Goal: Information Seeking & Learning: Find specific fact

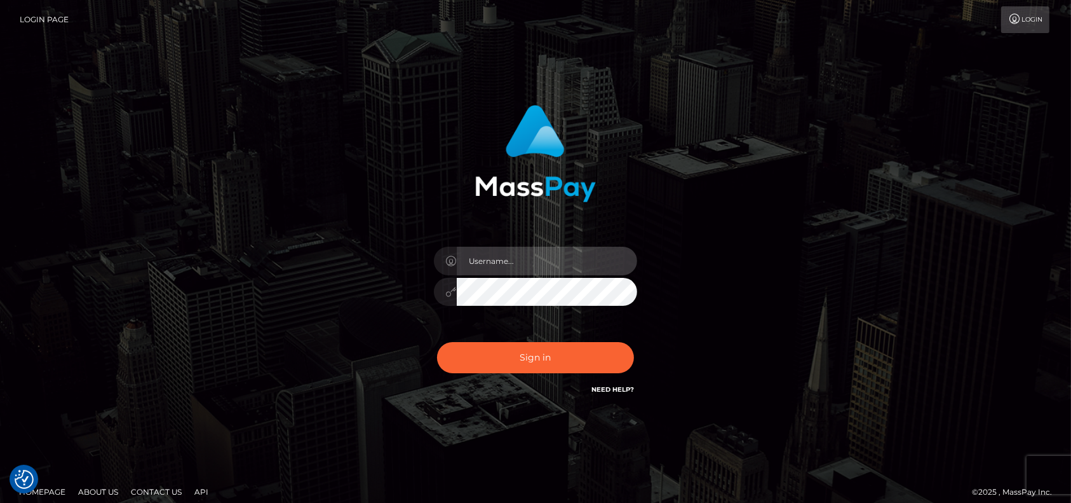
type input "petros.[PERSON_NAME]"
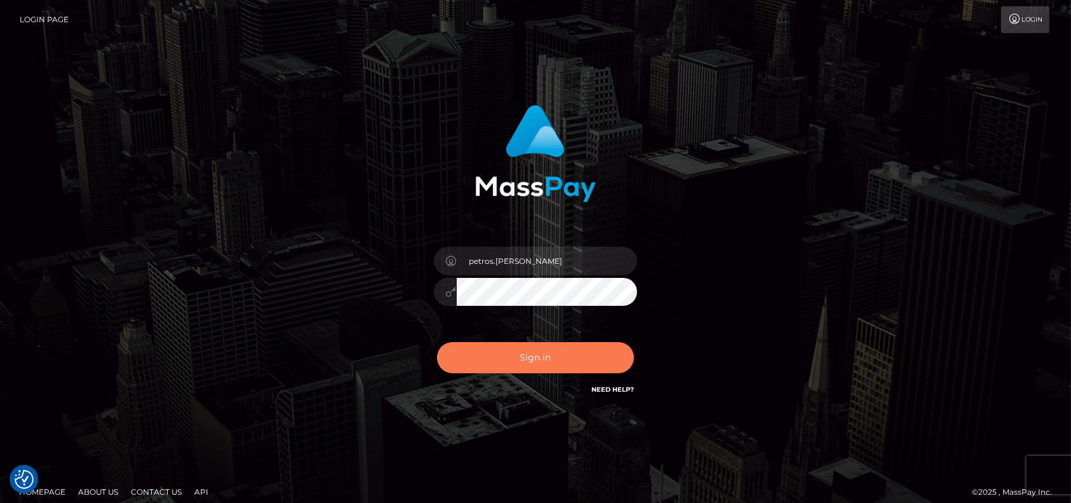
click at [498, 364] on button "Sign in" at bounding box center [535, 357] width 197 height 31
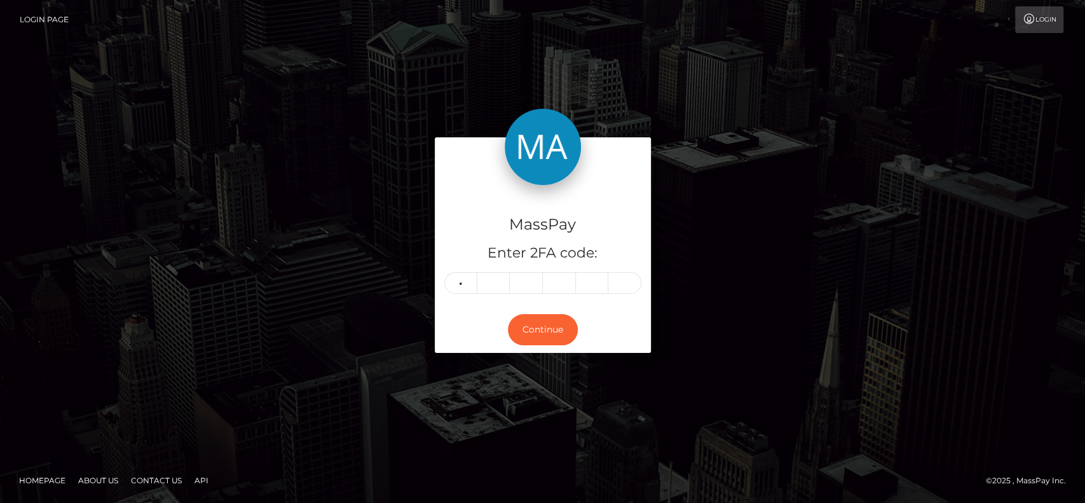
type input "9"
type input "7"
type input "0"
type input "6"
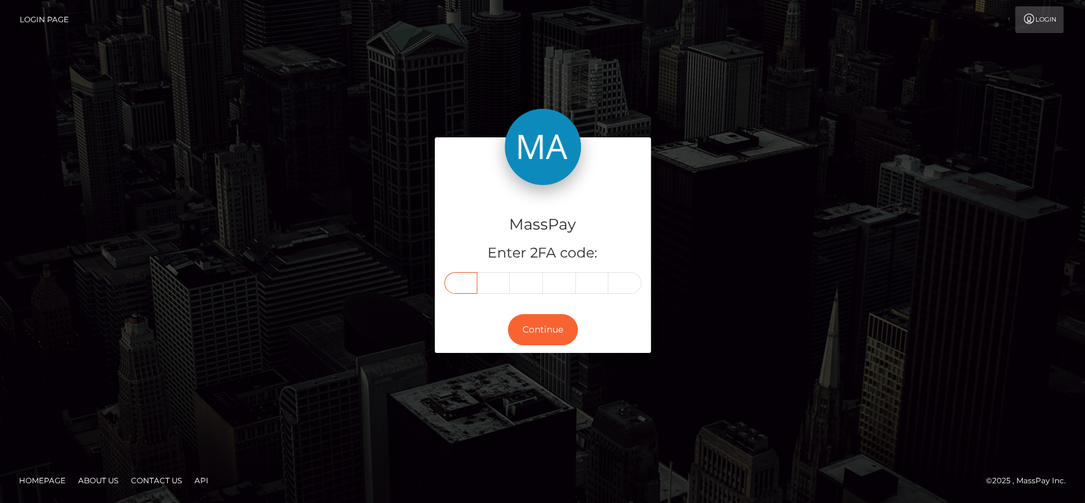
type input "9"
type input "7"
type input "3"
type input "7"
type input "0"
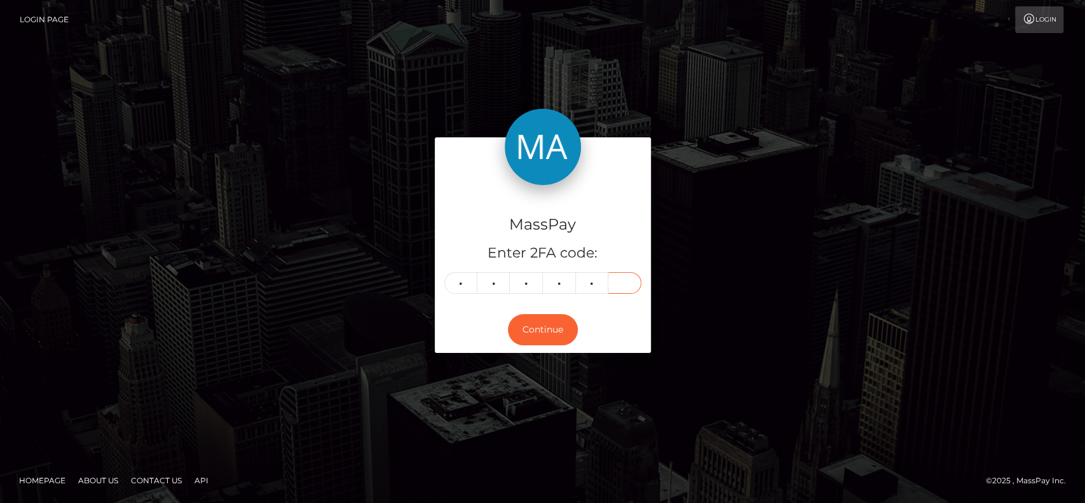
type input "6"
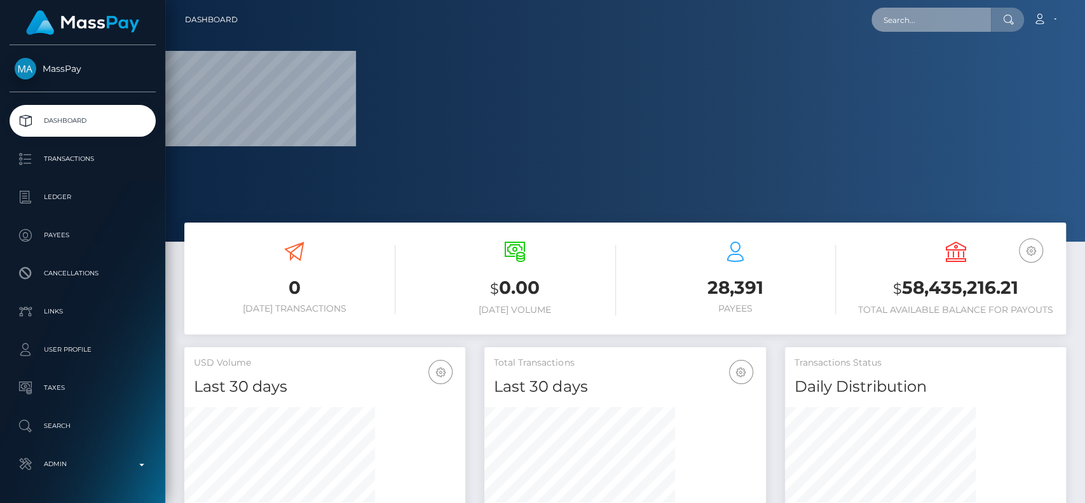
click at [911, 15] on input "text" at bounding box center [930, 20] width 119 height 24
paste input "naitlibat63@gmail.com"
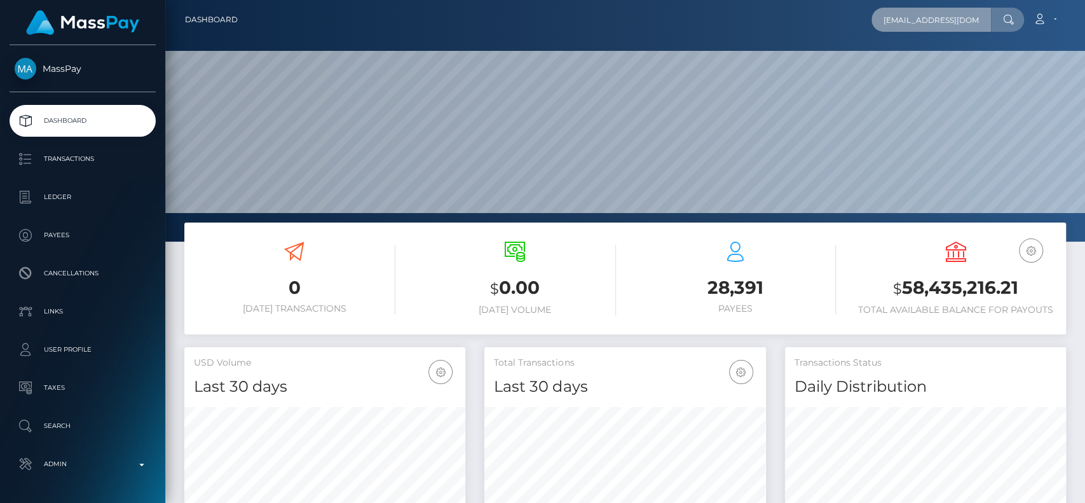
scroll to position [224, 281]
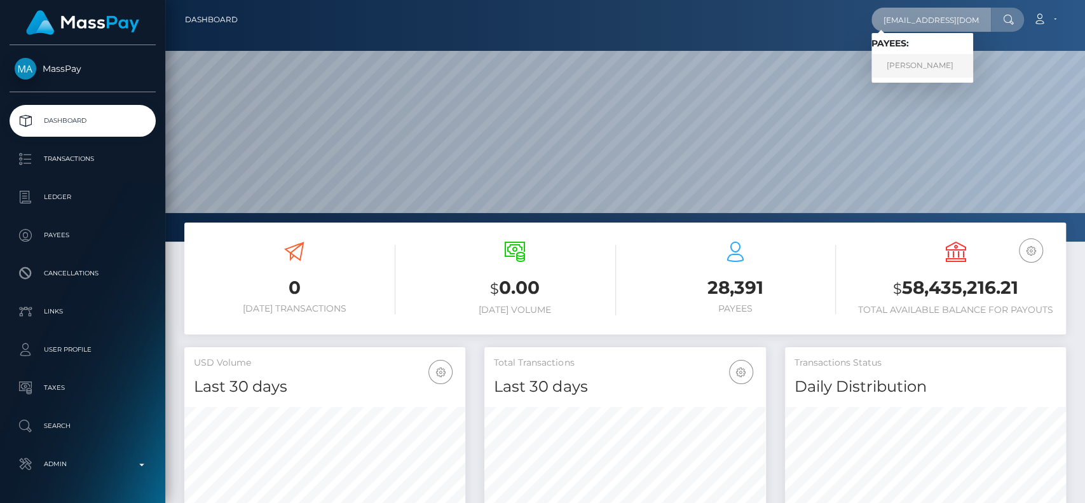
type input "naitlibat63@gmail.com"
click at [923, 65] on link "NATALIIA BATURINA" at bounding box center [922, 66] width 102 height 24
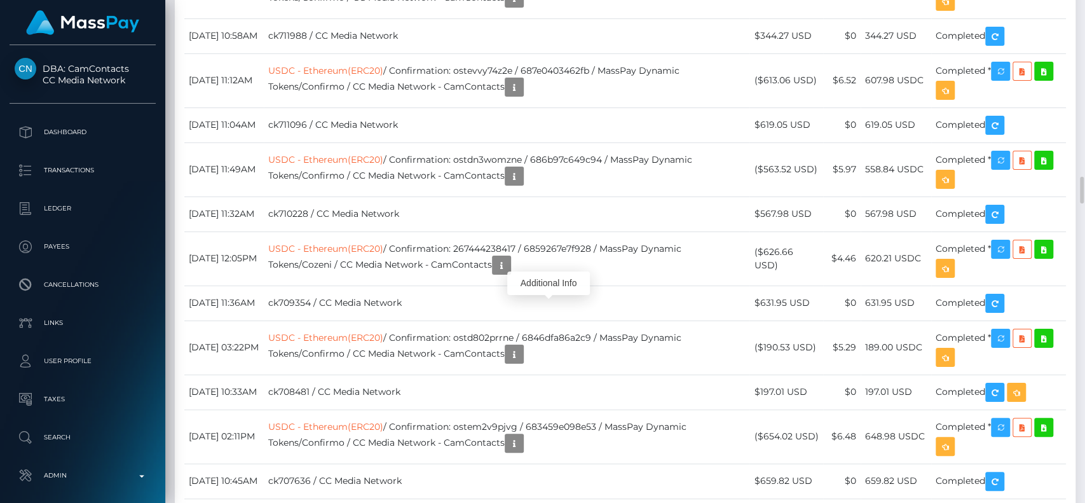
scroll to position [153, 281]
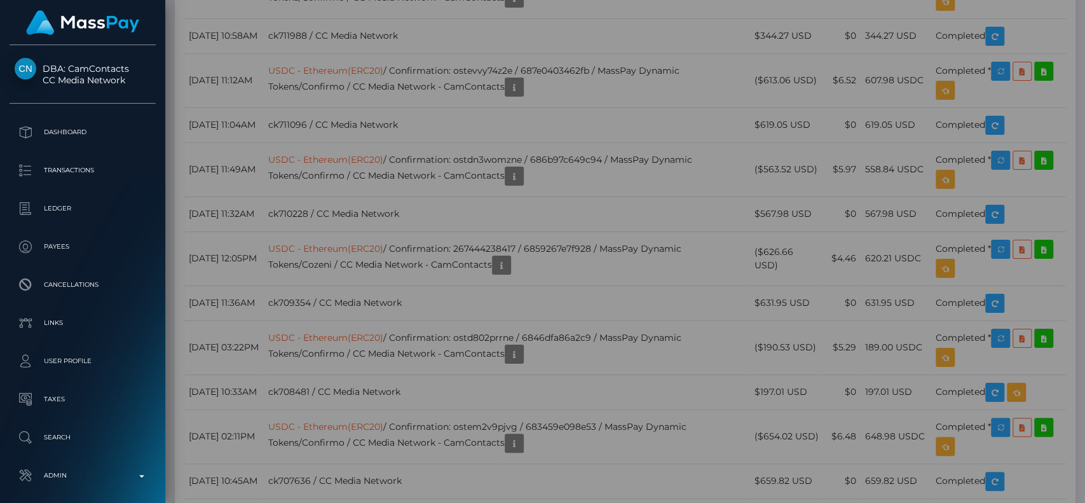
scroll to position [0, 0]
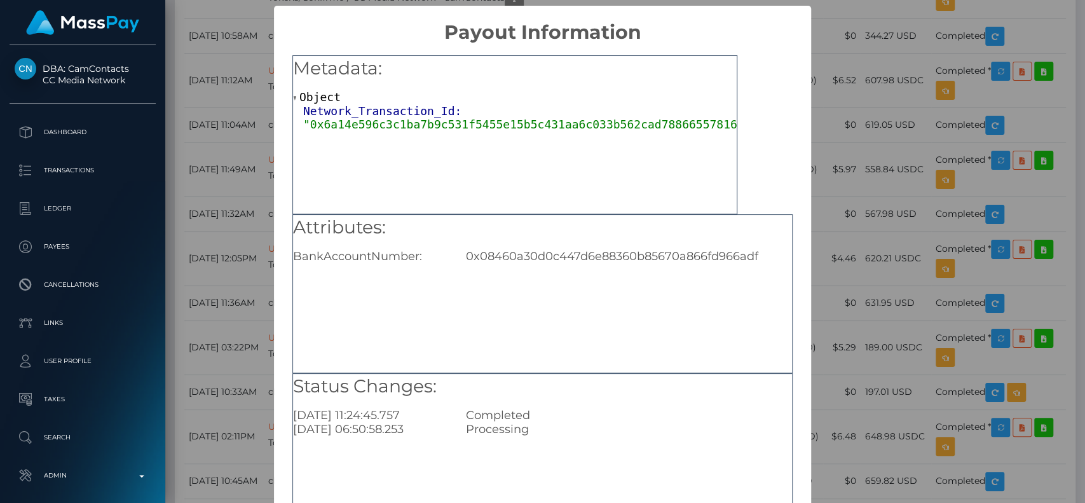
click at [568, 253] on div "0x08460a30d0c447d6e88360b85670a866fd966adf" at bounding box center [628, 256] width 345 height 14
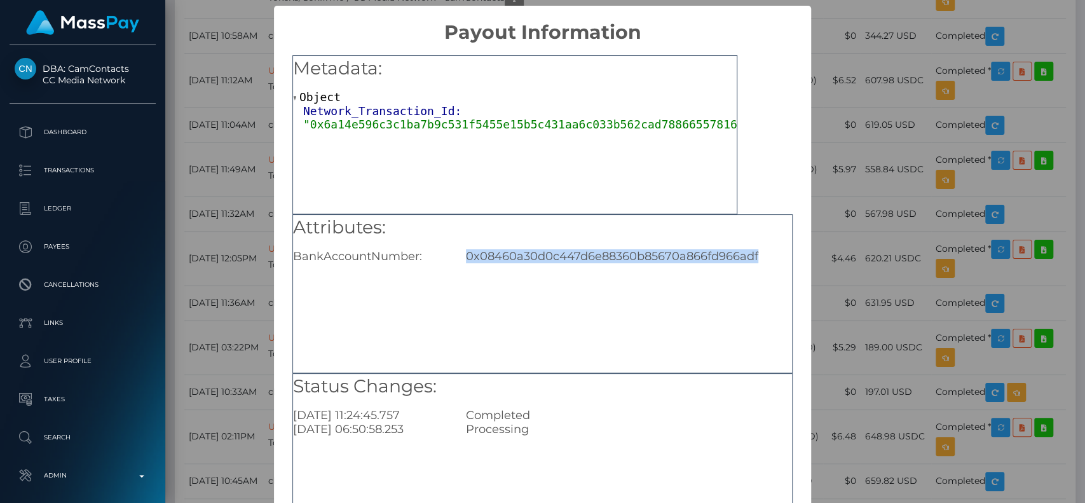
click at [568, 253] on div "0x08460a30d0c447d6e88360b85670a866fd966adf" at bounding box center [628, 256] width 345 height 14
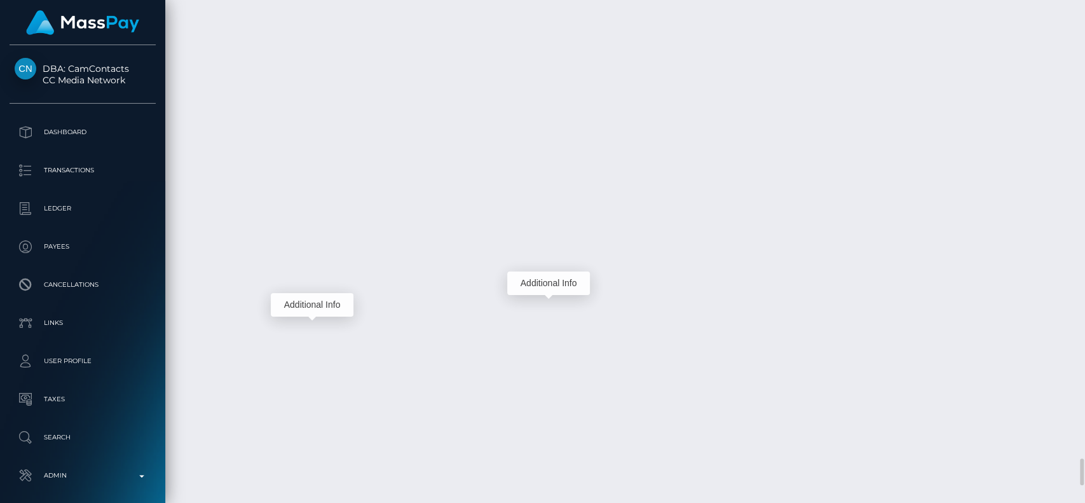
scroll to position [153, 281]
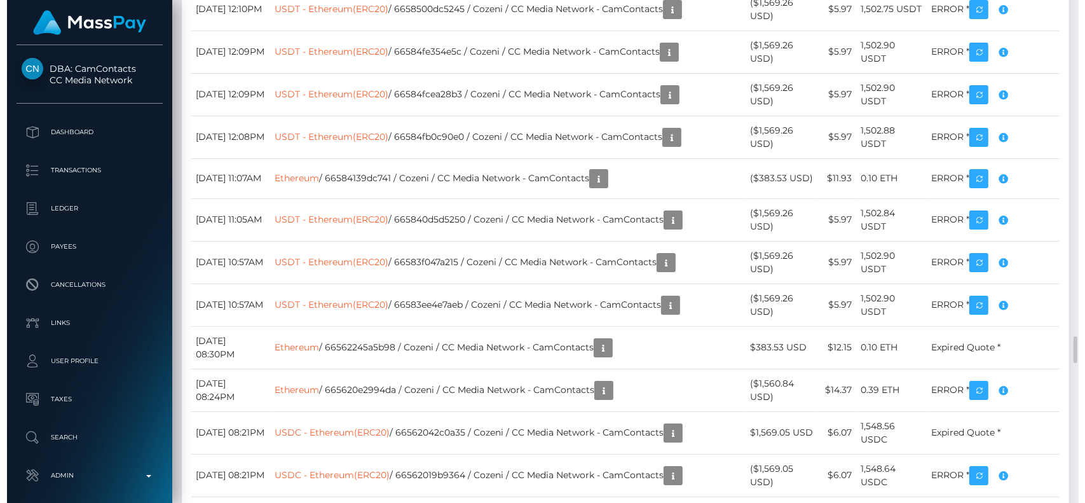
scroll to position [6445, 0]
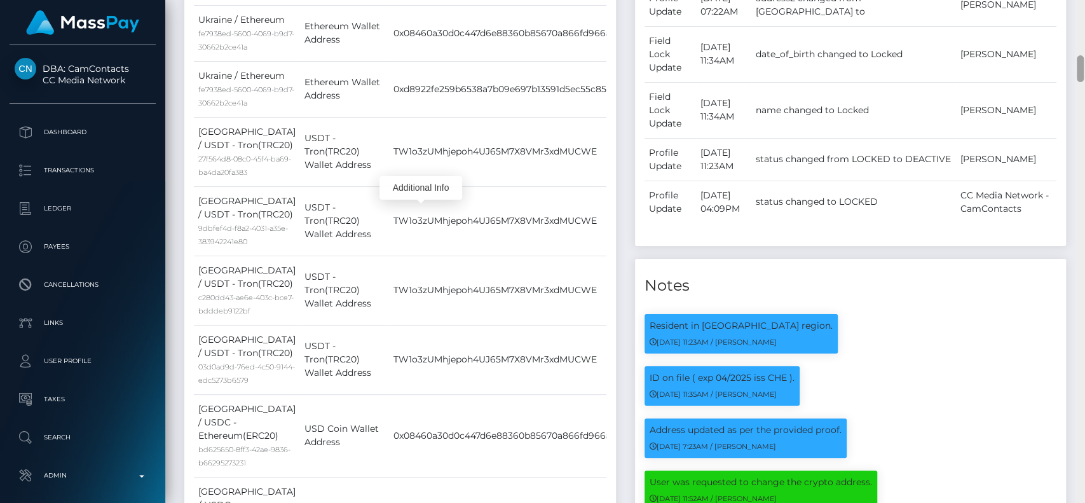
scroll to position [1157, 0]
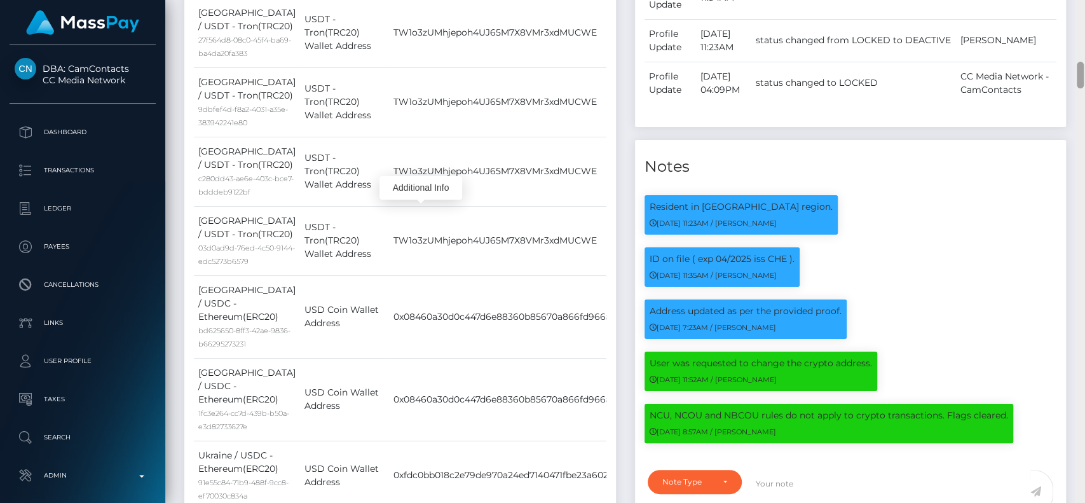
drag, startPoint x: 1078, startPoint y: 353, endPoint x: 1075, endPoint y: 70, distance: 283.5
click at [1075, 70] on div at bounding box center [1080, 251] width 10 height 503
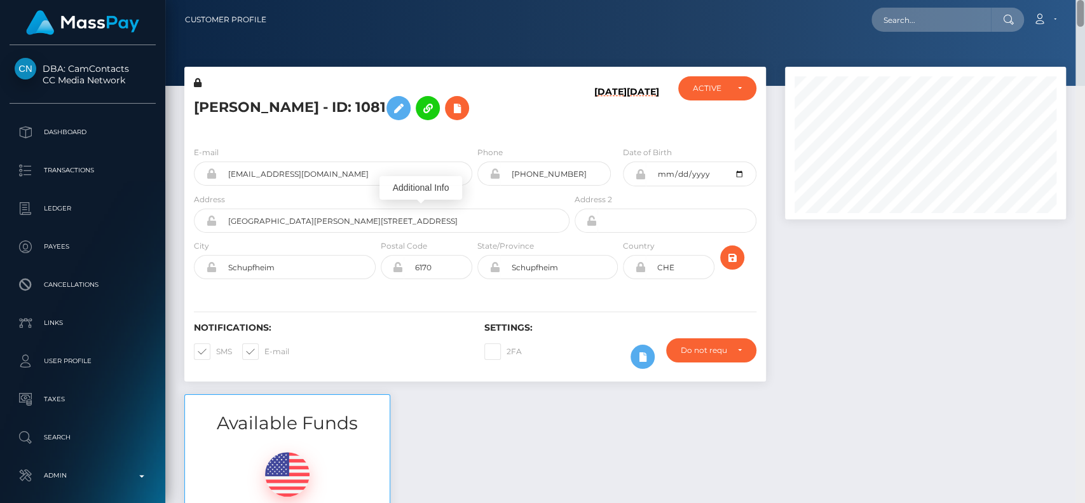
drag, startPoint x: 1078, startPoint y: 78, endPoint x: 1084, endPoint y: -20, distance: 98.0
click at [1084, 0] on html "DBA: CamContacts CC Media Network Dashboard Transactions Ledger Links" at bounding box center [542, 251] width 1085 height 503
click at [336, 144] on div "E-mail naitlibat63@gmail.com Phone +380955589614" at bounding box center [474, 214] width 581 height 156
drag, startPoint x: 601, startPoint y: 175, endPoint x: 335, endPoint y: 175, distance: 266.3
click at [335, 175] on div "E-mail naitlibat63@gmail.com Phone +380955589614" at bounding box center [474, 169] width 581 height 47
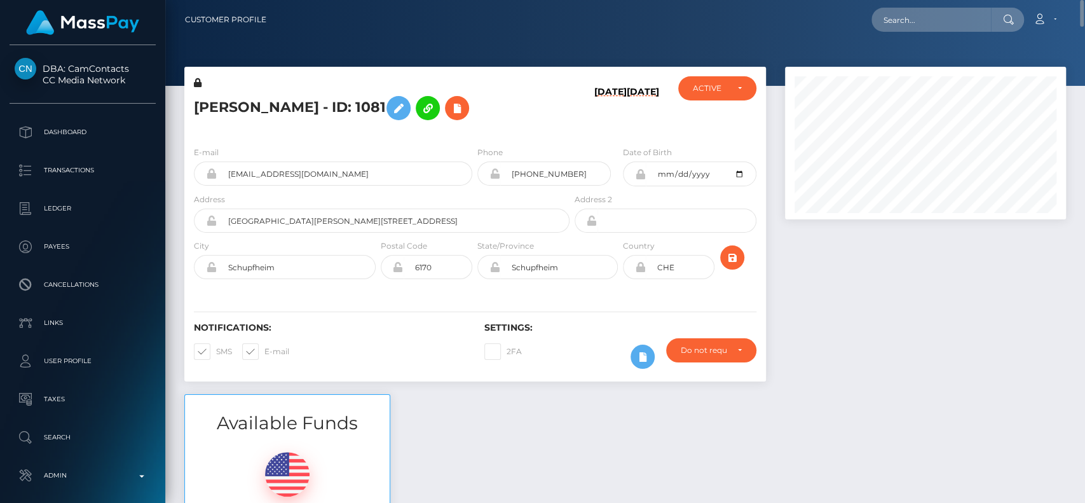
click at [270, 84] on div "NATALIIA BATURINA - ID: 1081" at bounding box center [378, 106] width 388 height 60
click at [218, 96] on h5 "NATALIIA BATURINA - ID: 1081" at bounding box center [378, 108] width 369 height 37
copy h5 "NATALIIA"
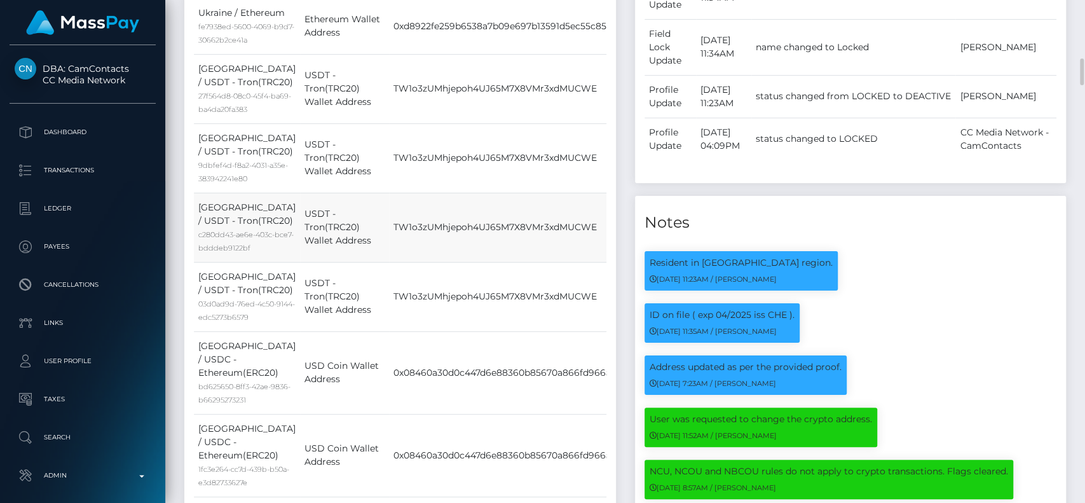
scroll to position [1356, 0]
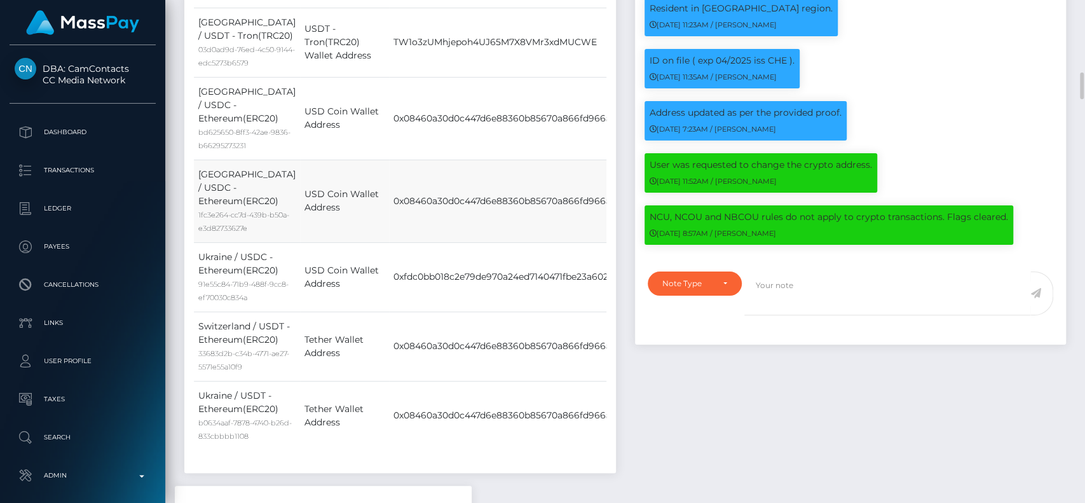
drag, startPoint x: 203, startPoint y: 266, endPoint x: 257, endPoint y: 262, distance: 54.2
click at [257, 242] on td "Switzerland / USDC - Ethereum(ERC20) 1fc3e264-cc7d-439b-b50a-e3d82733627e" at bounding box center [247, 201] width 106 height 83
click at [389, 242] on td "0x08460a30d0c447d6e88360b85670a866fd966adf" at bounding box center [506, 201] width 235 height 83
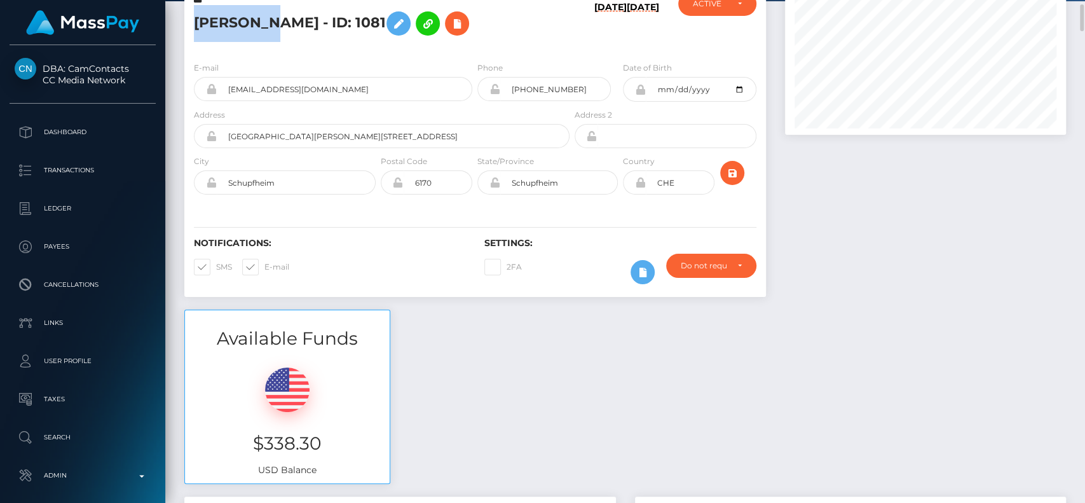
scroll to position [0, 0]
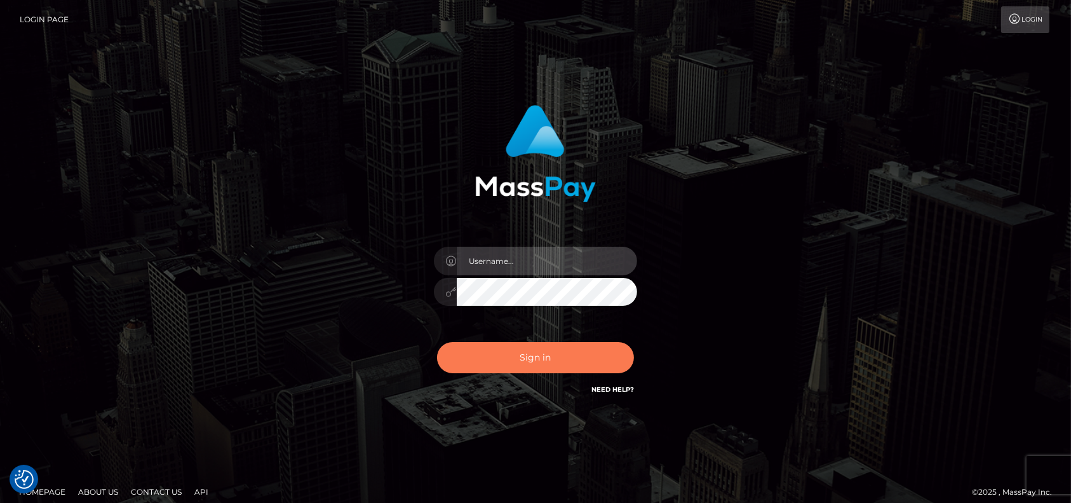
type input "petros.[PERSON_NAME]"
click at [505, 368] on button "Sign in" at bounding box center [535, 357] width 197 height 31
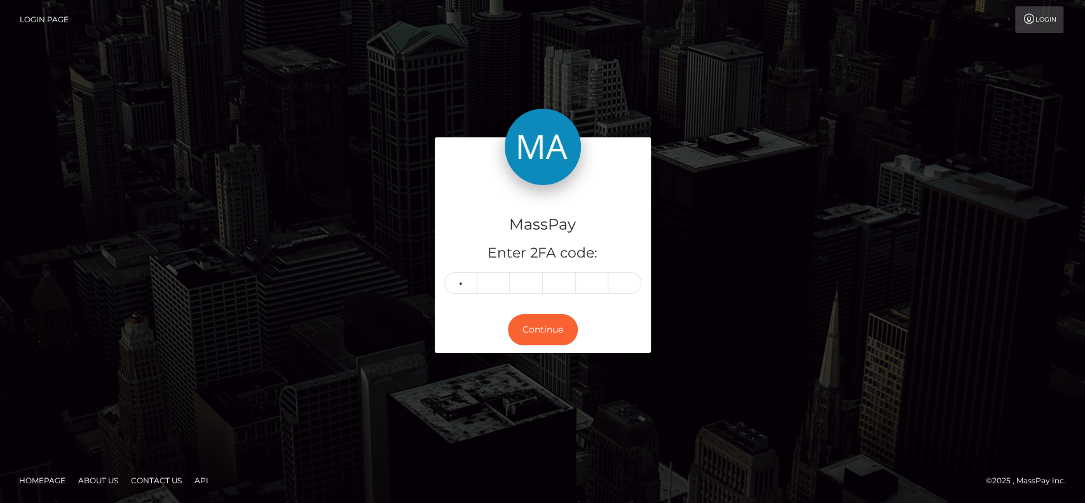
type input "1"
type input "8"
type input "1"
type input "3"
type input "1"
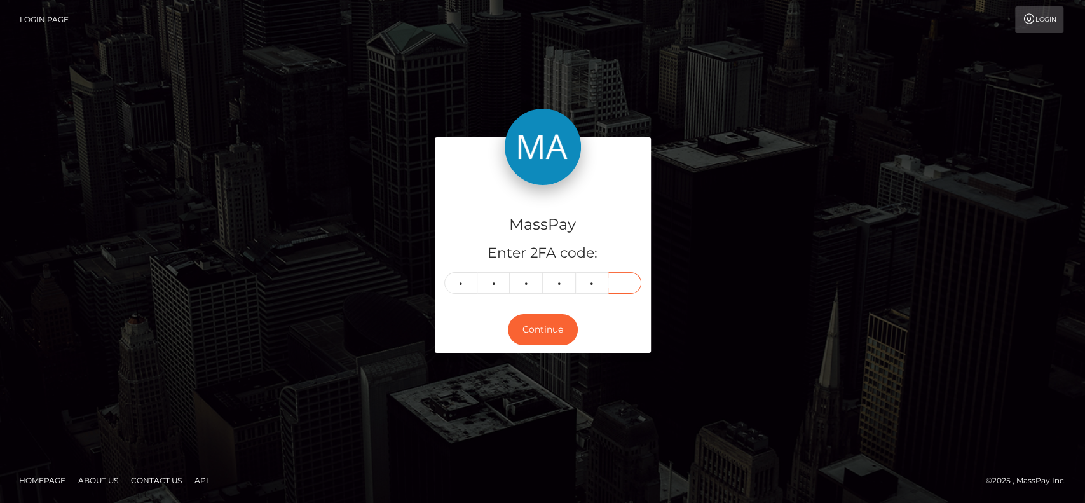
type input "5"
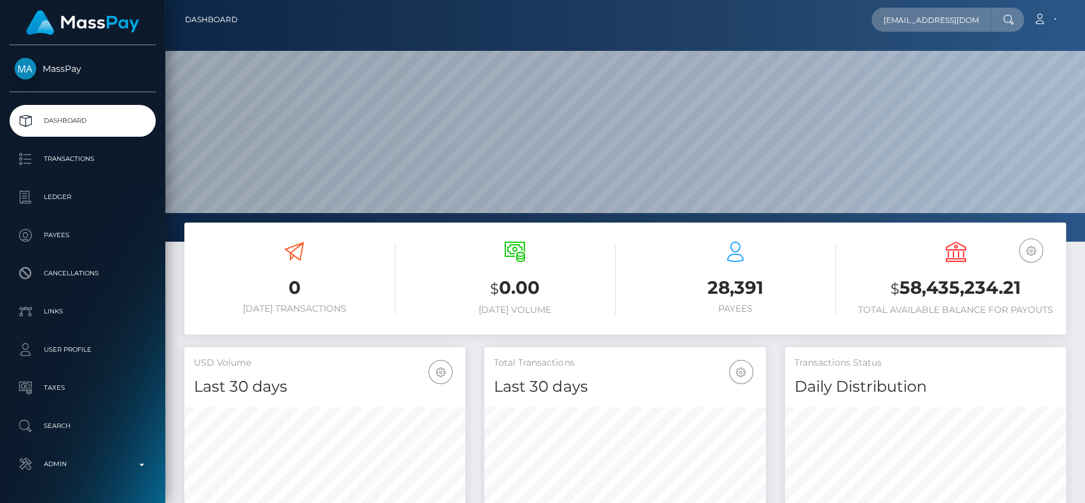
scroll to position [0, 10]
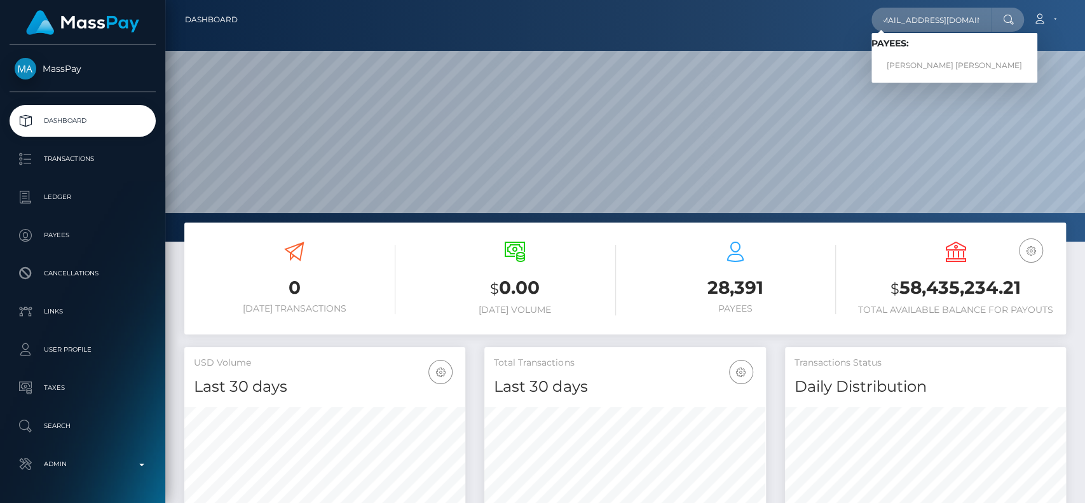
type input "[EMAIL_ADDRESS][DOMAIN_NAME]"
click at [924, 63] on link "GILBERT PANO PALICTE" at bounding box center [954, 66] width 166 height 24
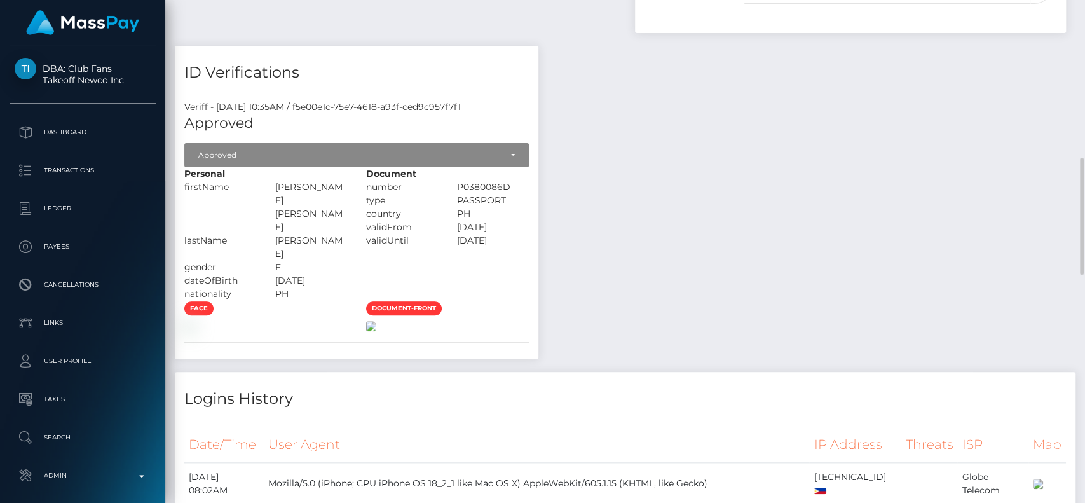
scroll to position [932, 0]
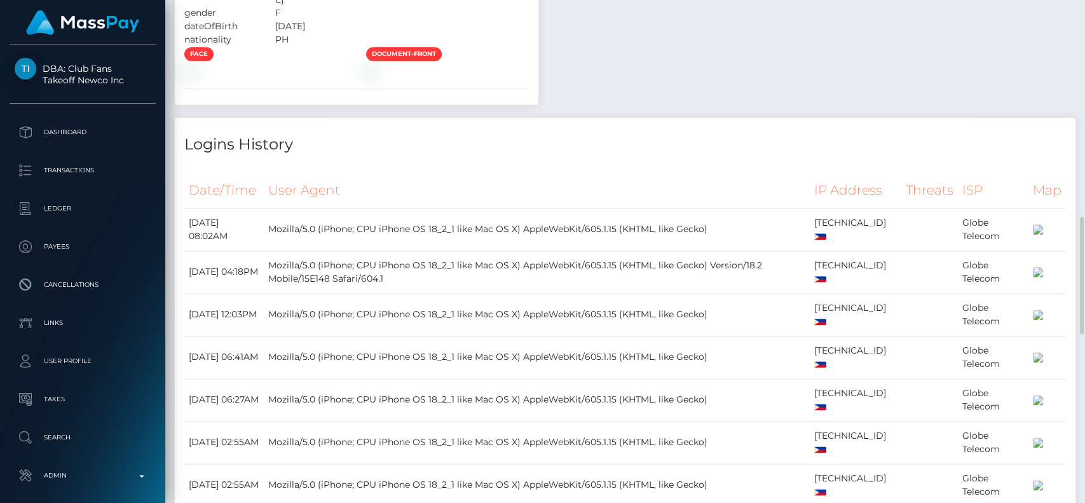
click at [464, 78] on div "document-front" at bounding box center [448, 61] width 182 height 31
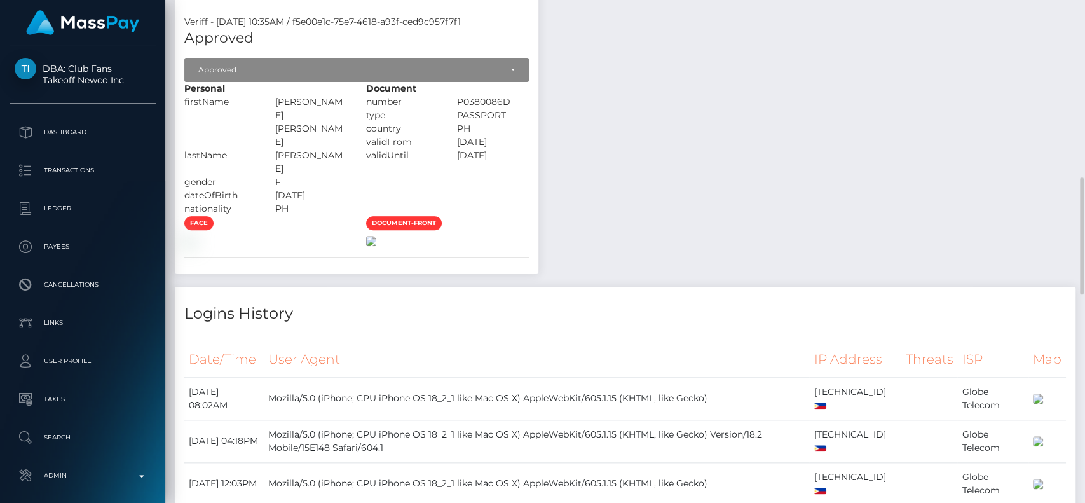
click at [376, 246] on img at bounding box center [371, 241] width 10 height 10
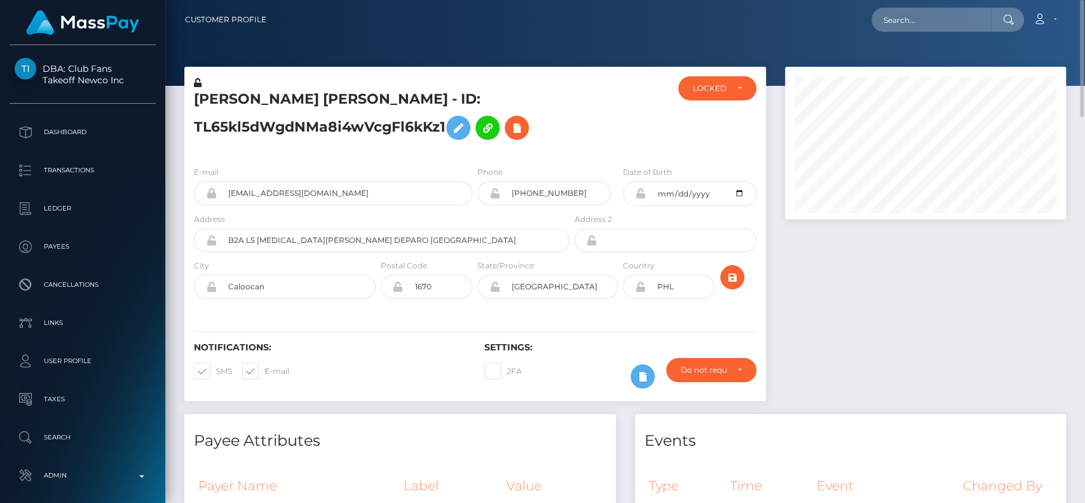
scroll to position [0, 0]
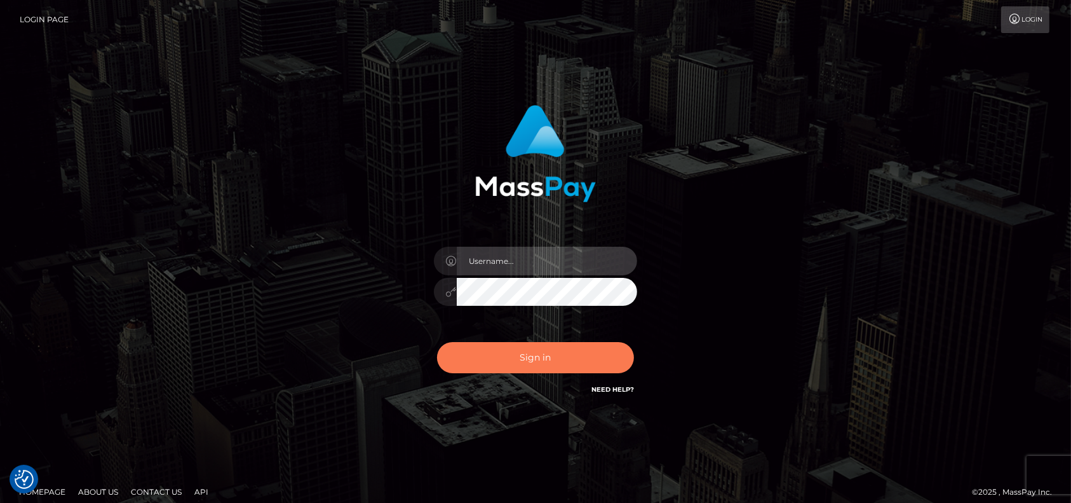
type input "petros.kidane"
click at [520, 350] on button "Sign in" at bounding box center [535, 357] width 197 height 31
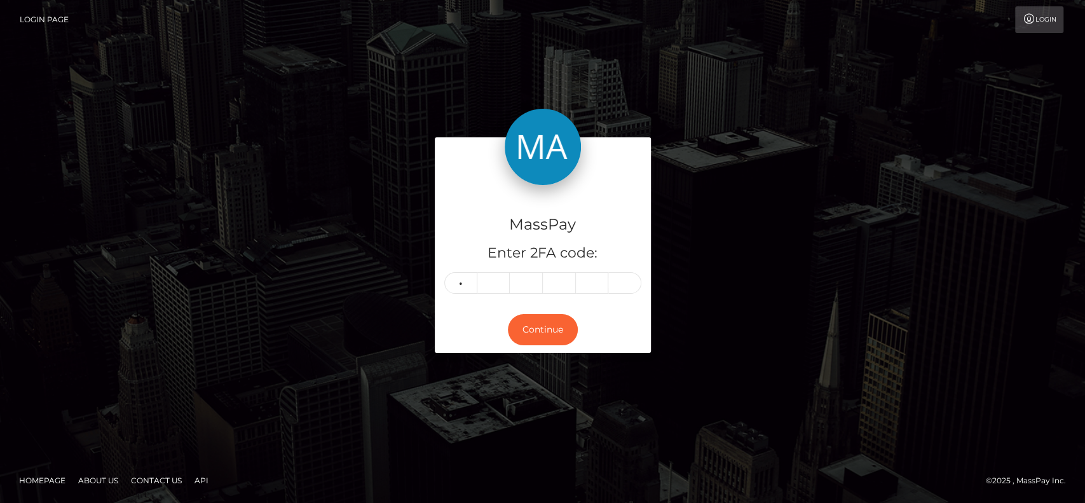
type input "9"
type input "5"
type input "0"
type input "2"
type input "7"
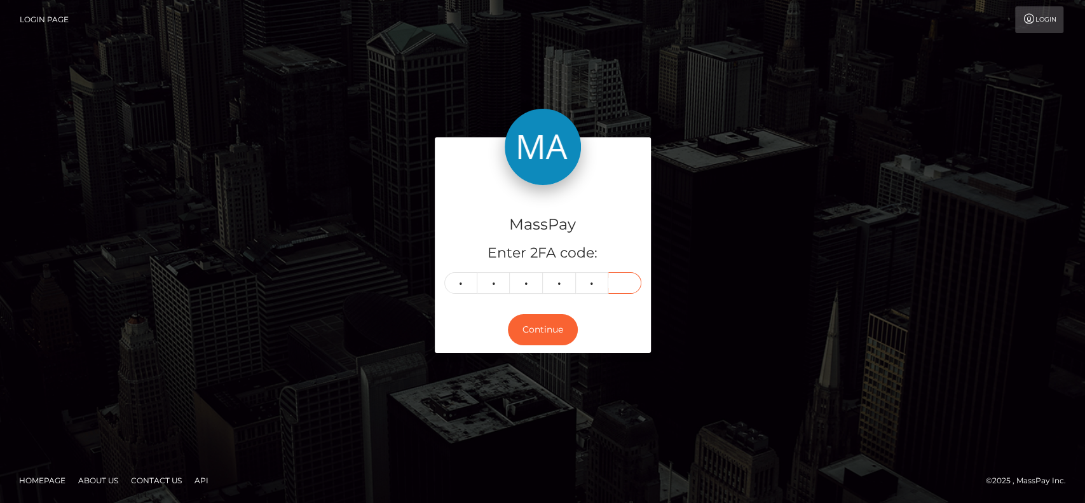
type input "8"
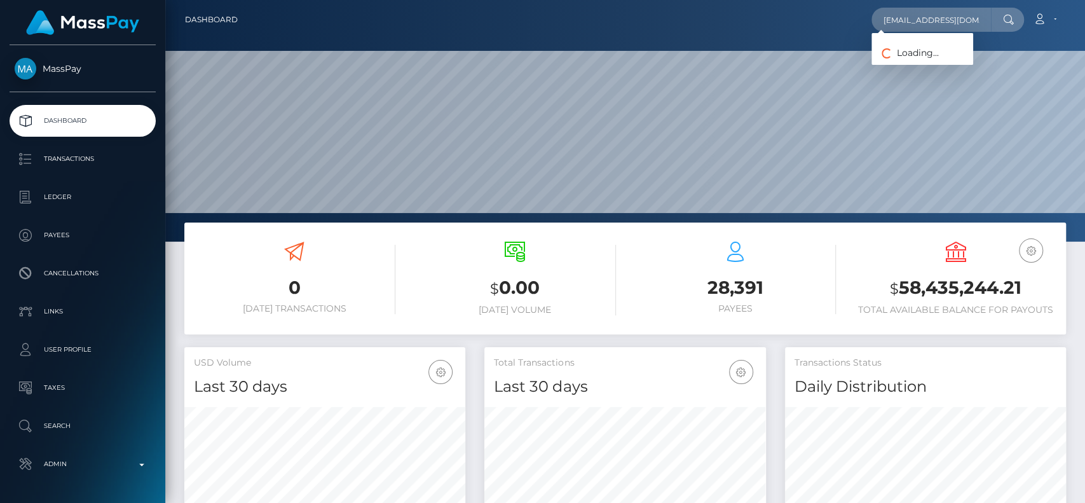
scroll to position [224, 281]
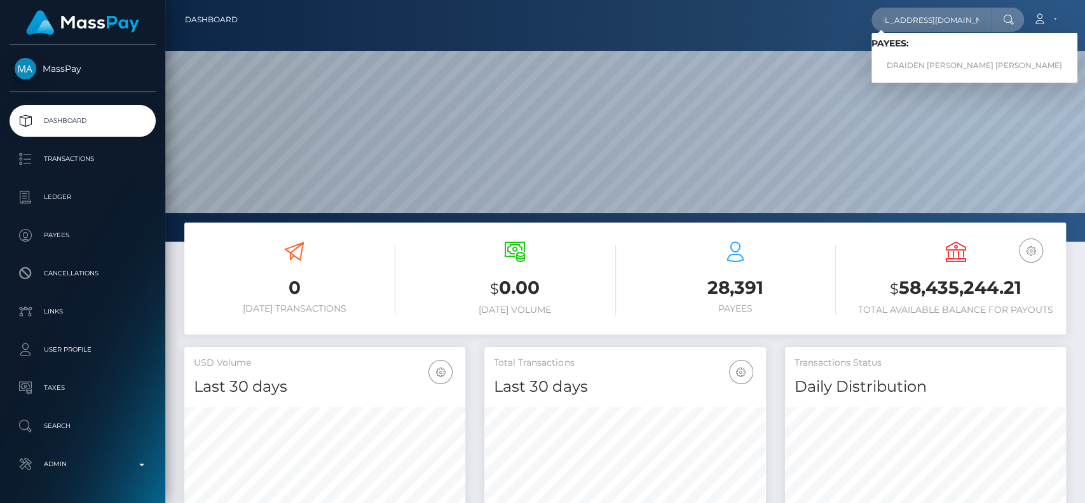
type input "[EMAIL_ADDRESS][DOMAIN_NAME]"
click at [907, 79] on div "Loading... Loading... Payees: DRAIDEN [PERSON_NAME] [PERSON_NAME]" at bounding box center [974, 58] width 206 height 50
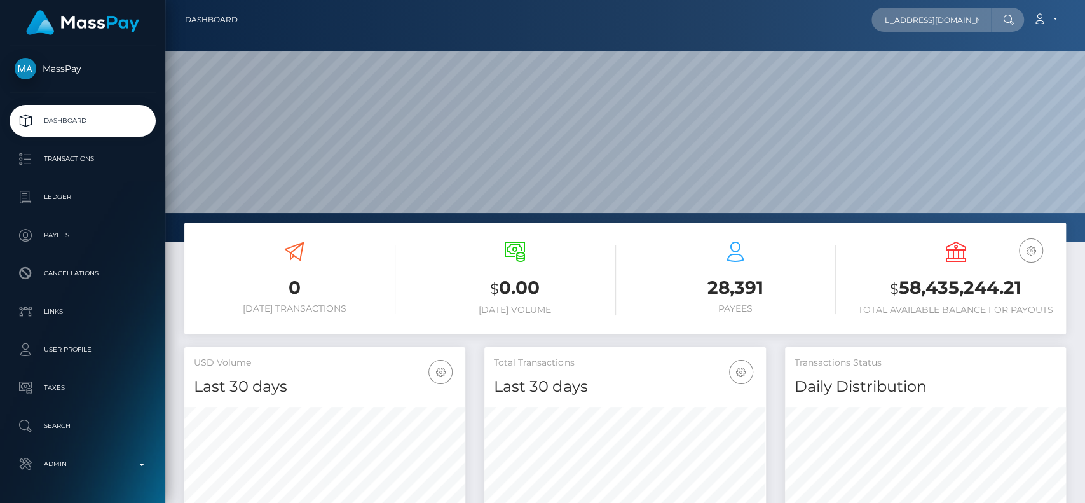
scroll to position [0, 0]
click at [956, 27] on input "[EMAIL_ADDRESS][DOMAIN_NAME]" at bounding box center [930, 20] width 119 height 24
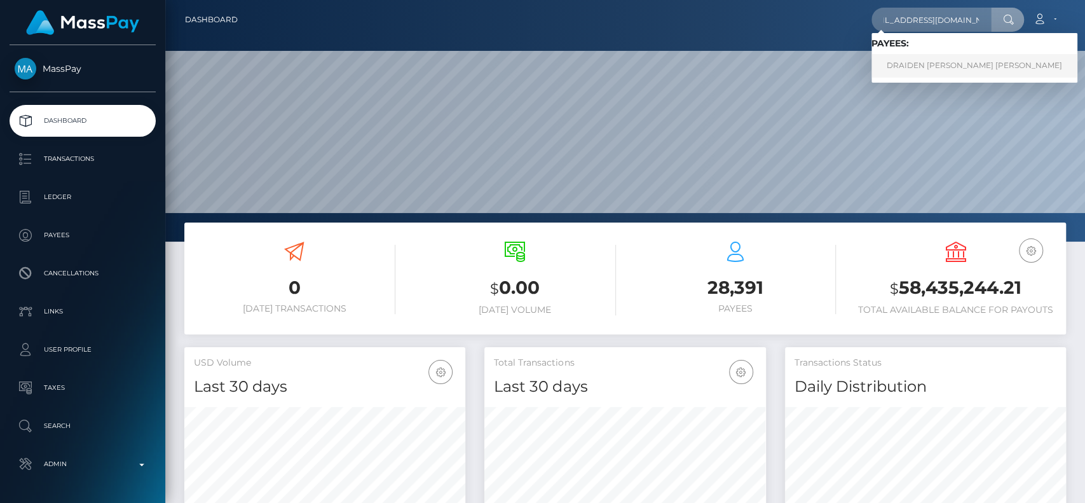
click at [935, 63] on link "DRAIDEN OBODAI SAI VEGA" at bounding box center [974, 66] width 206 height 24
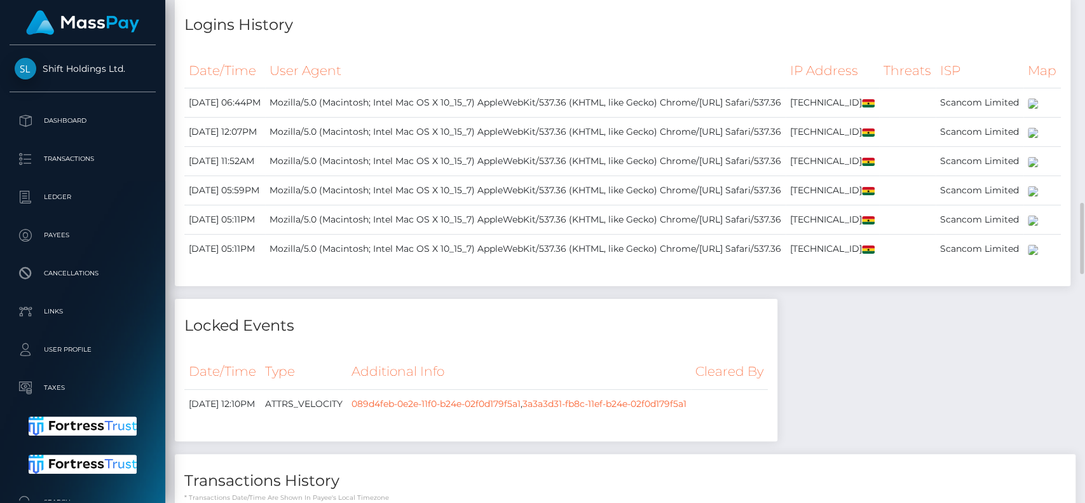
scroll to position [1945, 0]
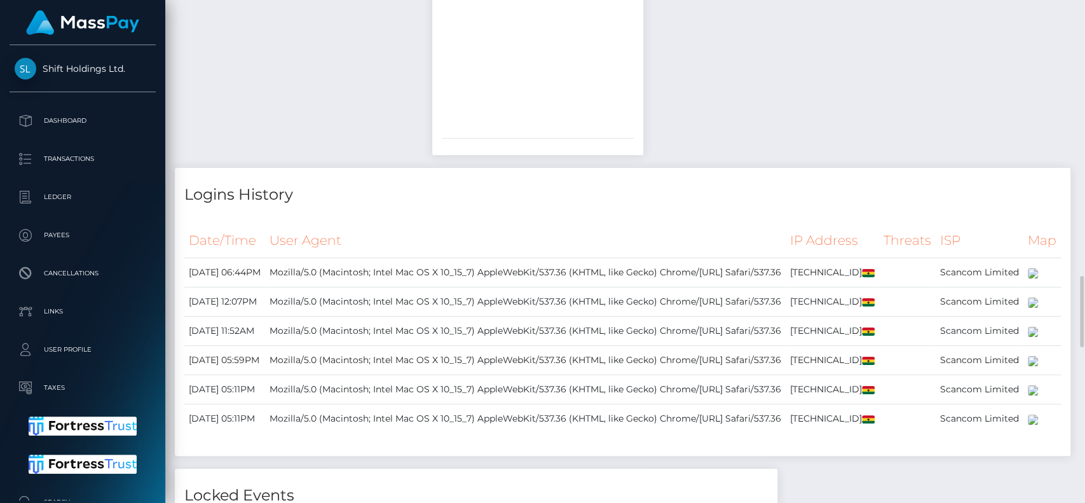
copy div "5108050288424877"
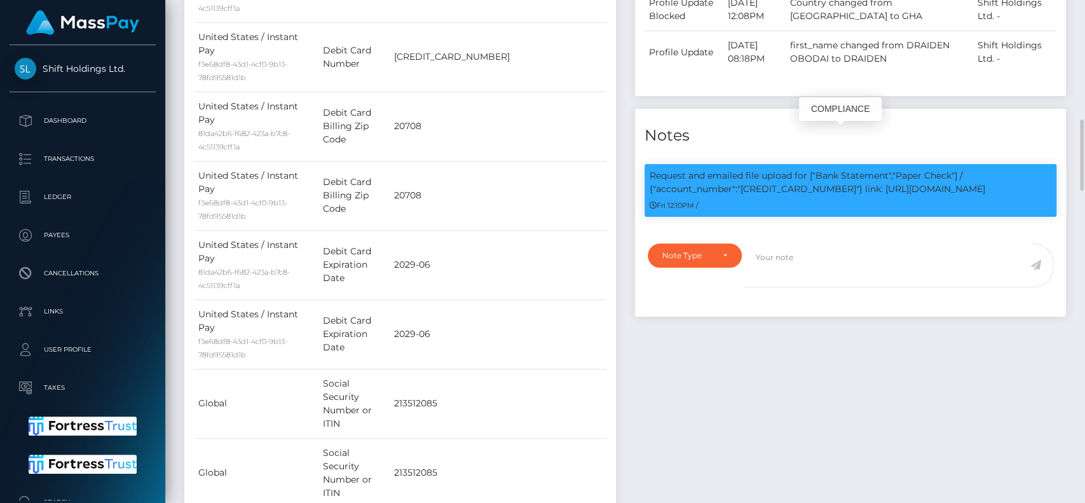
scroll to position [153, 281]
click at [793, 169] on p "Request and emailed file upload for ["Bank Statement","Paper Check"] / {"accoun…" at bounding box center [850, 182] width 402 height 27
drag, startPoint x: 644, startPoint y: 132, endPoint x: 1028, endPoint y: 146, distance: 384.1
click at [1028, 164] on div "Request and emailed file upload for ["Bank Statement","Paper Check"] / {"accoun…" at bounding box center [850, 190] width 412 height 53
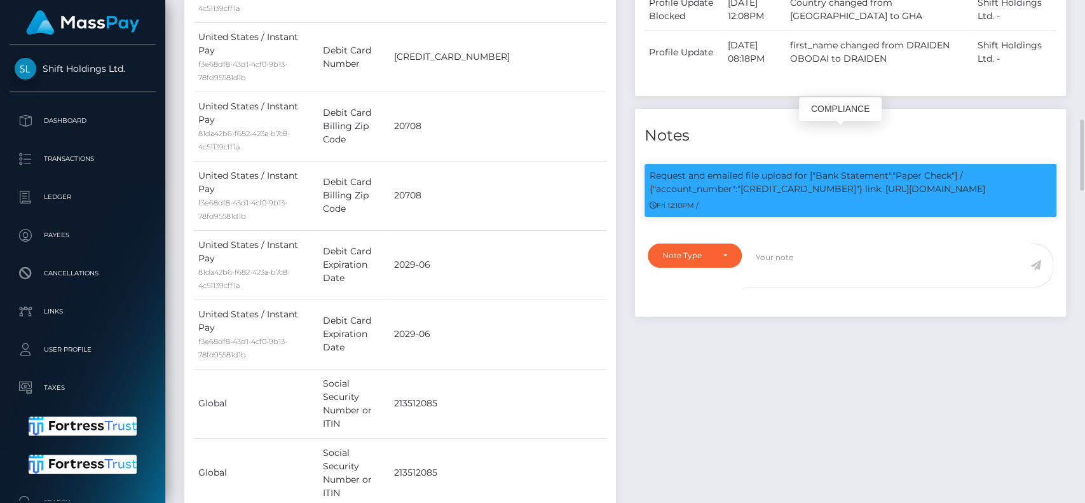
copy p "Request and emailed file upload for ["Bank Statement","Paper Check"] / {"accoun…"
click at [458, 236] on td "2029-06" at bounding box center [497, 264] width 217 height 69
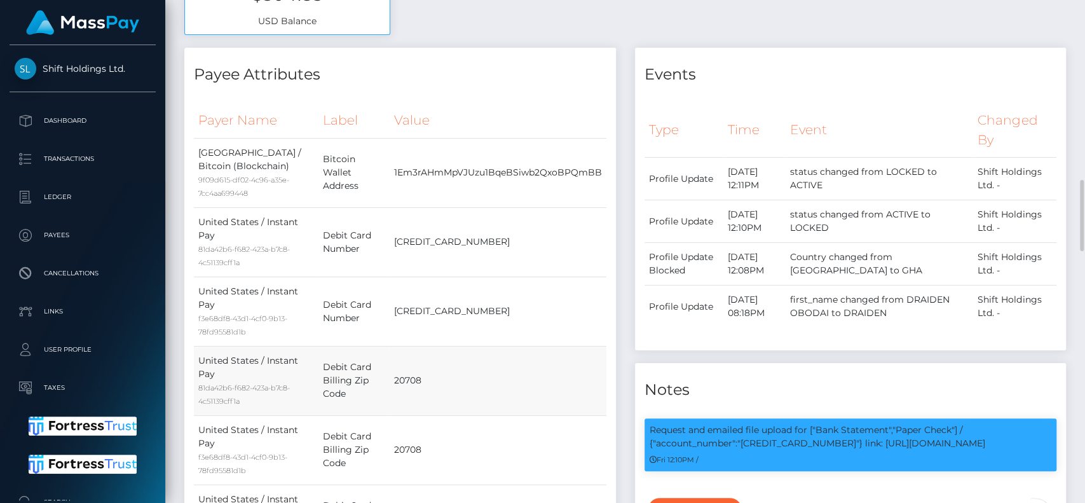
scroll to position [504, 0]
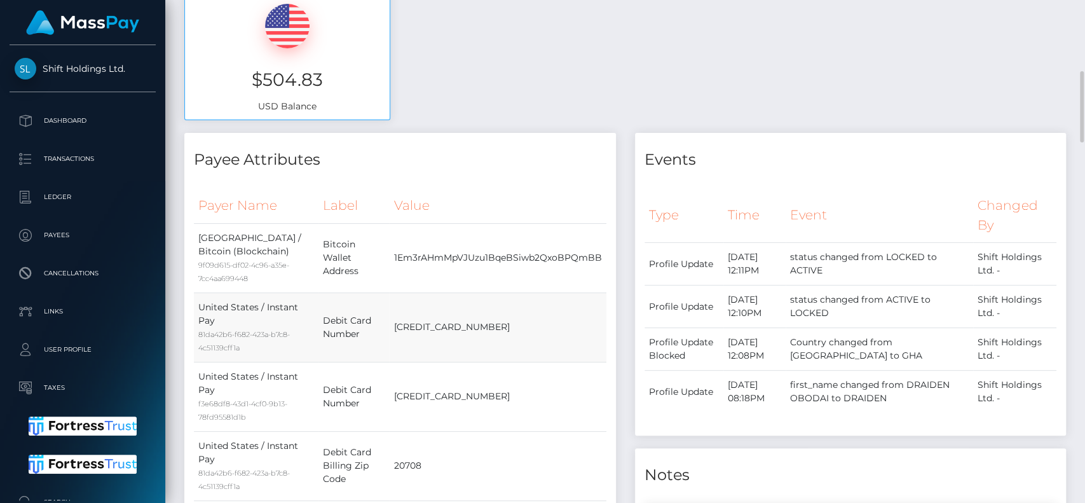
click at [495, 292] on td "5108050288424877" at bounding box center [497, 326] width 217 height 69
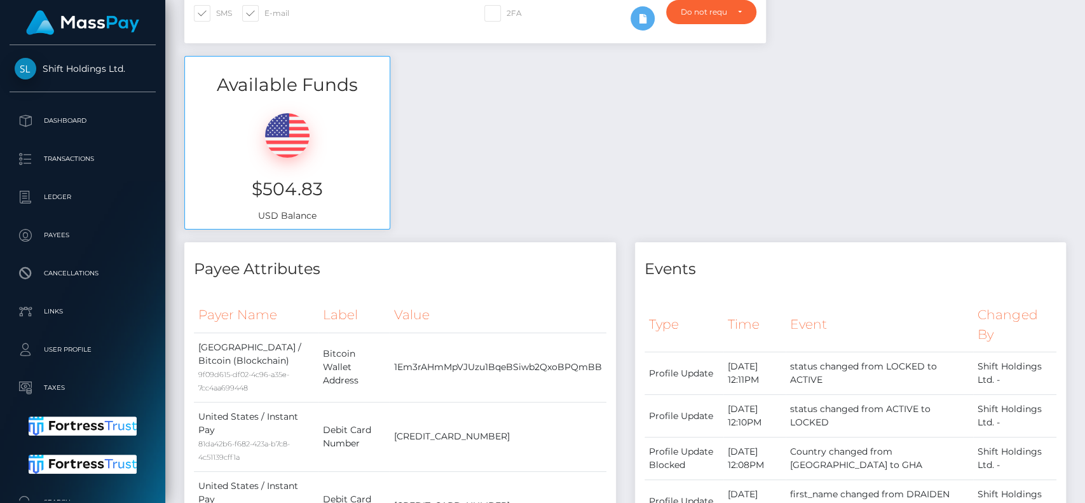
scroll to position [0, 0]
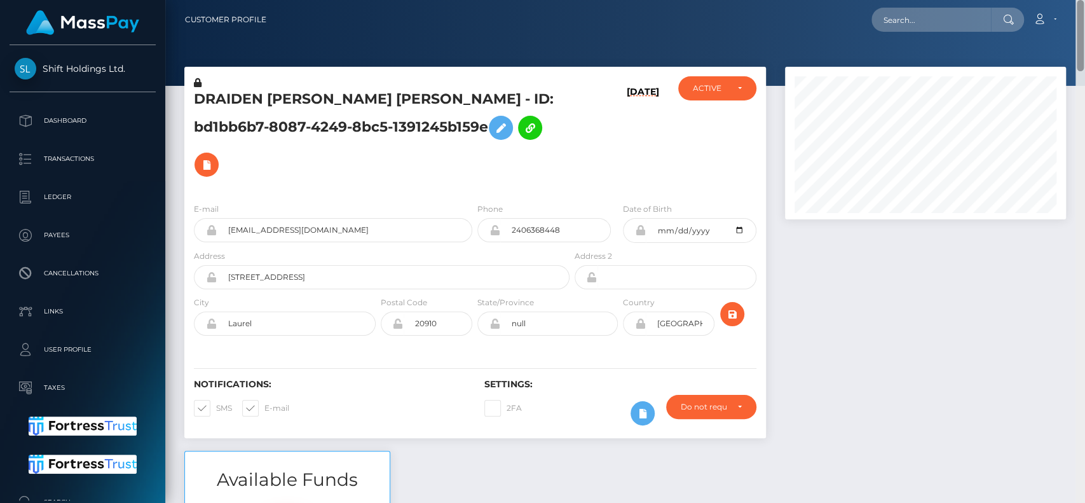
drag, startPoint x: 1078, startPoint y: 317, endPoint x: 1084, endPoint y: -44, distance: 361.0
click at [1084, 0] on html "Shift Holdings Ltd. Dashboard Transactions Ledger Payees Links" at bounding box center [542, 251] width 1085 height 503
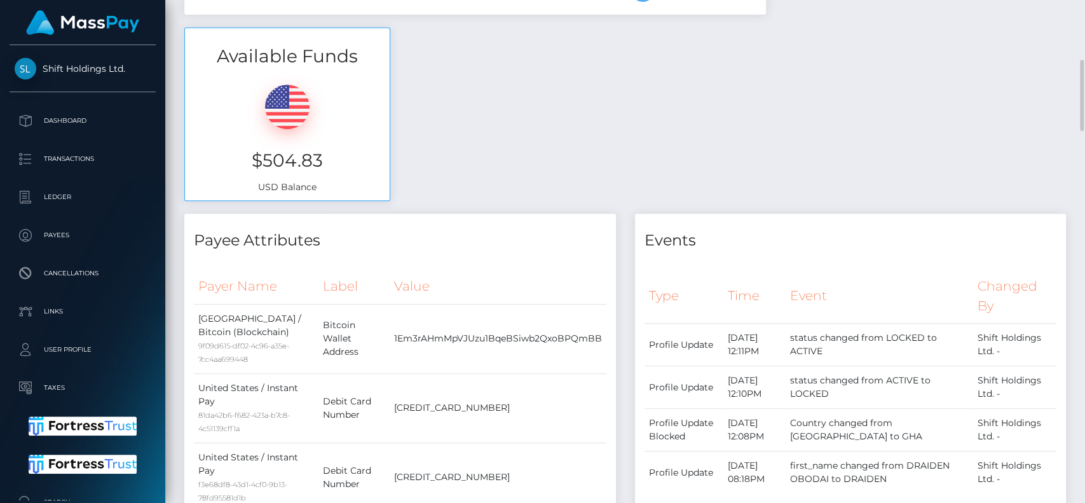
scroll to position [593, 0]
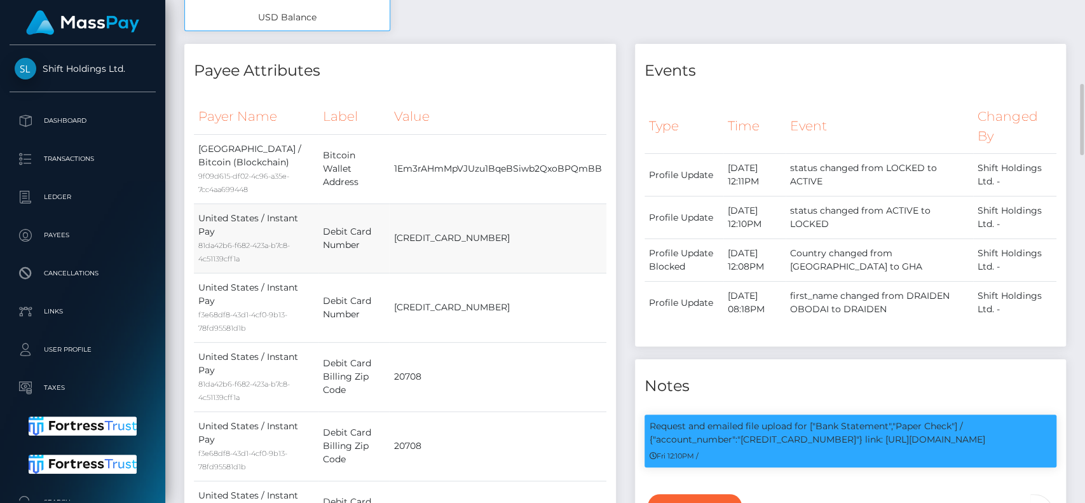
click at [446, 203] on td "5108050288424877" at bounding box center [497, 237] width 217 height 69
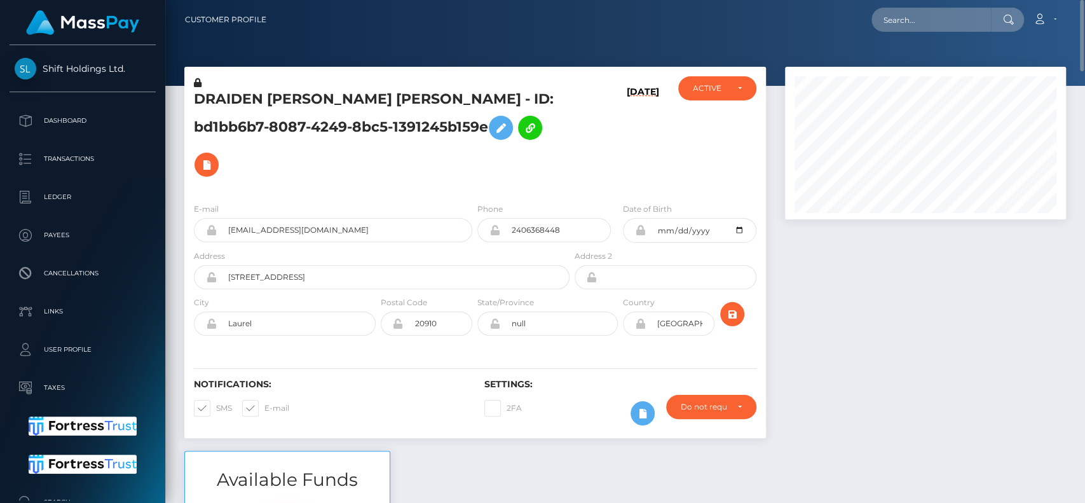
scroll to position [0, 0]
click at [878, 11] on input "text" at bounding box center [930, 20] width 119 height 24
paste input "naitlibat63@gmail.com"
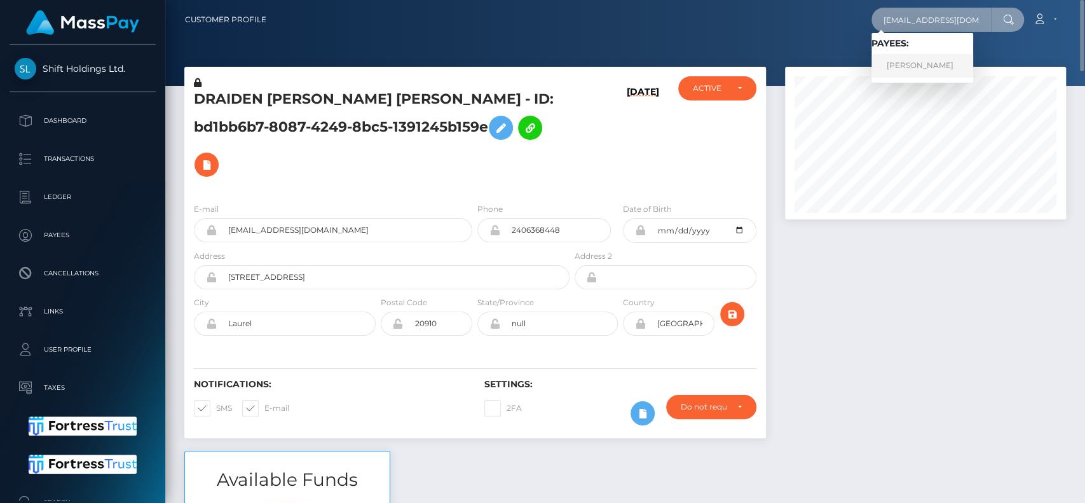
type input "naitlibat63@gmail.com"
click at [925, 69] on link "NATALIIA BATURINA" at bounding box center [922, 66] width 102 height 24
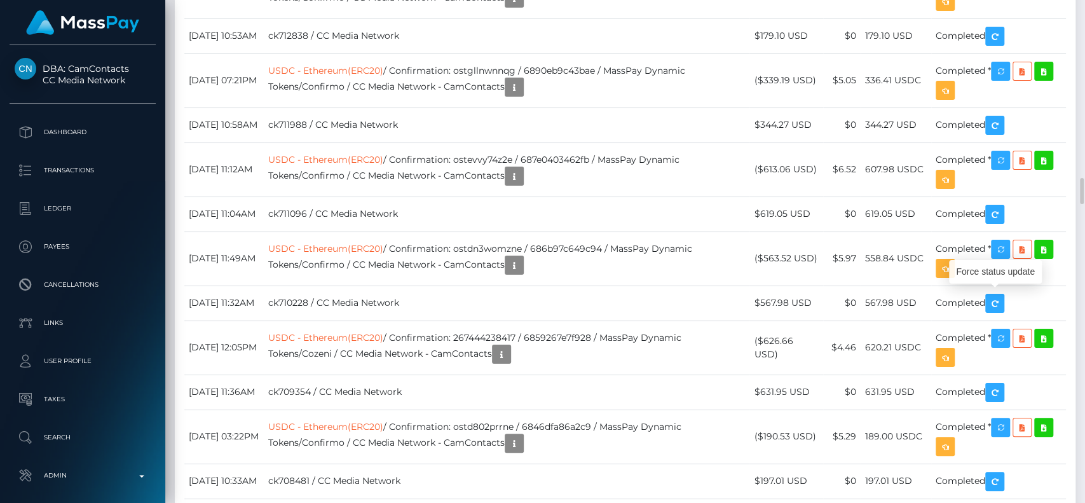
scroll to position [153, 281]
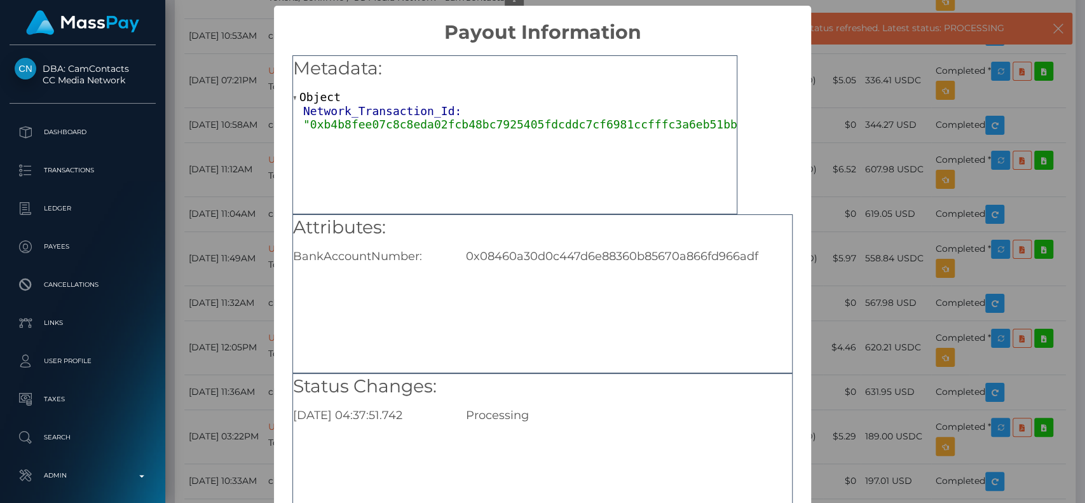
scroll to position [102, 0]
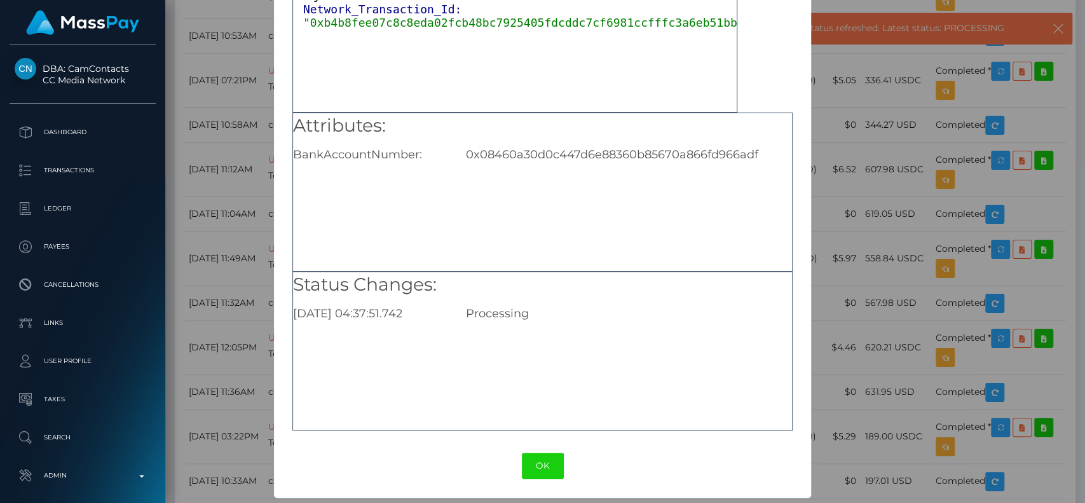
drag, startPoint x: 539, startPoint y: 461, endPoint x: 524, endPoint y: 449, distance: 19.5
click at [539, 461] on button "OK" at bounding box center [543, 465] width 42 height 26
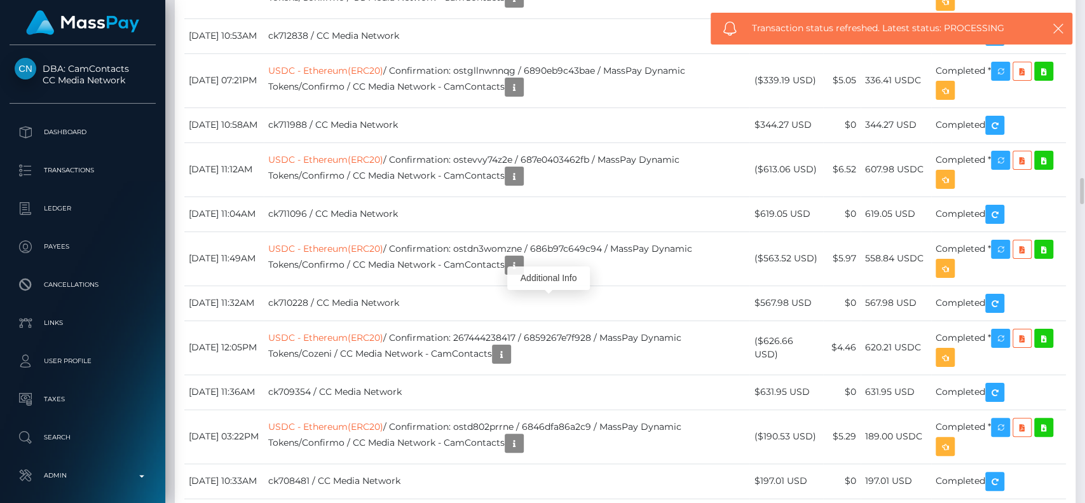
scroll to position [153, 281]
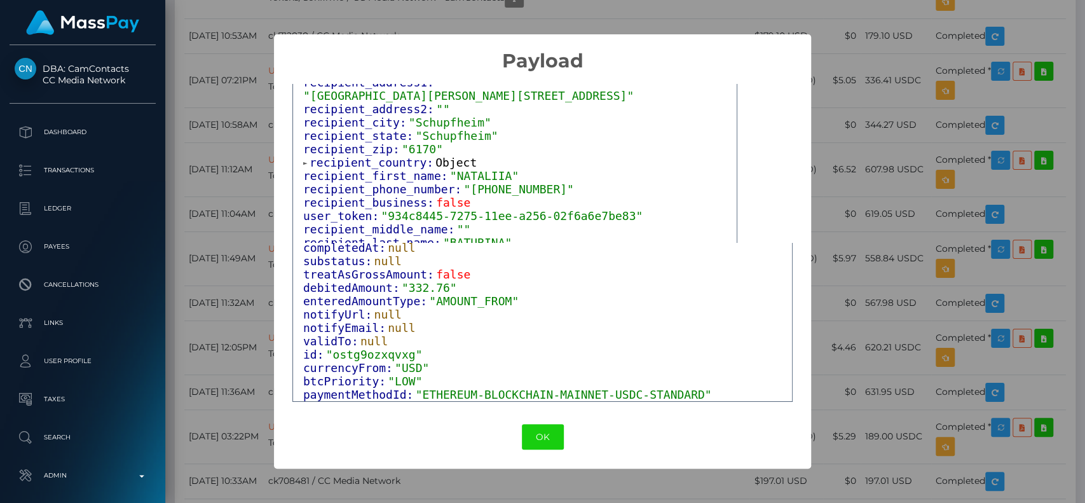
scroll to position [339, 0]
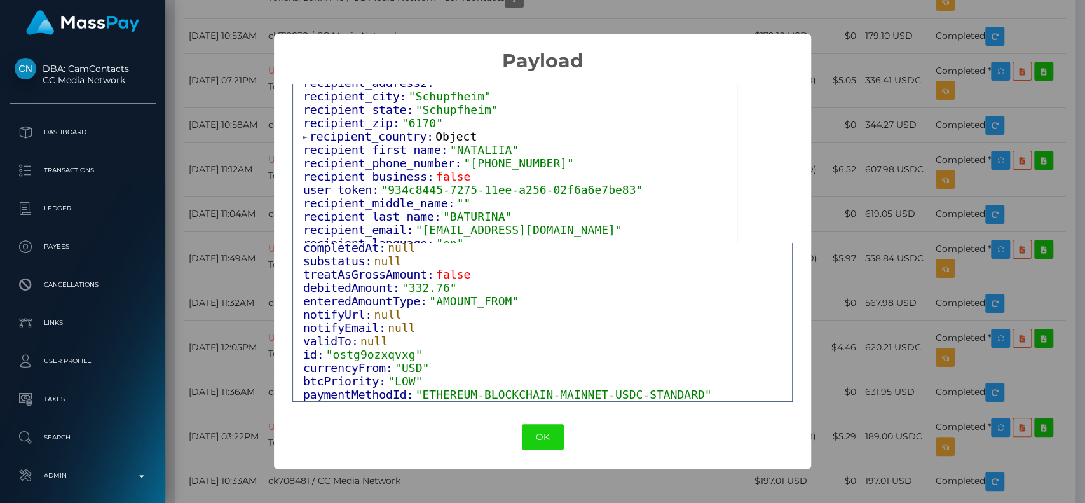
click at [383, 130] on span "recipient_country:" at bounding box center [372, 136] width 126 height 13
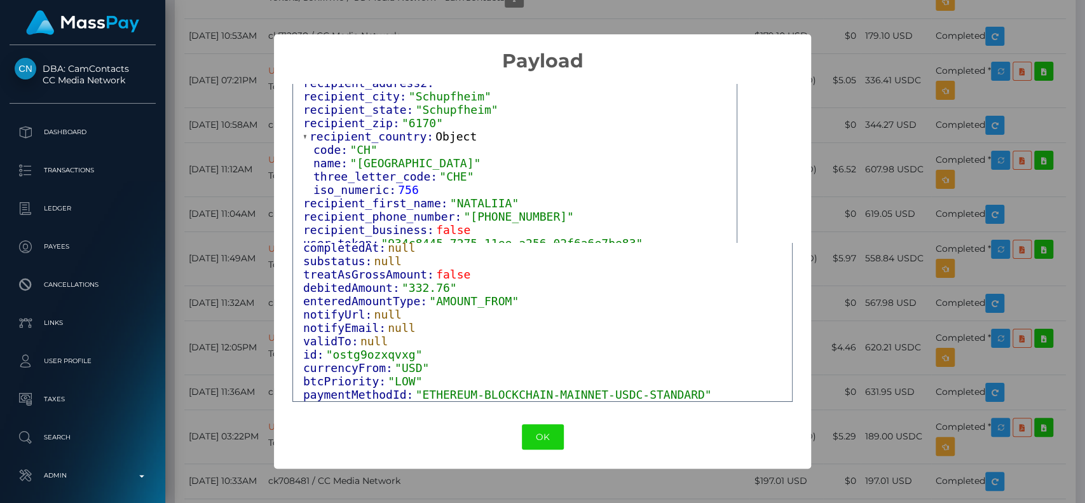
click at [383, 130] on span "recipient_country:" at bounding box center [372, 136] width 126 height 13
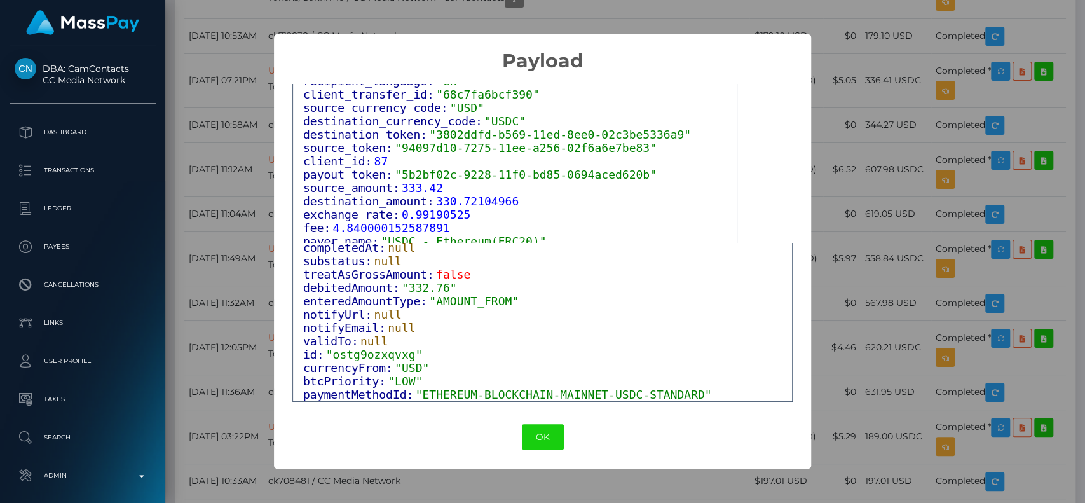
scroll to position [593, 0]
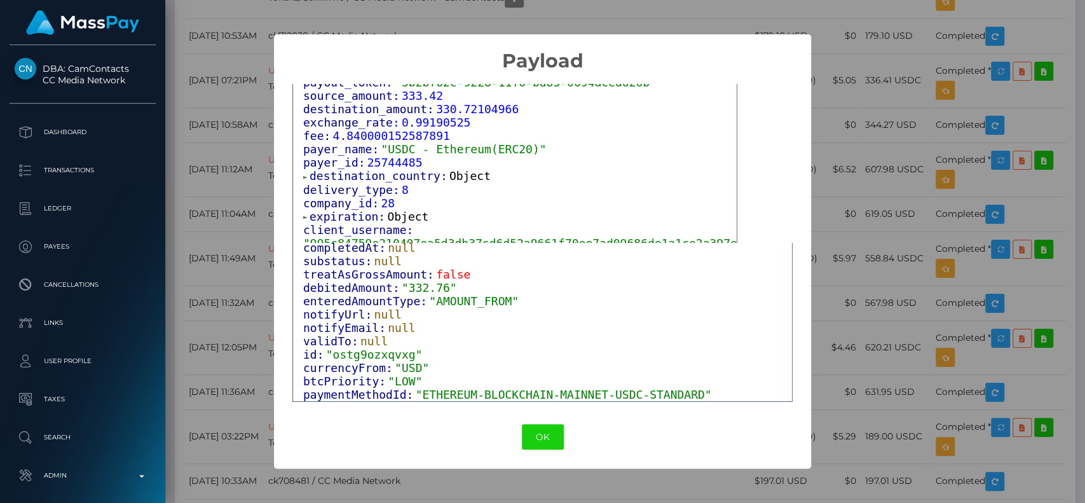
click at [391, 169] on span "destination_country:" at bounding box center [379, 175] width 140 height 13
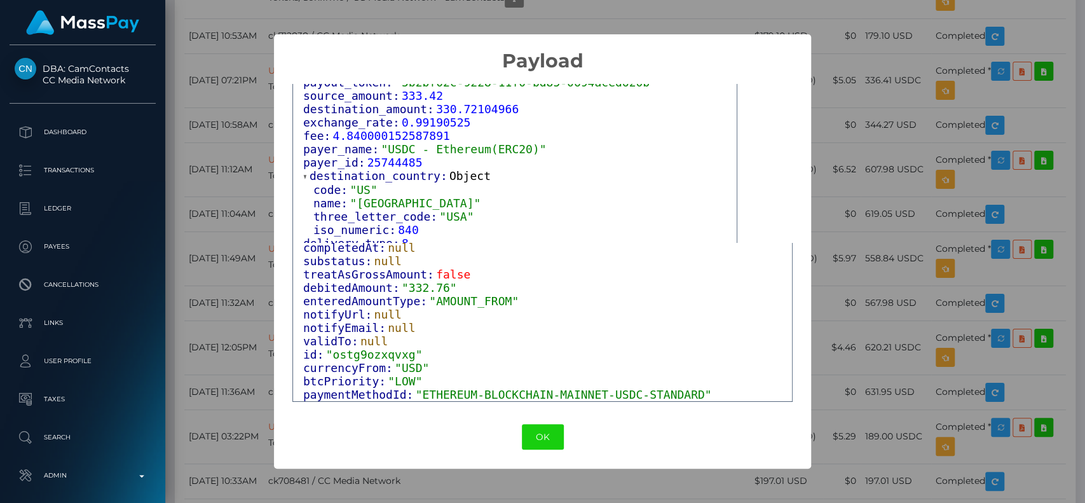
click at [391, 169] on span "destination_country:" at bounding box center [379, 175] width 140 height 13
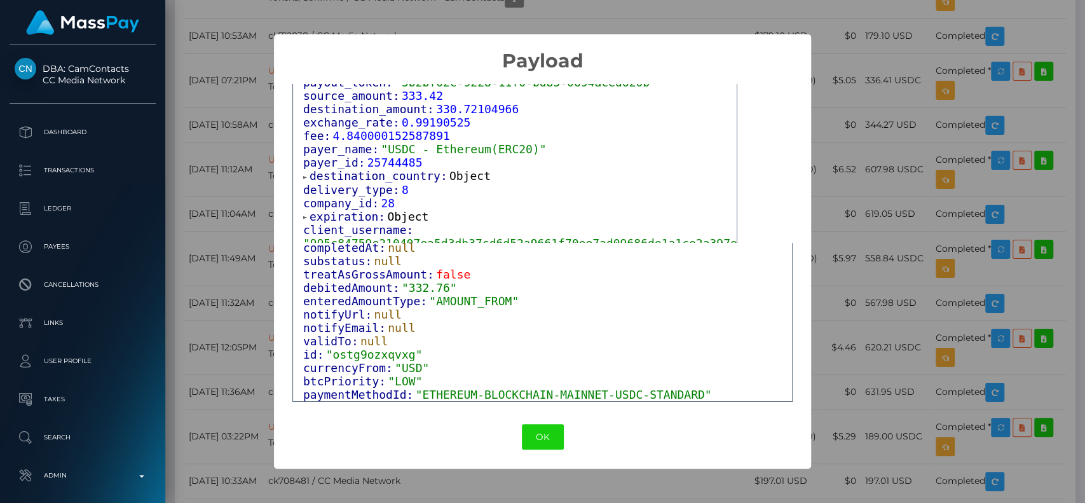
click at [391, 169] on span "destination_country:" at bounding box center [379, 175] width 140 height 13
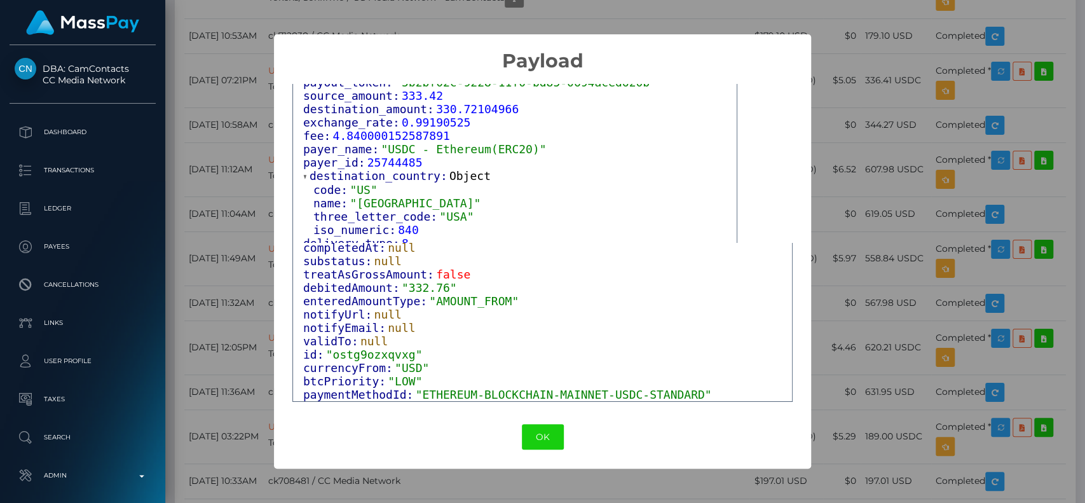
click at [391, 169] on span "destination_country:" at bounding box center [379, 175] width 140 height 13
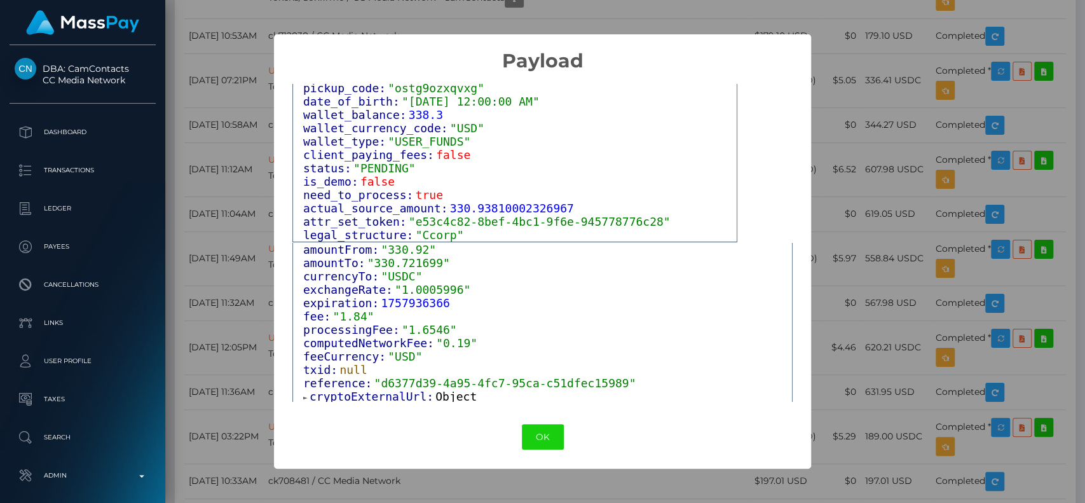
scroll to position [0, 0]
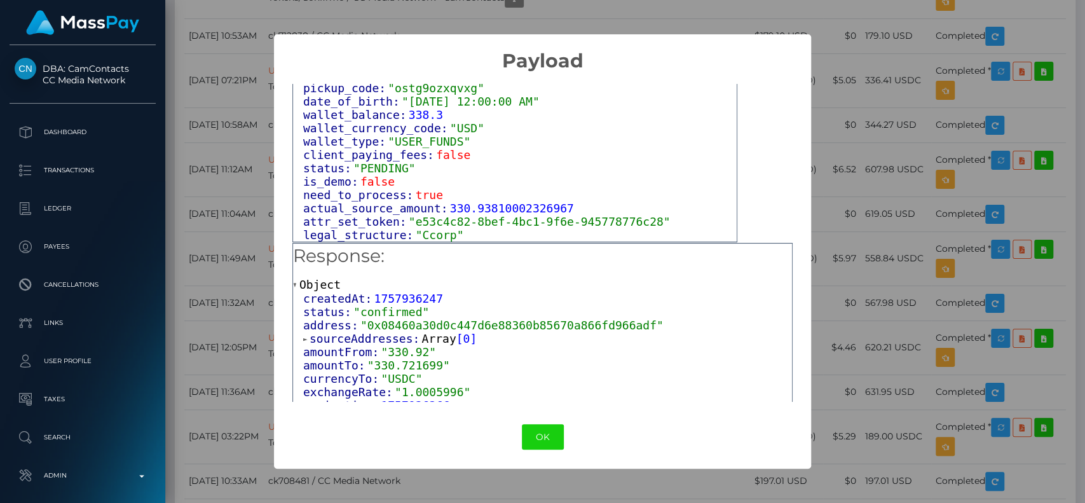
click at [346, 334] on span "sourceAddresses:" at bounding box center [365, 338] width 112 height 13
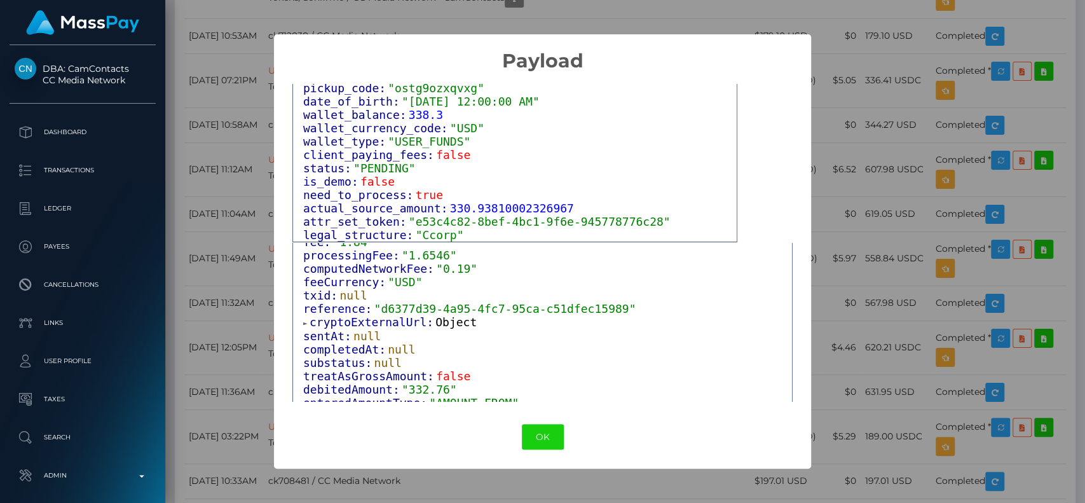
scroll to position [298, 0]
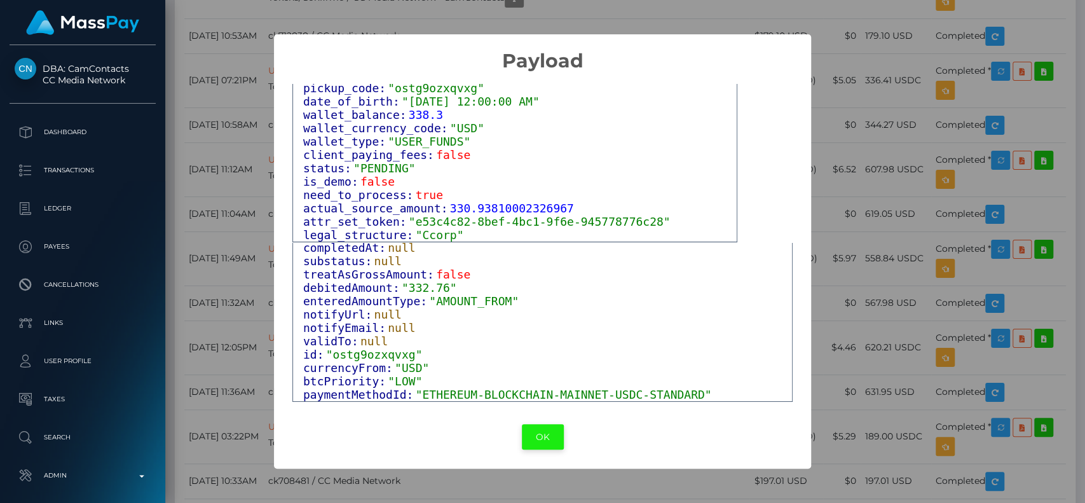
click at [538, 437] on button "OK" at bounding box center [543, 437] width 42 height 26
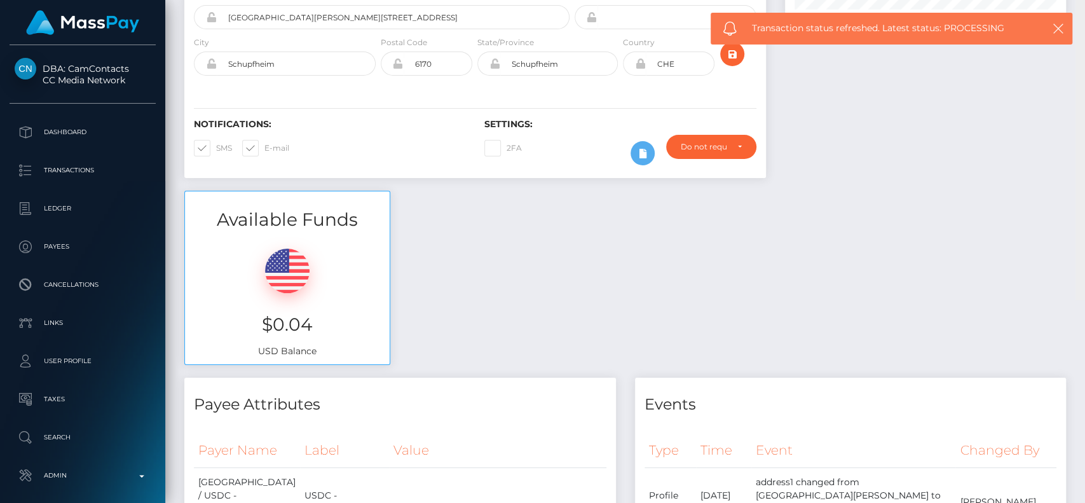
scroll to position [0, 0]
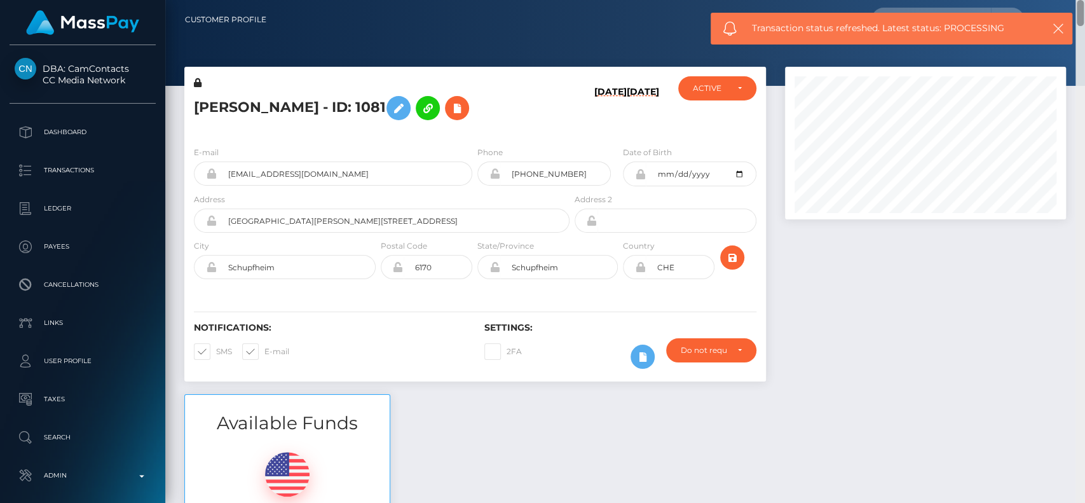
drag, startPoint x: 1082, startPoint y: 165, endPoint x: 1084, endPoint y: -40, distance: 205.3
click at [1071, 0] on html "DBA: CamContacts CC Media Network Dashboard Transactions Ledger Links" at bounding box center [542, 251] width 1085 height 503
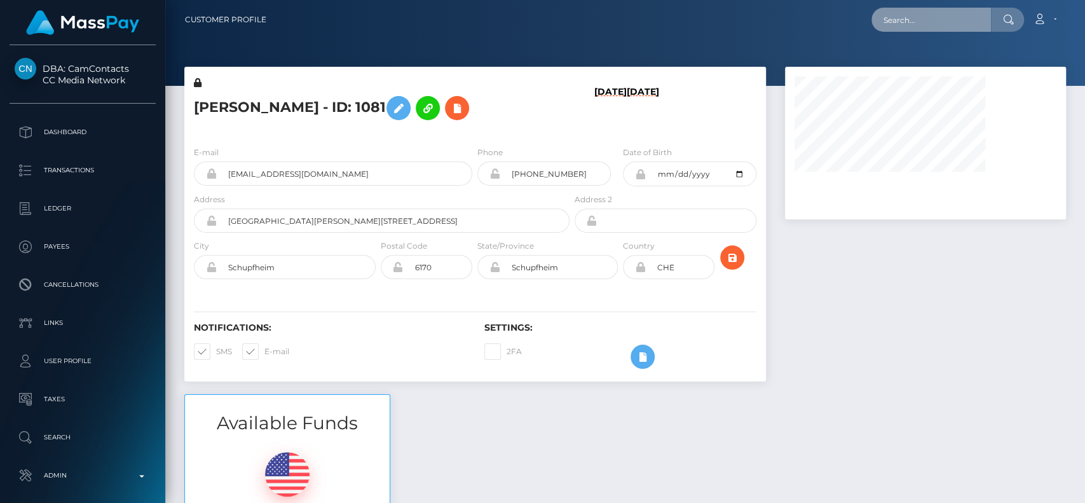
drag, startPoint x: 0, startPoint y: 0, endPoint x: 951, endPoint y: 24, distance: 951.0
click at [951, 24] on input "text" at bounding box center [930, 20] width 119 height 24
paste input "[EMAIL_ADDRESS][DOMAIN_NAME]"
type input "[EMAIL_ADDRESS][DOMAIN_NAME]"
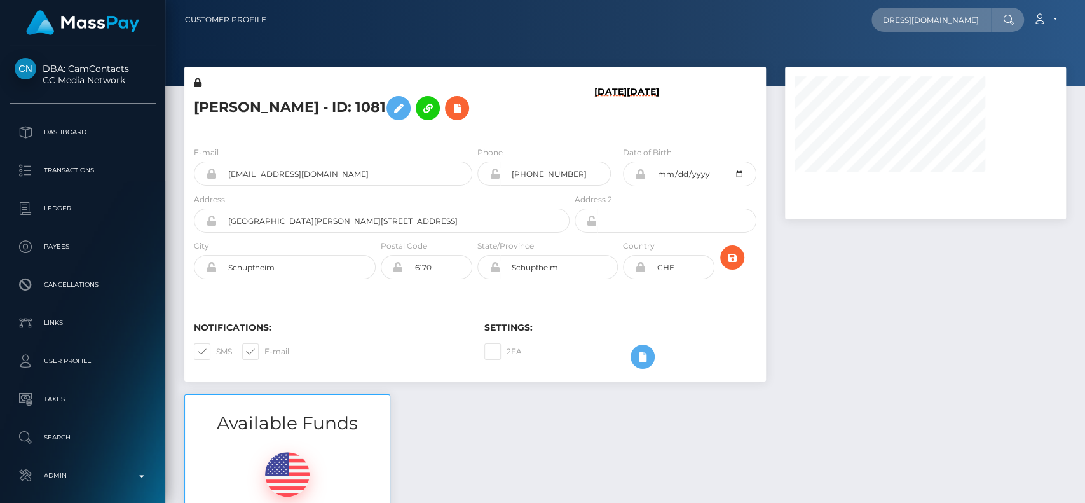
click at [1003, 23] on icon at bounding box center [1008, 20] width 11 height 10
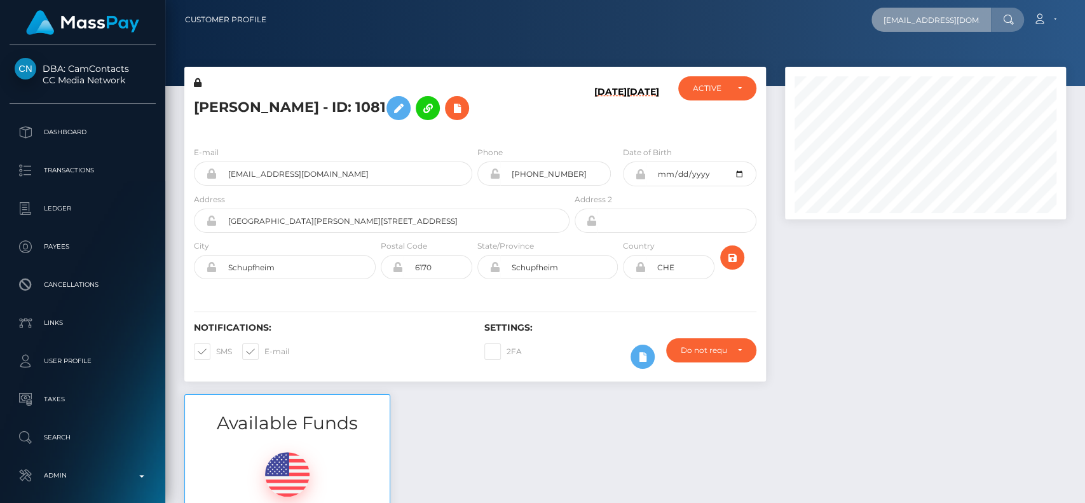
click at [964, 22] on input "[EMAIL_ADDRESS][DOMAIN_NAME]" at bounding box center [930, 20] width 119 height 24
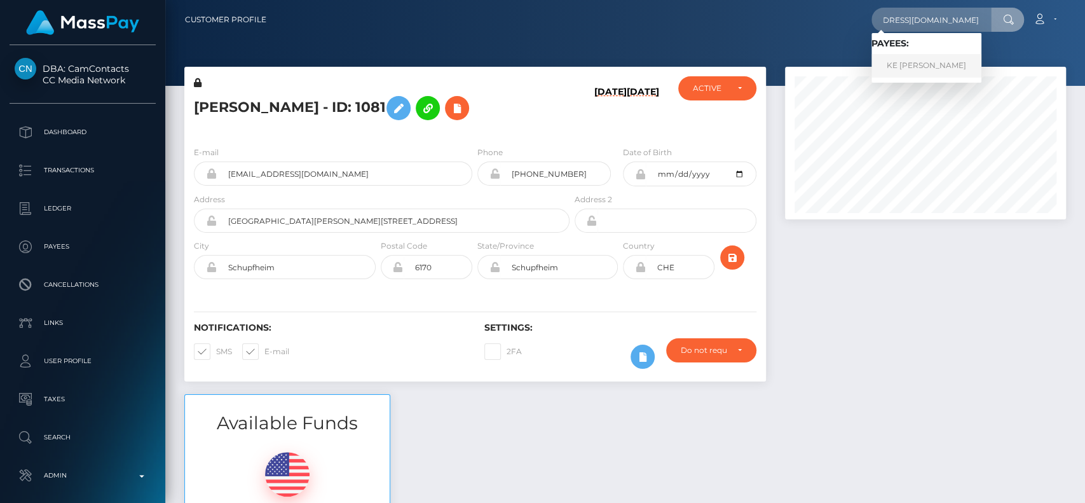
click at [918, 64] on link "KE ER WU" at bounding box center [926, 66] width 110 height 24
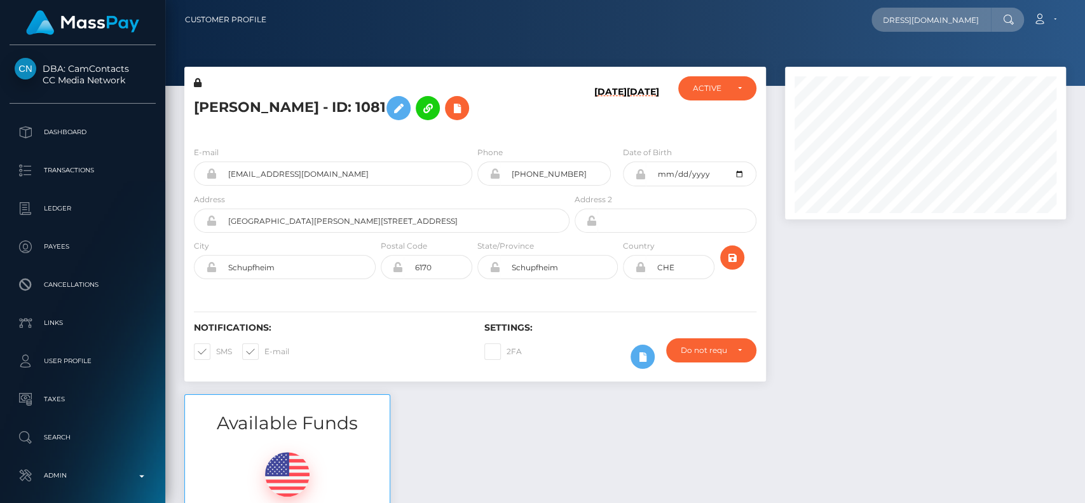
scroll to position [0, 0]
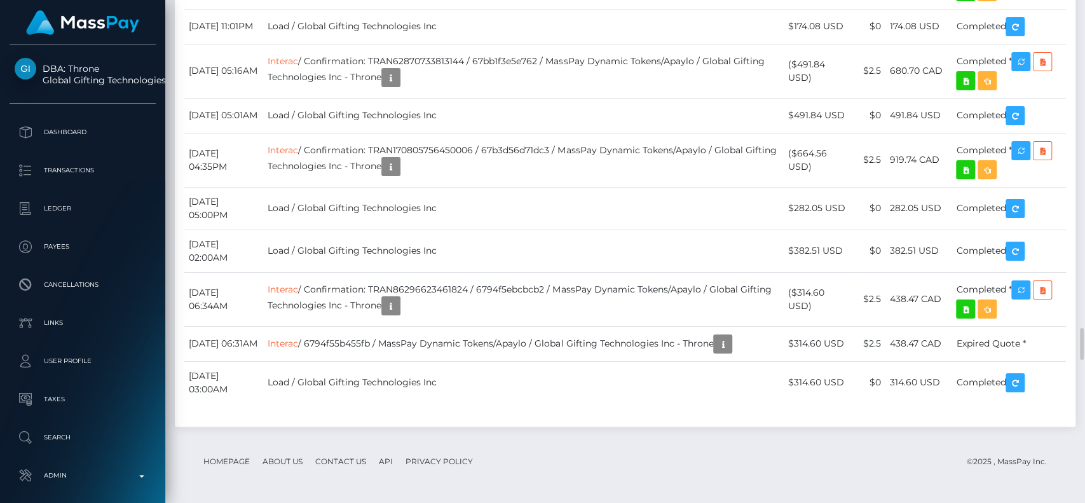
scroll to position [5593, 0]
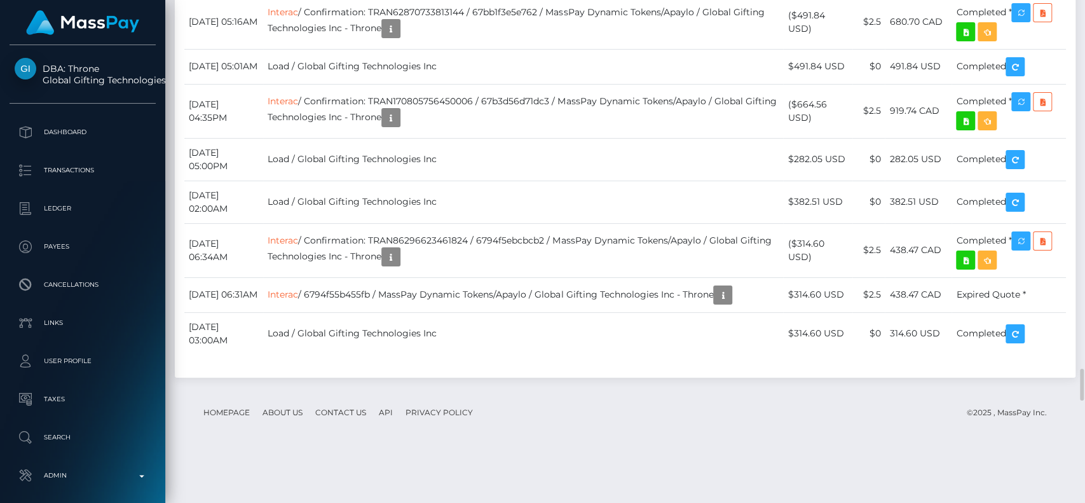
drag, startPoint x: 861, startPoint y: 297, endPoint x: 901, endPoint y: 297, distance: 39.4
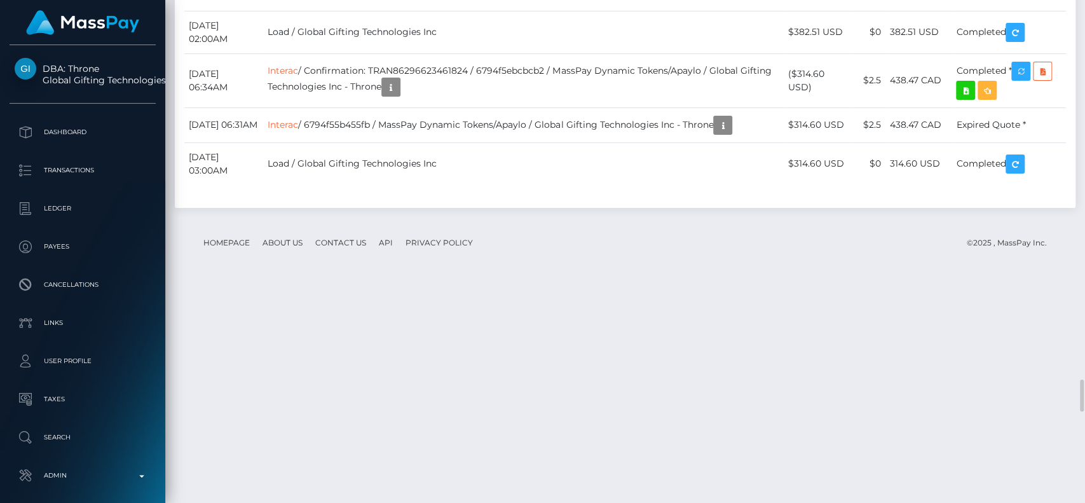
scroll to position [6016, 0]
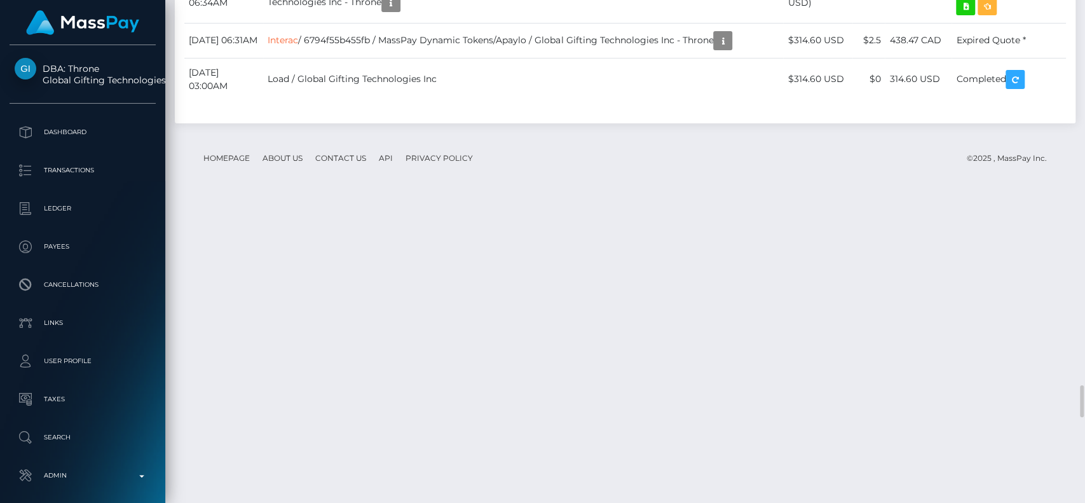
drag, startPoint x: 868, startPoint y: 321, endPoint x: 879, endPoint y: 321, distance: 10.8
drag, startPoint x: 860, startPoint y: 137, endPoint x: 892, endPoint y: 139, distance: 32.4
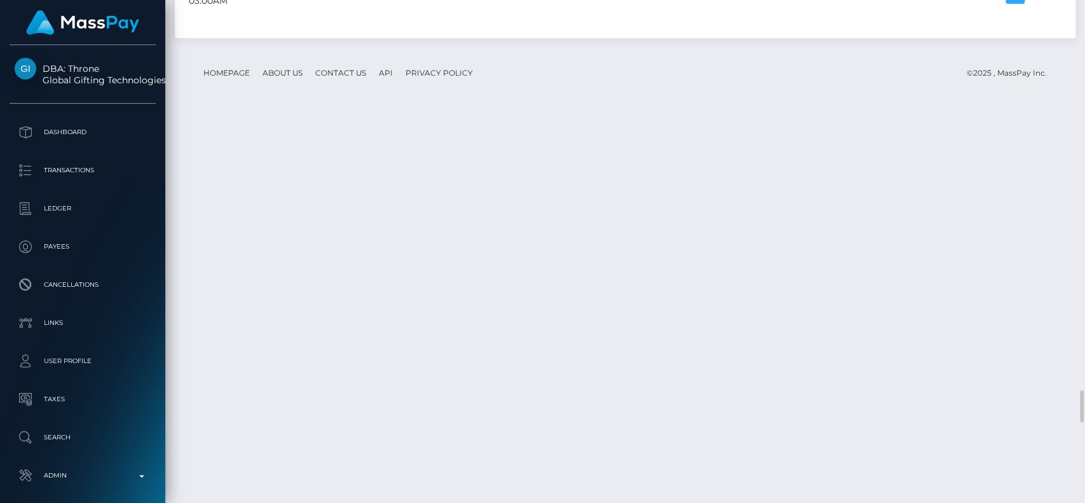
scroll to position [6185, 0]
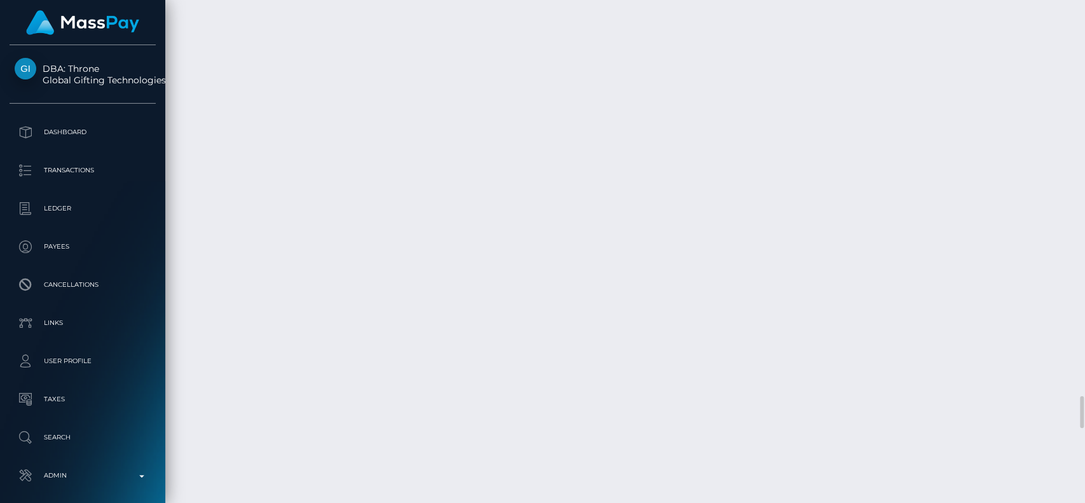
drag, startPoint x: 863, startPoint y: 336, endPoint x: 889, endPoint y: 336, distance: 26.1
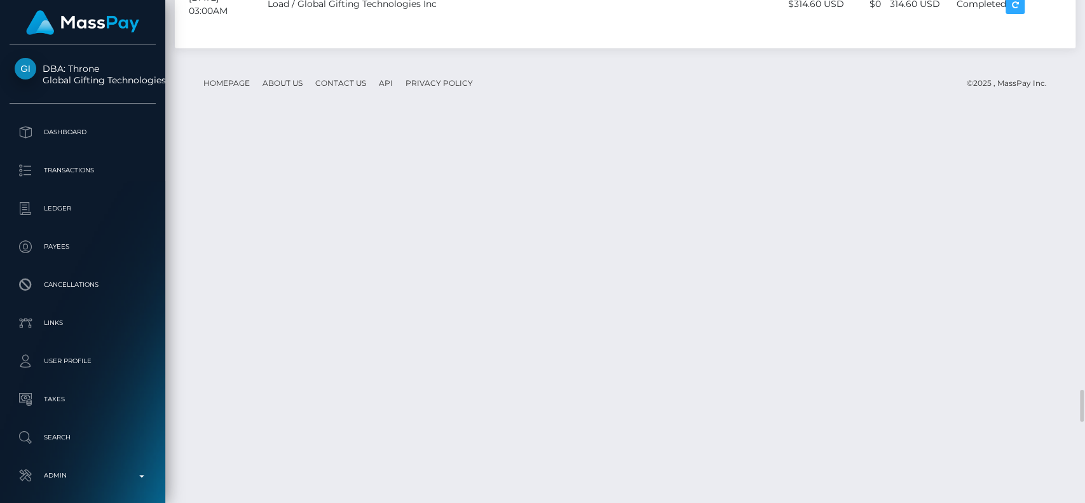
scroll to position [5668, 0]
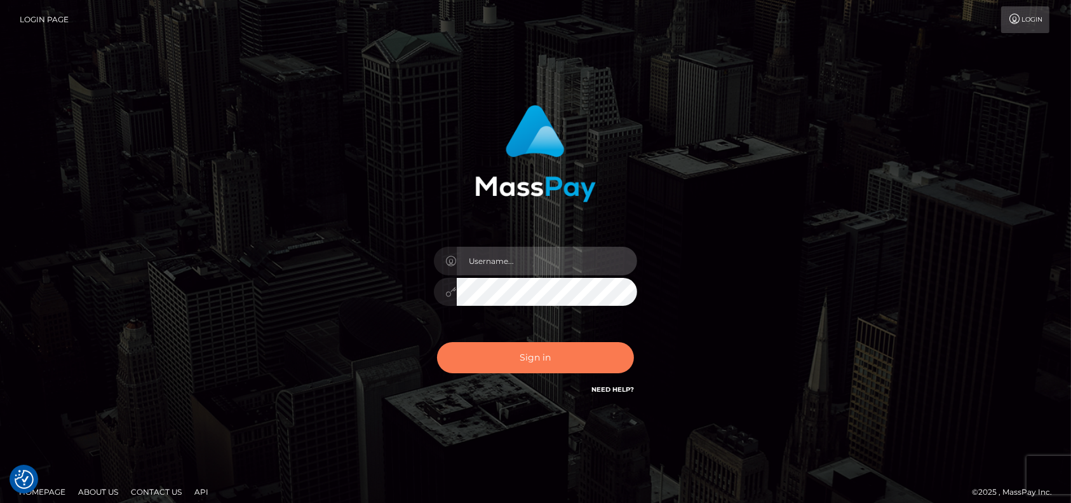
type input "petros.kidane"
click at [527, 350] on button "Sign in" at bounding box center [535, 357] width 197 height 31
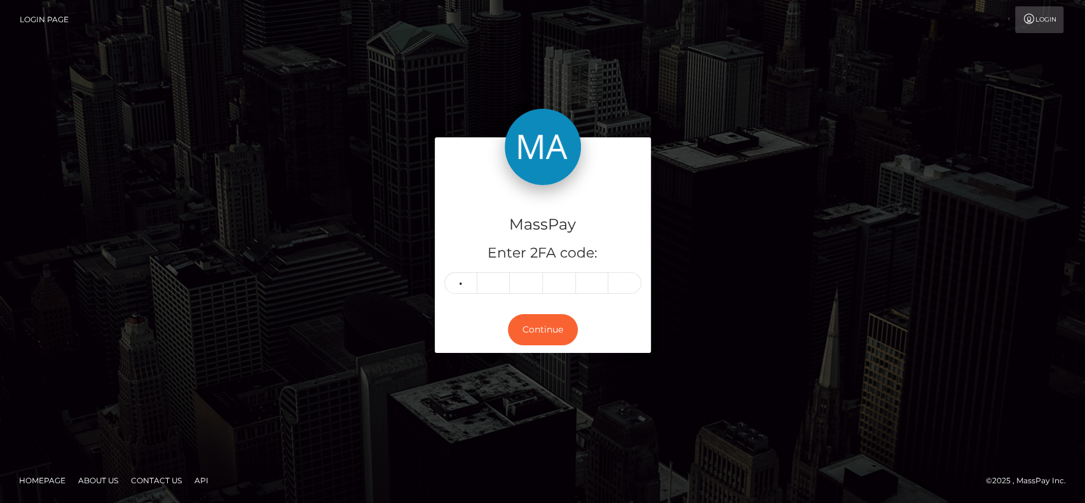
type input "2"
type input "7"
type input "4"
type input "0"
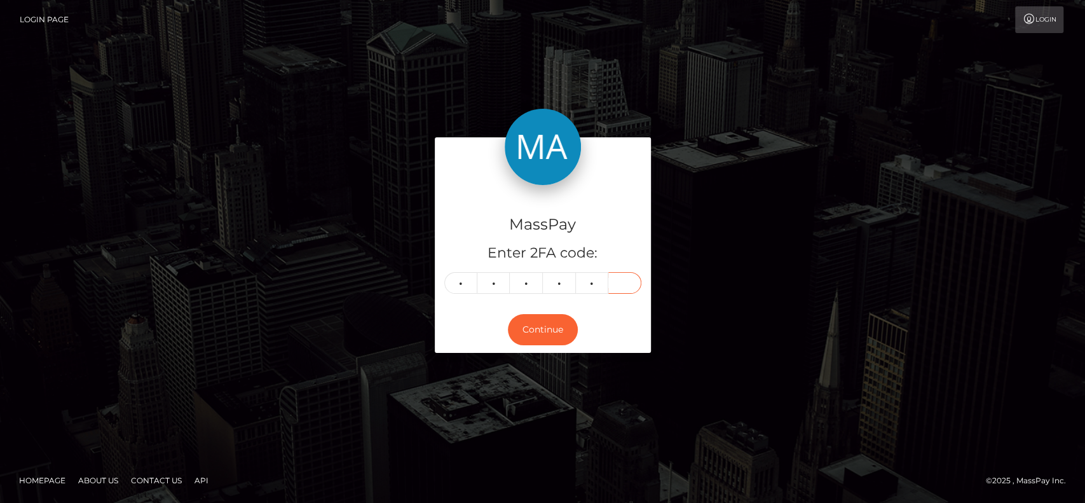
type input "3"
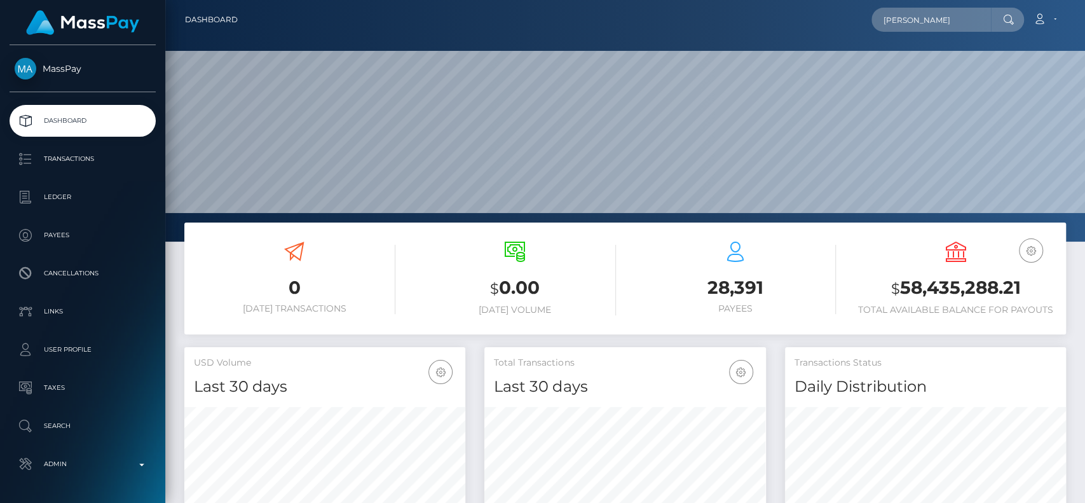
scroll to position [224, 281]
type input "Carolina"
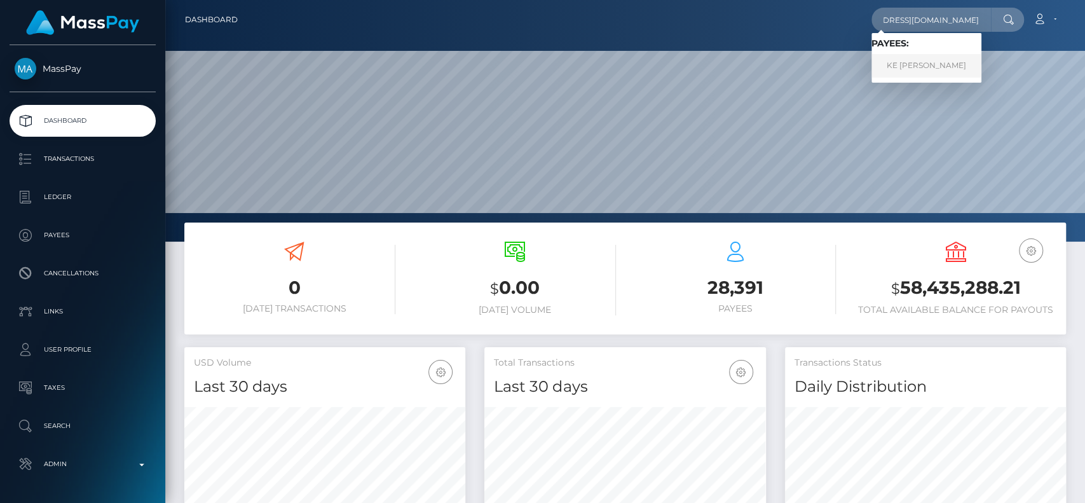
type input "asianmusclegoddess@protonmail.com"
click at [912, 65] on link "KE ER WU" at bounding box center [926, 66] width 110 height 24
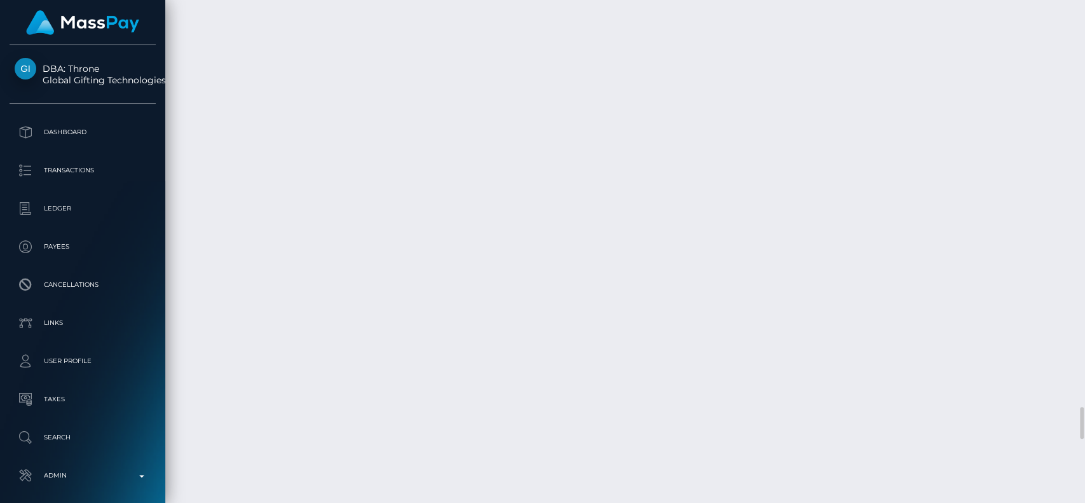
scroll to position [6864, 0]
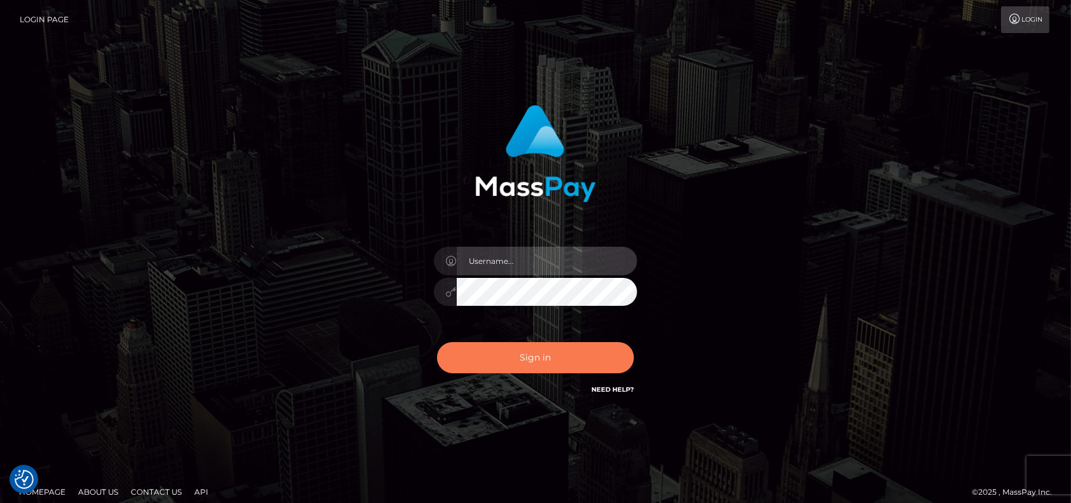
type input "petros.[PERSON_NAME]"
click at [530, 345] on button "Sign in" at bounding box center [535, 357] width 197 height 31
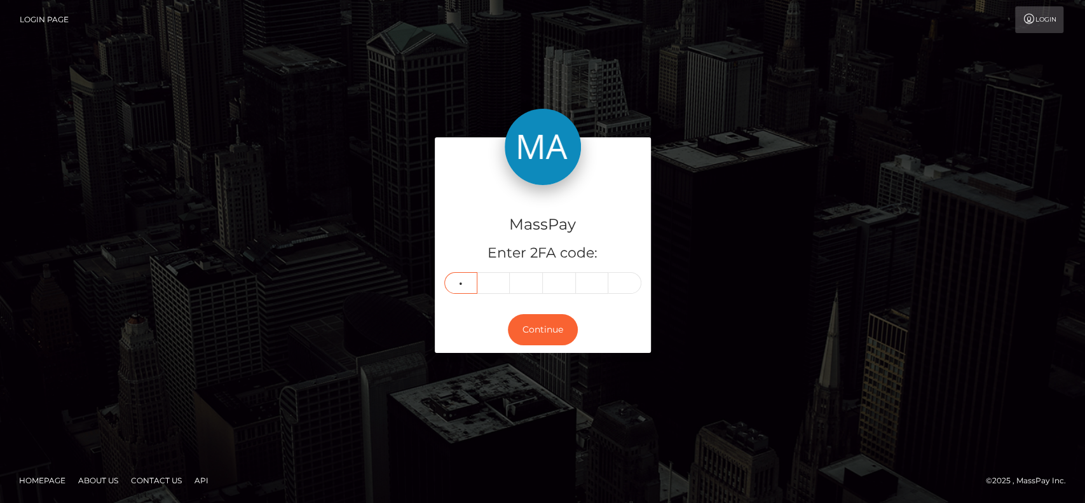
type input "3"
type input "5"
type input "4"
type input "8"
type input "7"
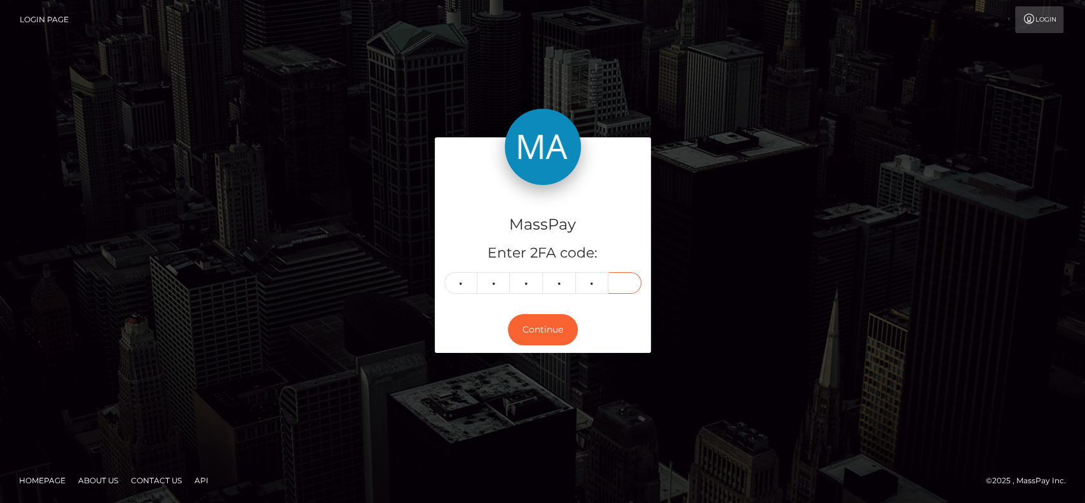
type input "2"
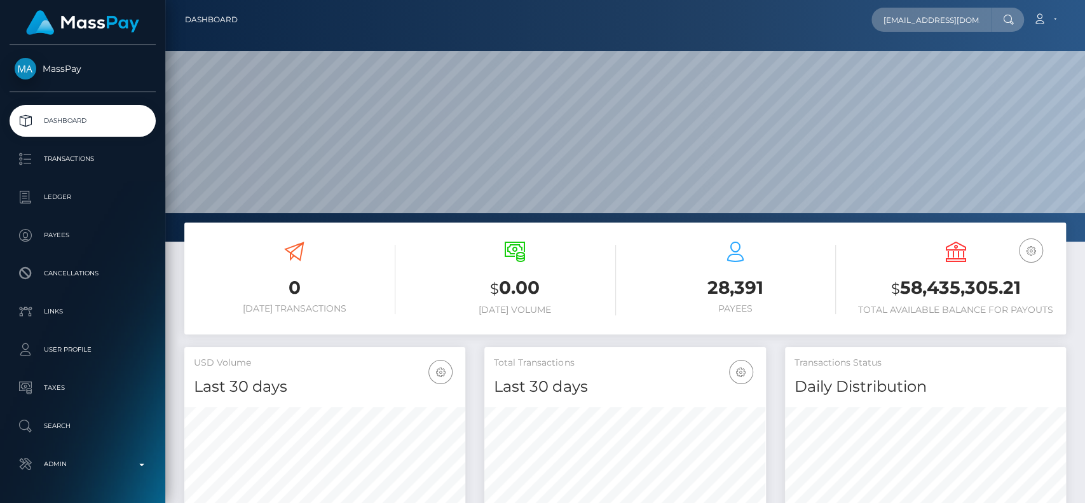
scroll to position [0, 55]
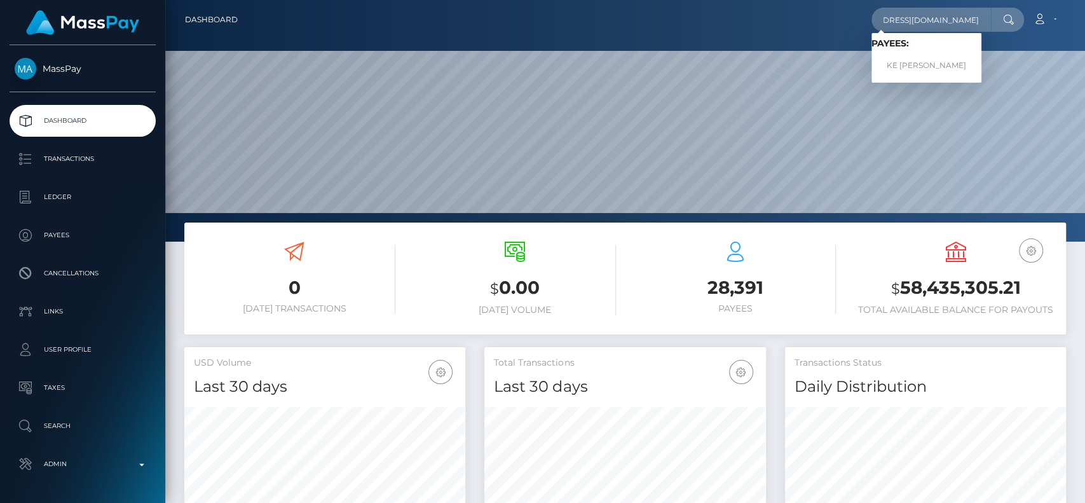
type input "asianmusclegoddess@protonmail.com"
click at [926, 58] on link "KE ER WU" at bounding box center [926, 66] width 110 height 24
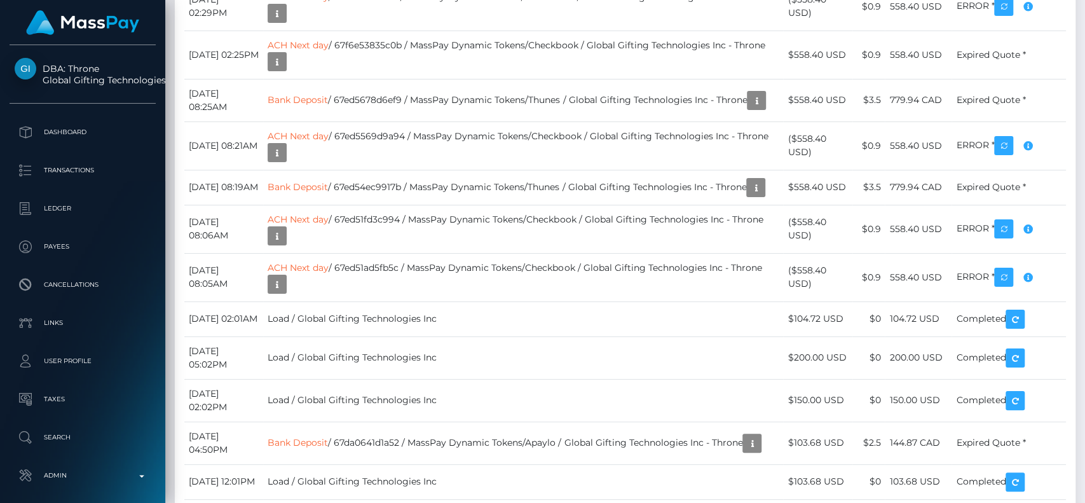
scroll to position [5423, 0]
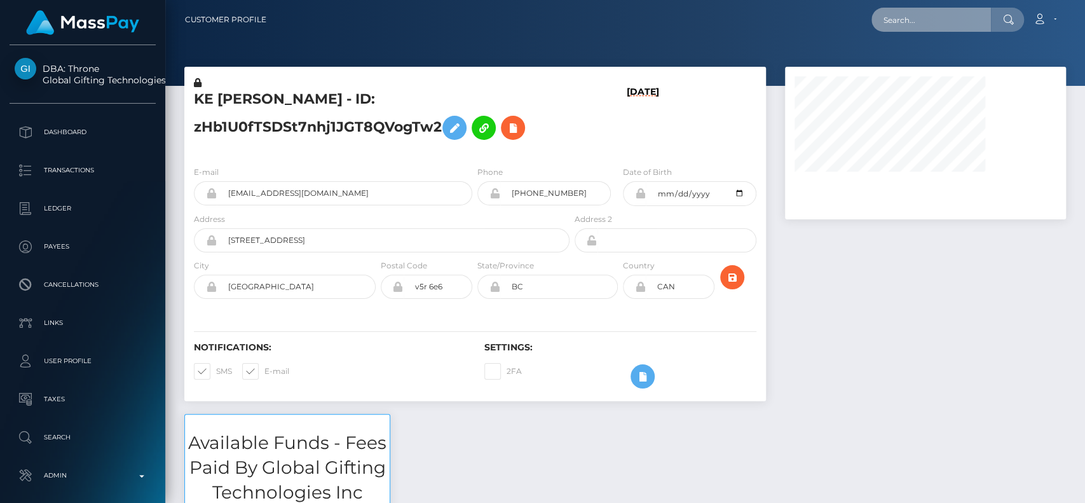
click at [935, 20] on input "text" at bounding box center [930, 20] width 119 height 24
paste input "meetariaandersson@protonmail.com"
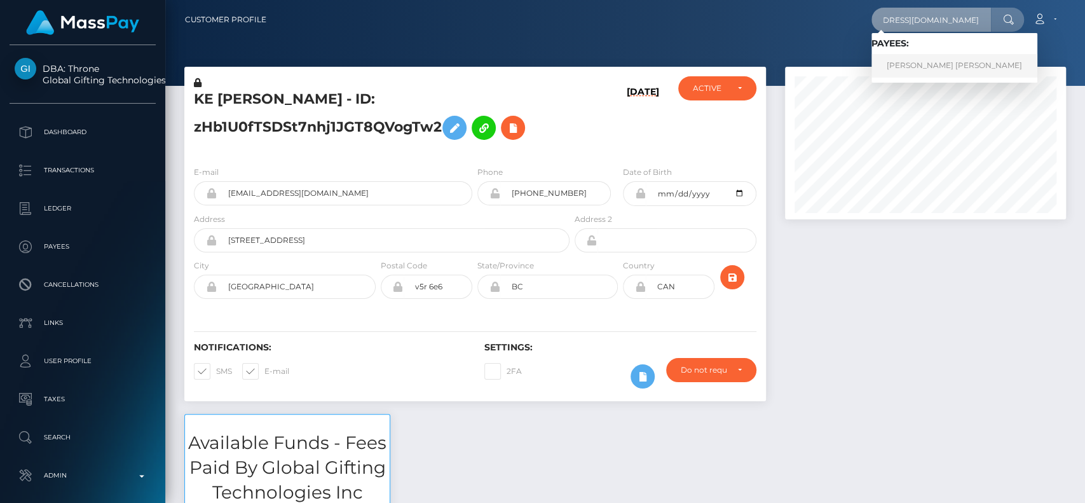
type input "meetariaandersson@protonmail.com"
click at [905, 64] on link "ALEXANDRA JANE NAYLOR" at bounding box center [954, 66] width 166 height 24
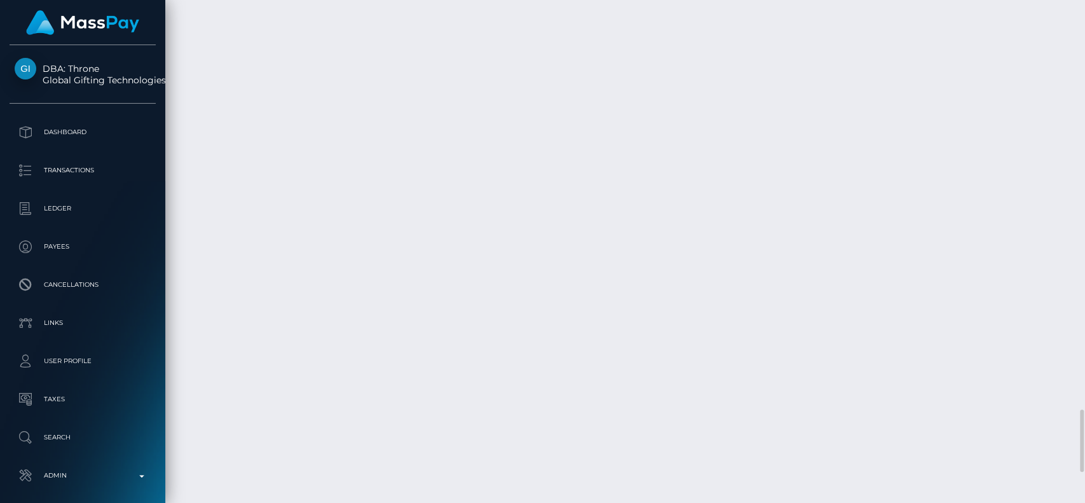
scroll to position [3474, 0]
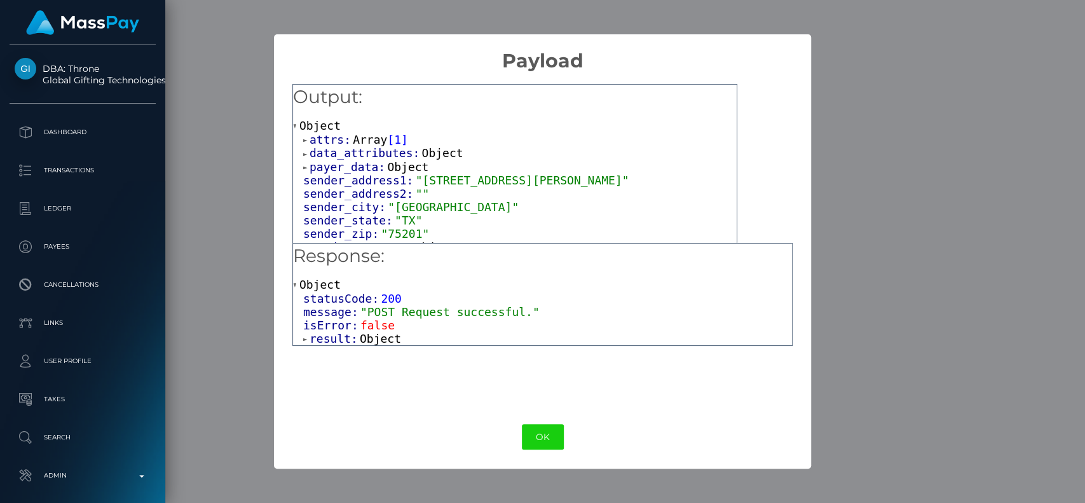
click at [344, 330] on span "isError:" at bounding box center [331, 324] width 57 height 13
click at [330, 338] on span "result:" at bounding box center [334, 338] width 50 height 13
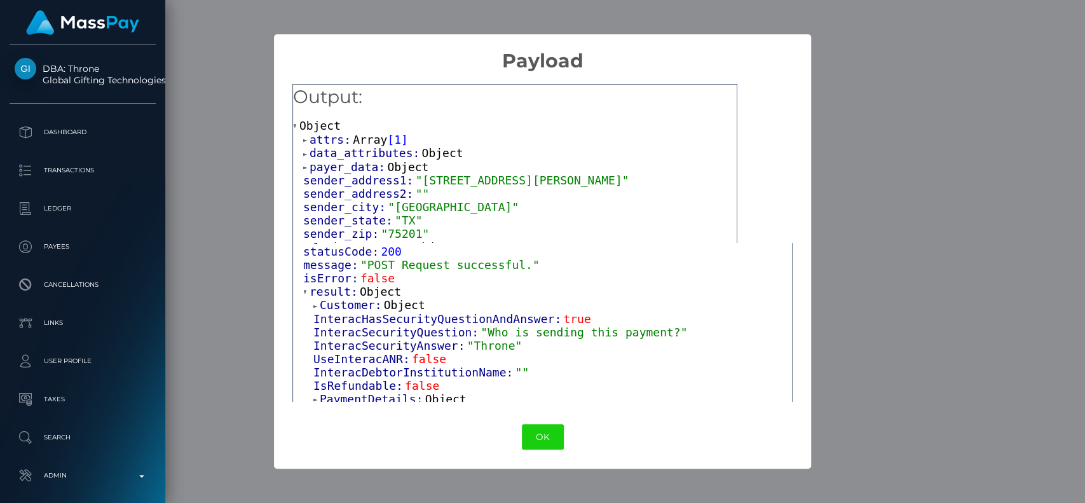
scroll to position [85, 0]
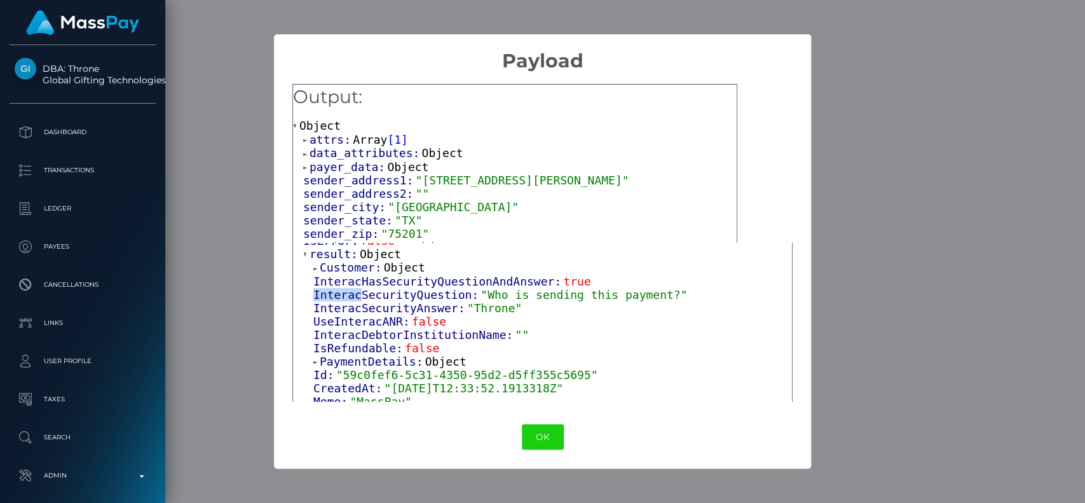
drag, startPoint x: 313, startPoint y: 289, endPoint x: 354, endPoint y: 292, distance: 40.8
click at [354, 292] on span "InteracSecurityQuestion:" at bounding box center [396, 294] width 167 height 13
click at [314, 296] on span "InteracSecurityQuestion:" at bounding box center [396, 294] width 167 height 13
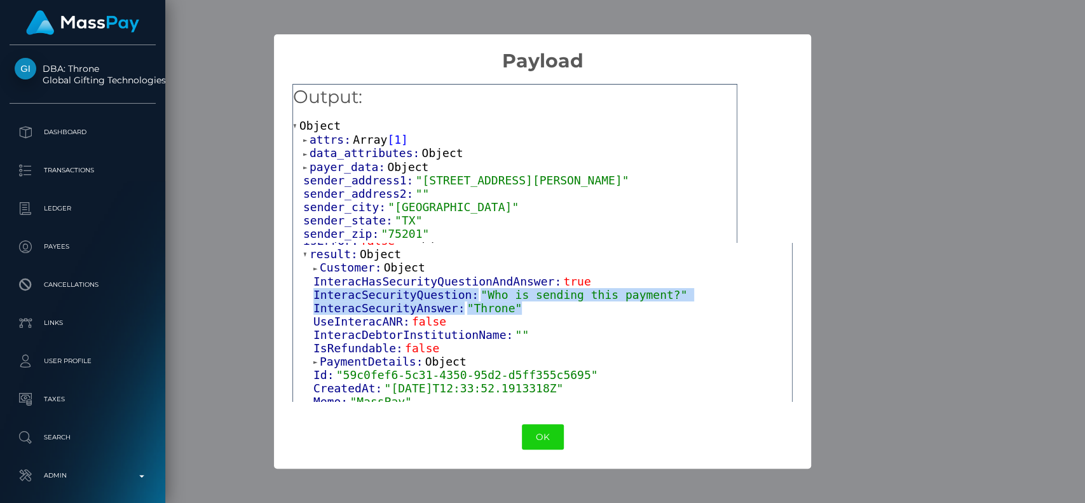
drag, startPoint x: 313, startPoint y: 295, endPoint x: 545, endPoint y: 311, distance: 231.9
click at [545, 311] on div "Customer: Object InteracHasSecurityQuestionAndAnswer: true InteracSecurityQuest…" at bounding box center [547, 415] width 489 height 309
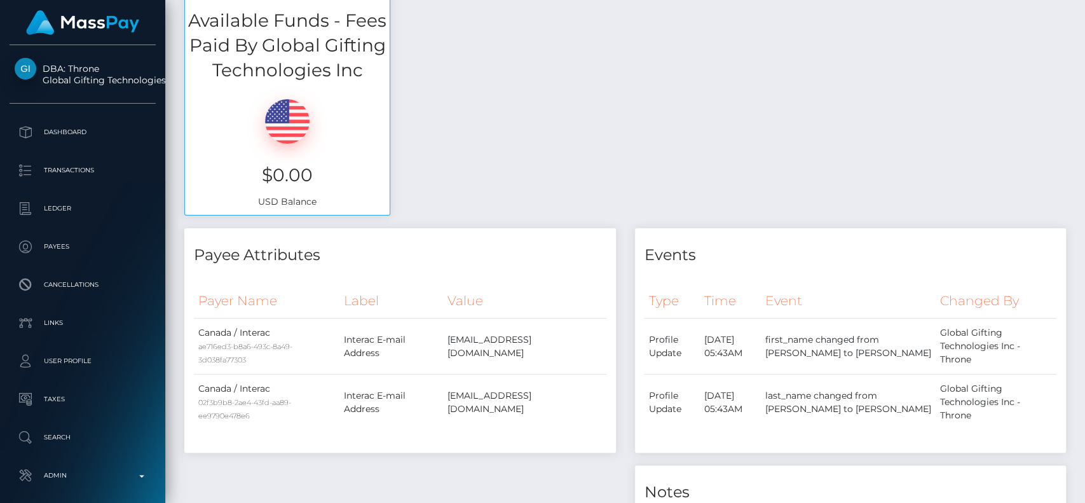
scroll to position [0, 0]
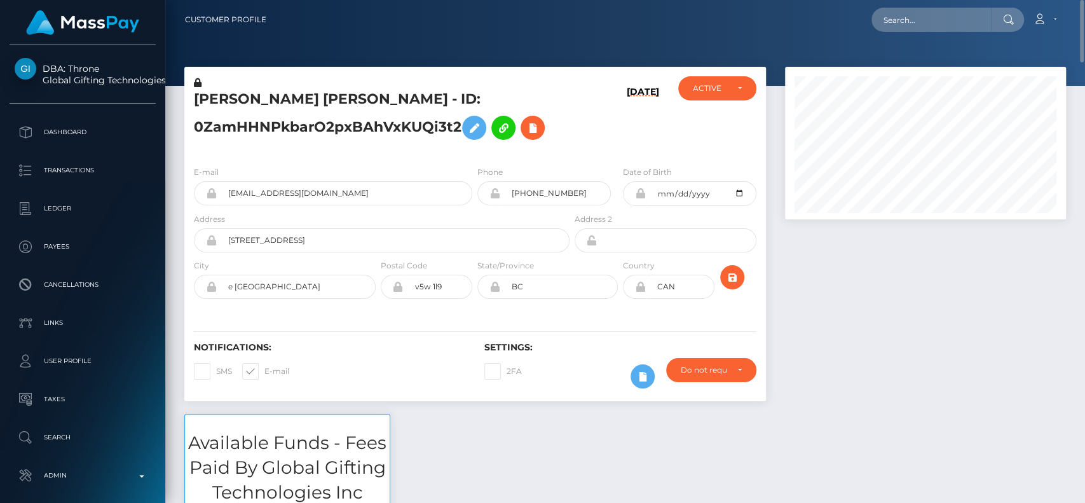
click at [245, 96] on h5 "ALEXANDRA JANE NAYLOR - ID: 0ZamHHNPkbarO2pxBAhVxKUQi3t2" at bounding box center [378, 118] width 369 height 57
copy h5 "ALEXANDRA"
click at [908, 22] on input "text" at bounding box center [930, 20] width 119 height 24
paste input "fabulousqueen72@outlook.com"
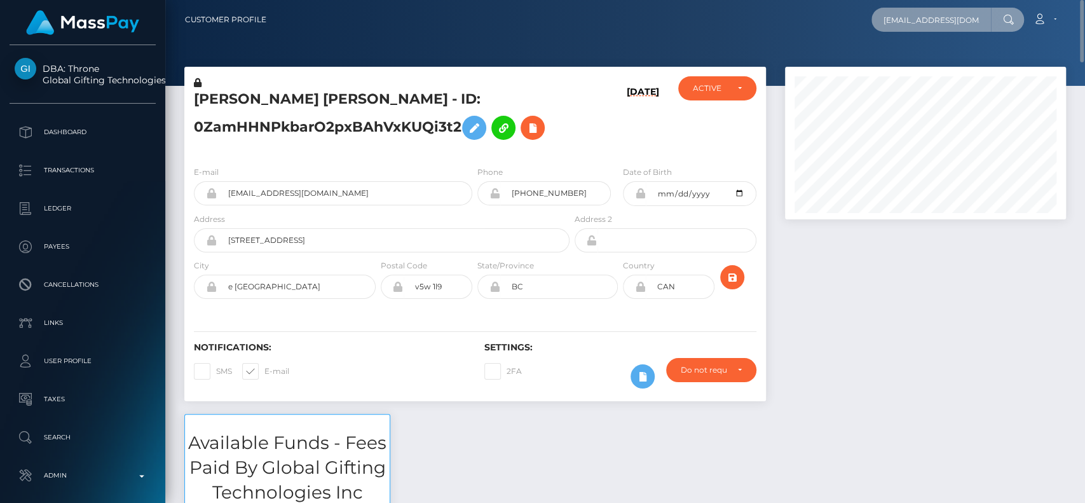
scroll to position [0, 28]
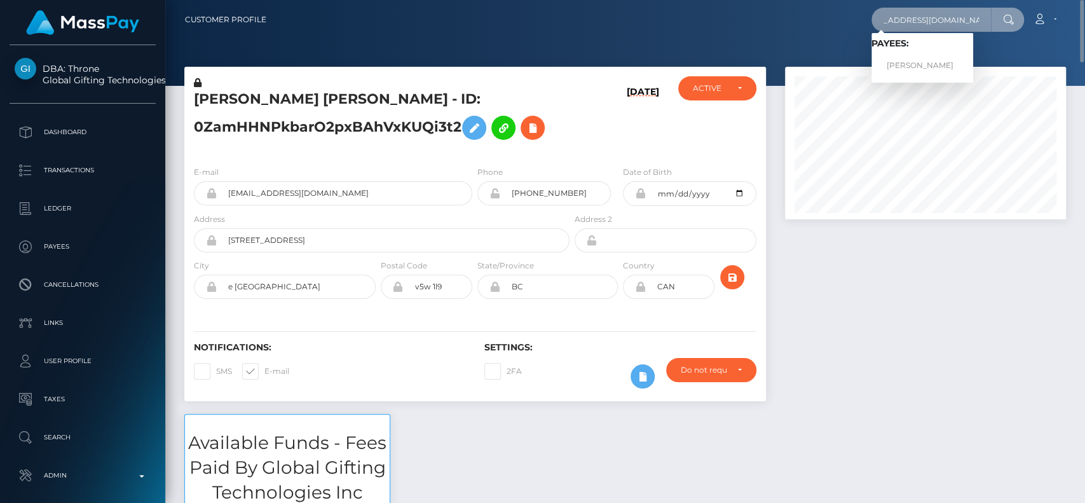
type input "fabulousqueen72@outlook.com"
click at [935, 60] on link "DAWN MARIE SANTIAGO" at bounding box center [922, 66] width 102 height 24
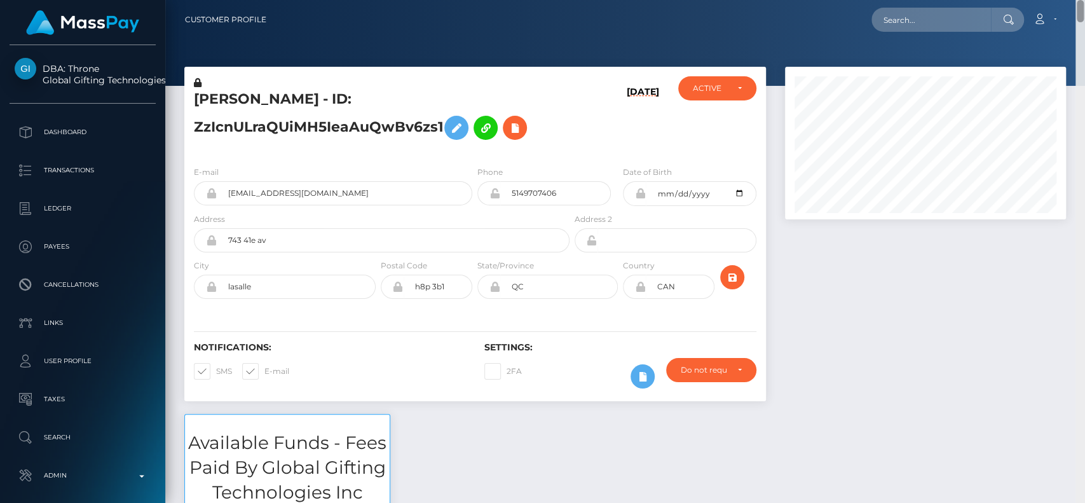
drag, startPoint x: 1080, startPoint y: 340, endPoint x: 1084, endPoint y: -18, distance: 357.8
click at [1084, 0] on html "DBA: Throne Global Gifting Technologies Inc Dashboard Transactions Ledger Payee…" at bounding box center [542, 251] width 1085 height 503
click at [956, 19] on input "text" at bounding box center [930, 20] width 119 height 24
paste input "[EMAIL_ADDRESS][DOMAIN_NAME]"
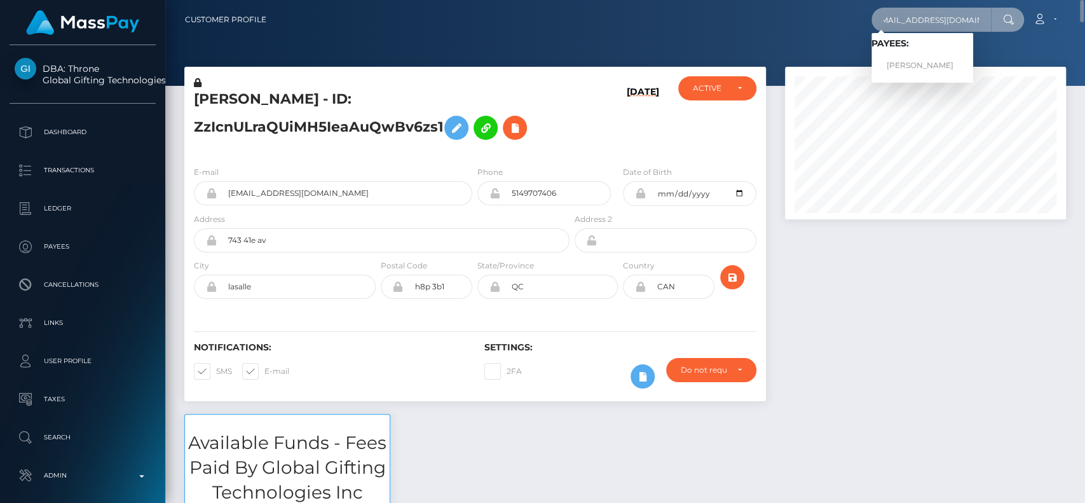
type input "[EMAIL_ADDRESS][DOMAIN_NAME]"
click at [939, 57] on link "JOCELYN DAWN SZABO" at bounding box center [922, 66] width 102 height 24
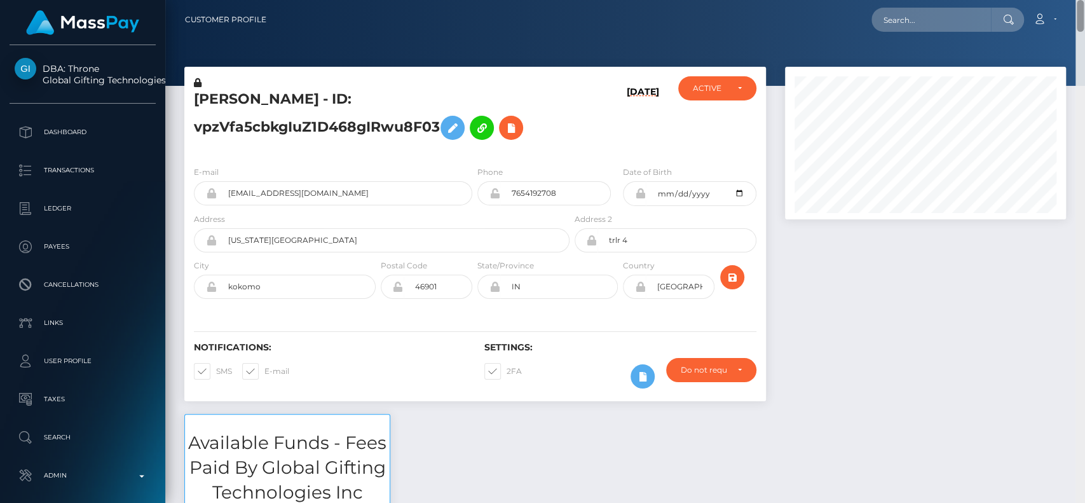
drag, startPoint x: 1078, startPoint y: 475, endPoint x: 1084, endPoint y: -74, distance: 548.5
click at [1084, 0] on html "DBA: Throne Global Gifting Technologies Inc Dashboard Transactions Ledger Payee…" at bounding box center [542, 251] width 1085 height 503
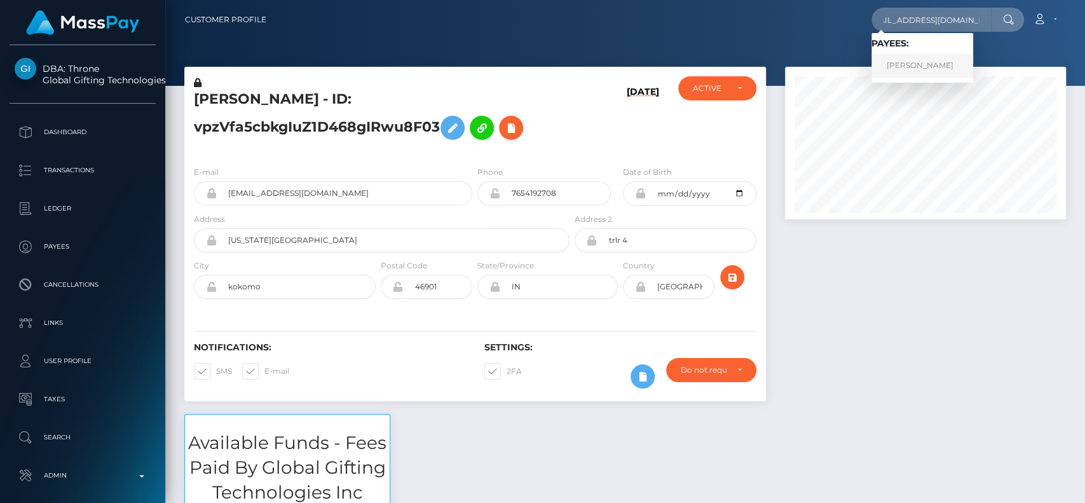
type input "joannathomaz13@gmail.com"
click at [935, 64] on link "[PERSON_NAME]" at bounding box center [922, 66] width 102 height 24
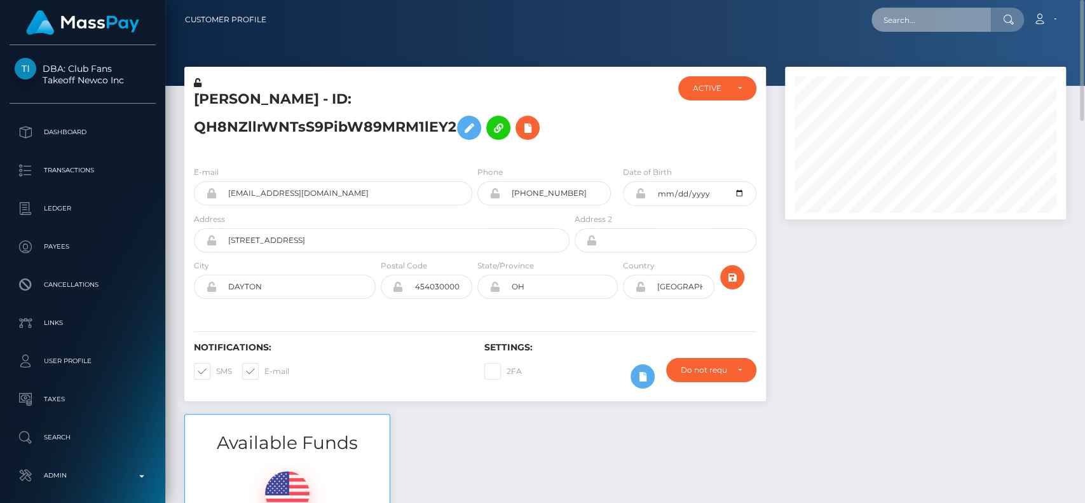
click at [911, 26] on input "text" at bounding box center [930, 20] width 119 height 24
paste input "[EMAIL_ADDRESS][DOMAIN_NAME]"
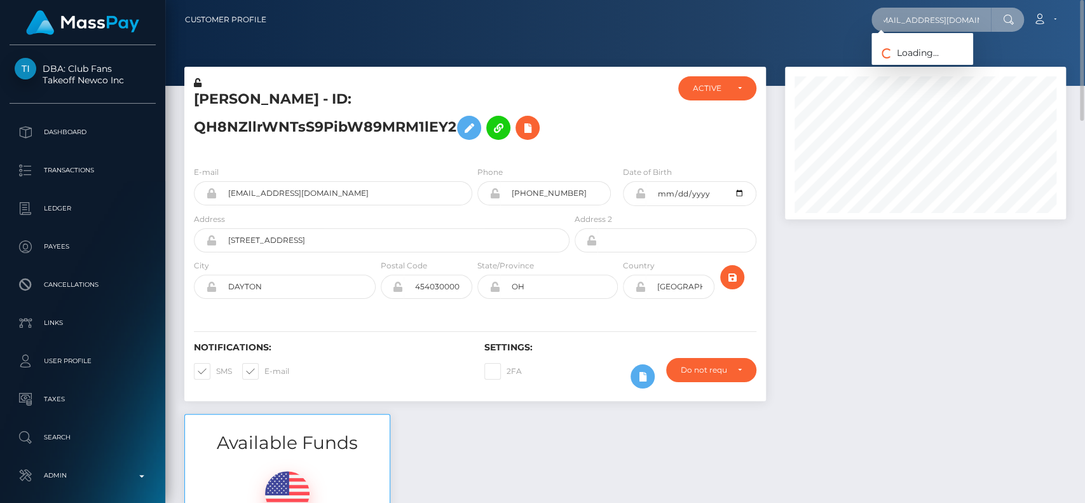
type input "[EMAIL_ADDRESS][DOMAIN_NAME]"
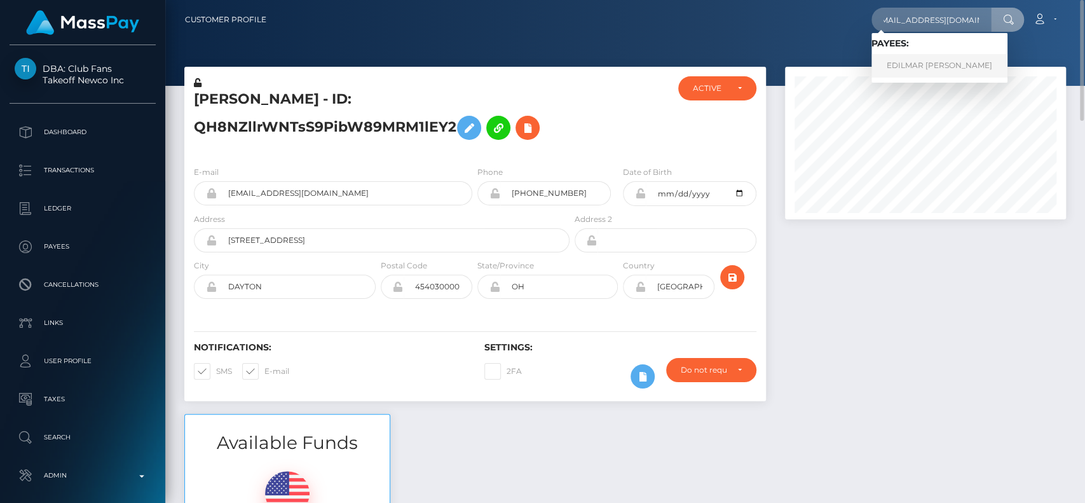
click at [920, 59] on link "EDILMAR [PERSON_NAME]" at bounding box center [939, 66] width 136 height 24
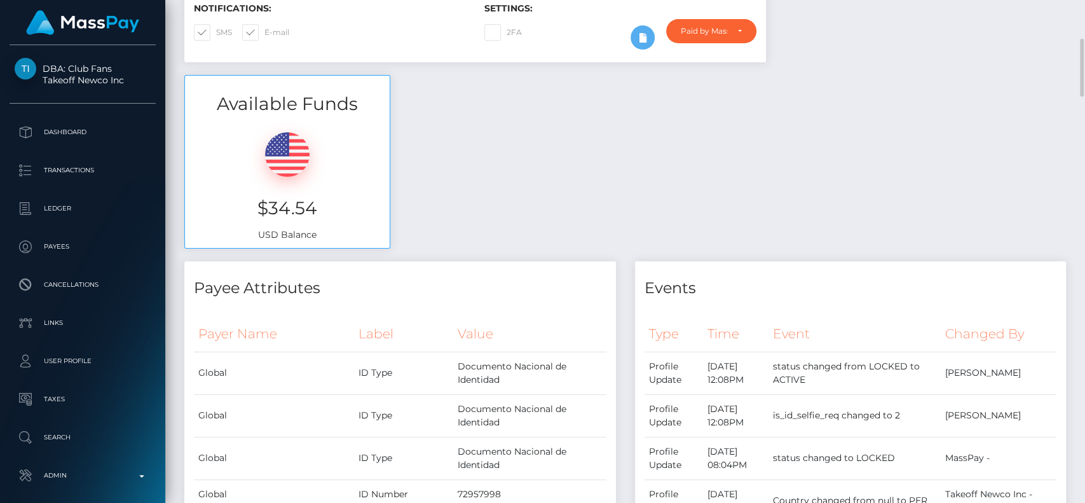
scroll to position [423, 0]
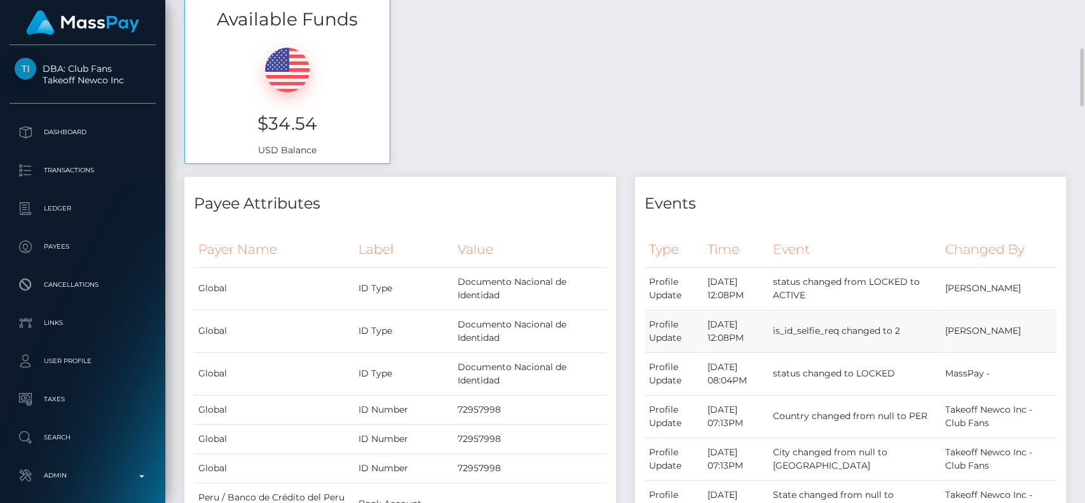
drag, startPoint x: 704, startPoint y: 278, endPoint x: 802, endPoint y: 308, distance: 102.5
click at [803, 308] on tbody "Profile Update September 10, 2025 12:08PM status changed from LOCKED to ACTIVE …" at bounding box center [850, 416] width 412 height 298
click at [768, 302] on td "September 10, 2025 12:08PM" at bounding box center [734, 288] width 65 height 43
click at [843, 295] on td "status changed from LOCKED to ACTIVE" at bounding box center [854, 288] width 172 height 43
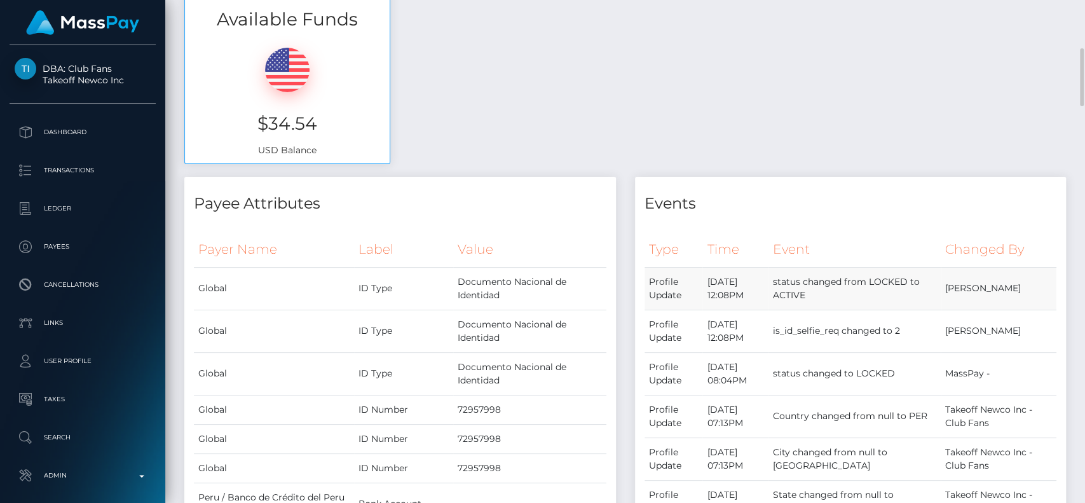
click at [880, 294] on td "status changed from LOCKED to ACTIVE" at bounding box center [854, 288] width 172 height 43
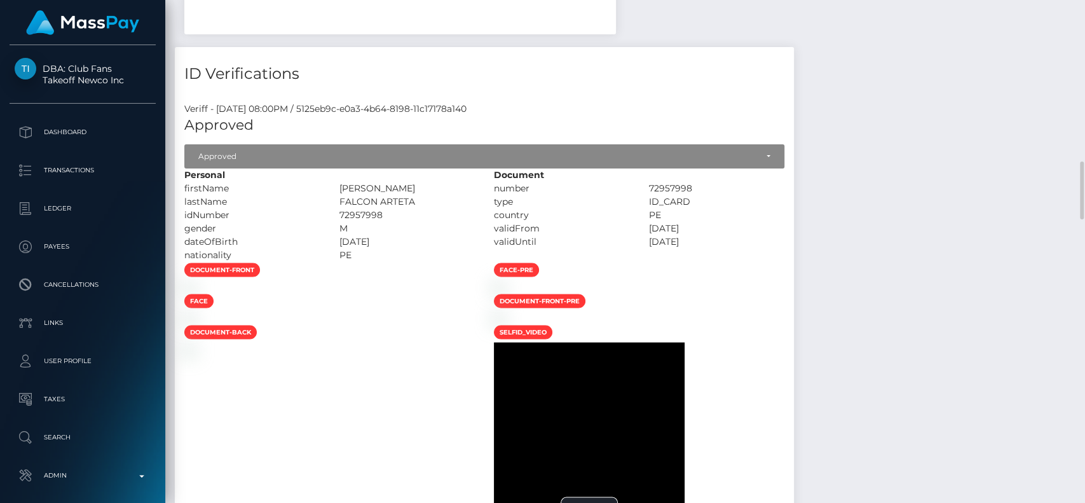
scroll to position [1482, 0]
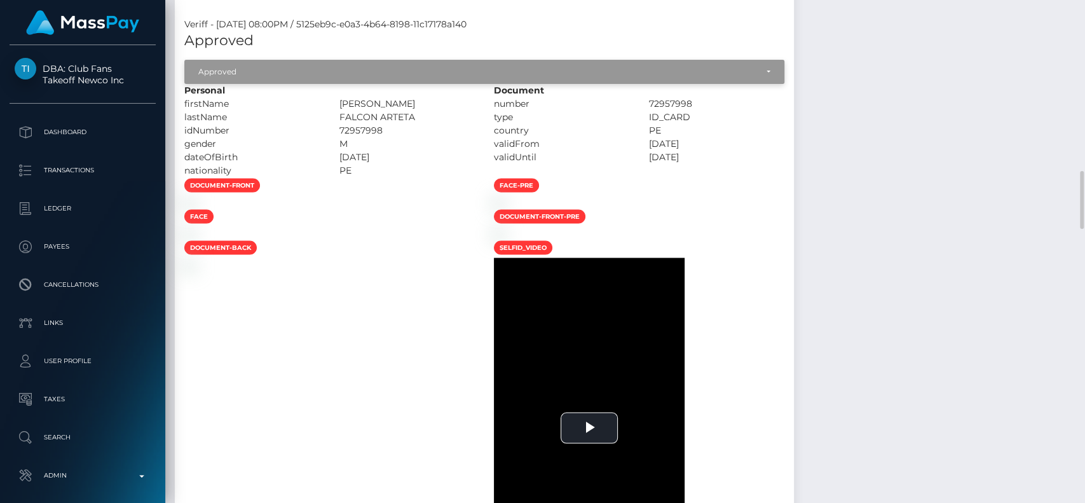
click at [575, 76] on div "Approved" at bounding box center [484, 72] width 600 height 24
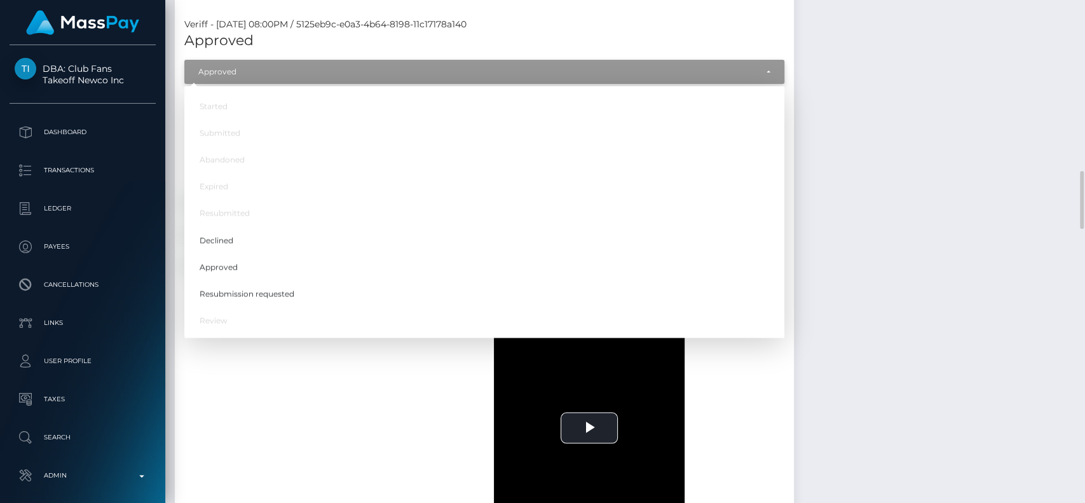
scroll to position [153, 281]
click at [586, 31] on h5 "Approved" at bounding box center [484, 41] width 600 height 20
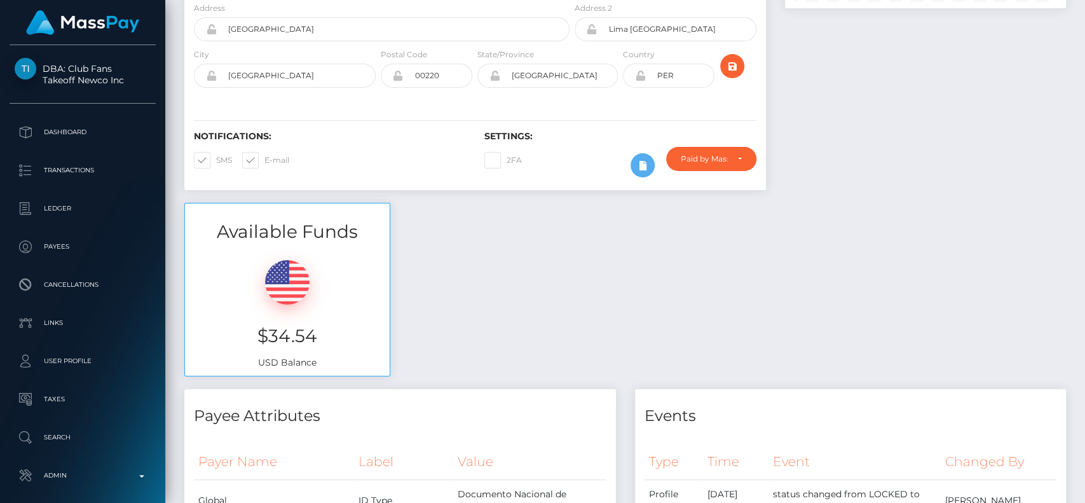
scroll to position [0, 0]
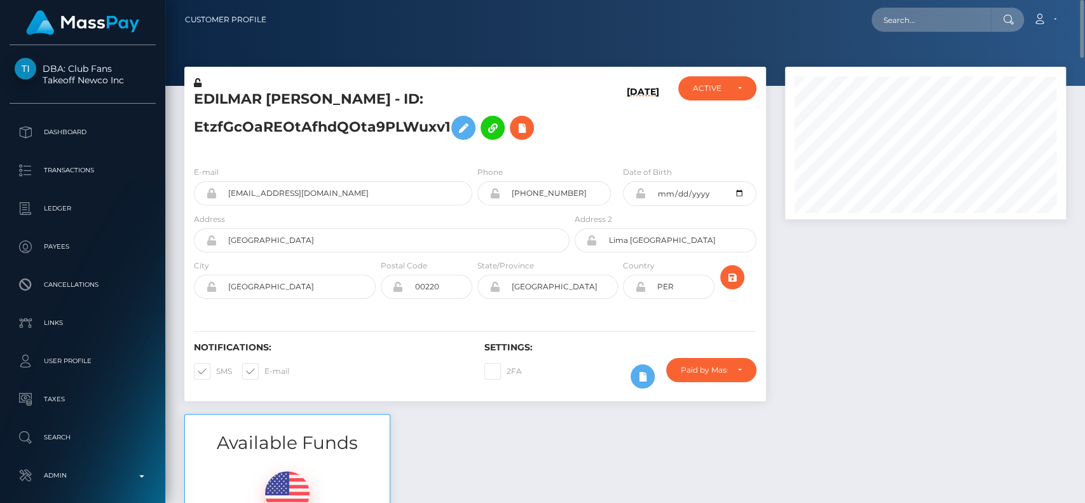
click at [235, 98] on h5 "EDILMAR KARINA LINAREZ TOVAR - ID: EtzfGcOaREOtAfhdQOta9PLWuxv1" at bounding box center [378, 118] width 369 height 57
copy h5 "EDILMAR"
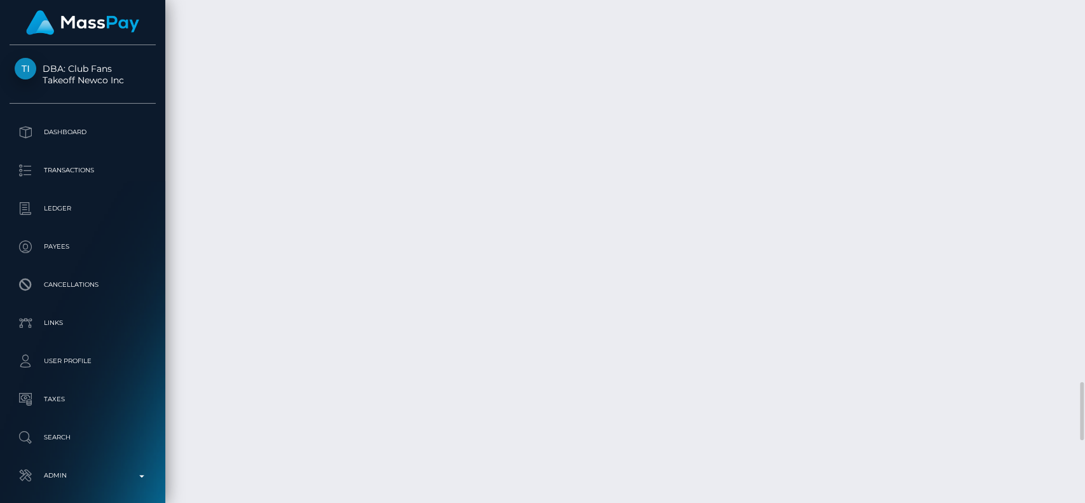
scroll to position [3728, 0]
copy h5 "EDILMAR"
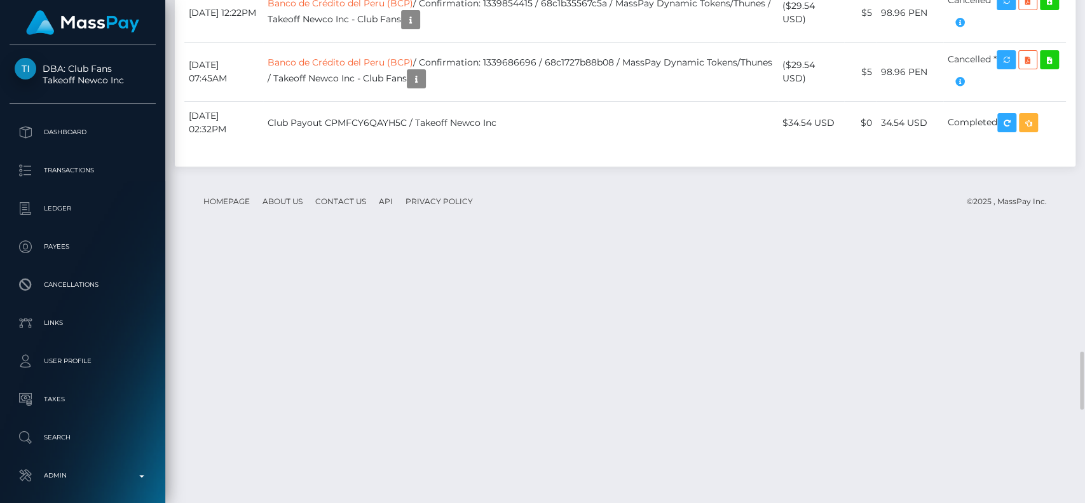
scroll to position [2542, 0]
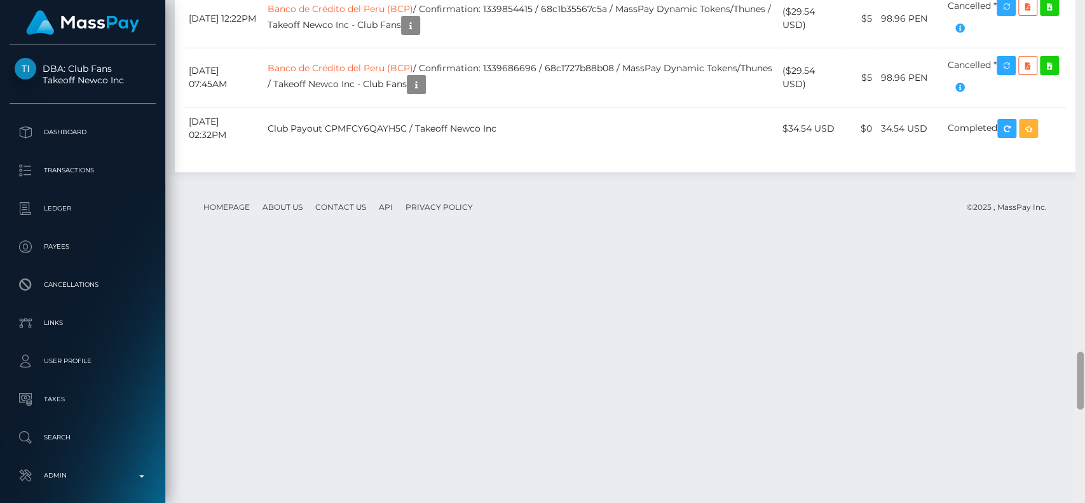
drag, startPoint x: 1084, startPoint y: 314, endPoint x: 1084, endPoint y: 5, distance: 308.9
click at [1084, 5] on div at bounding box center [1080, 251] width 10 height 503
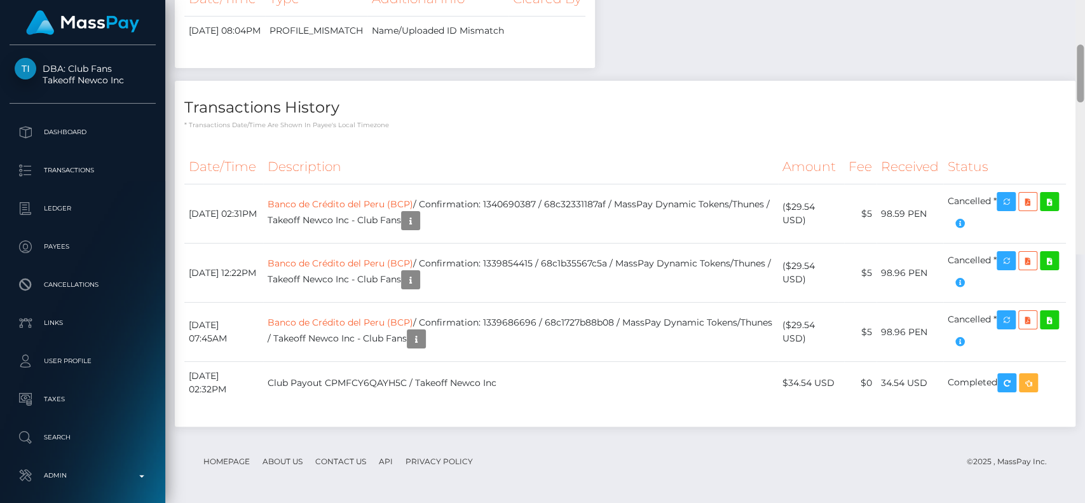
click at [1084, 5] on div at bounding box center [1080, 2] width 10 height 503
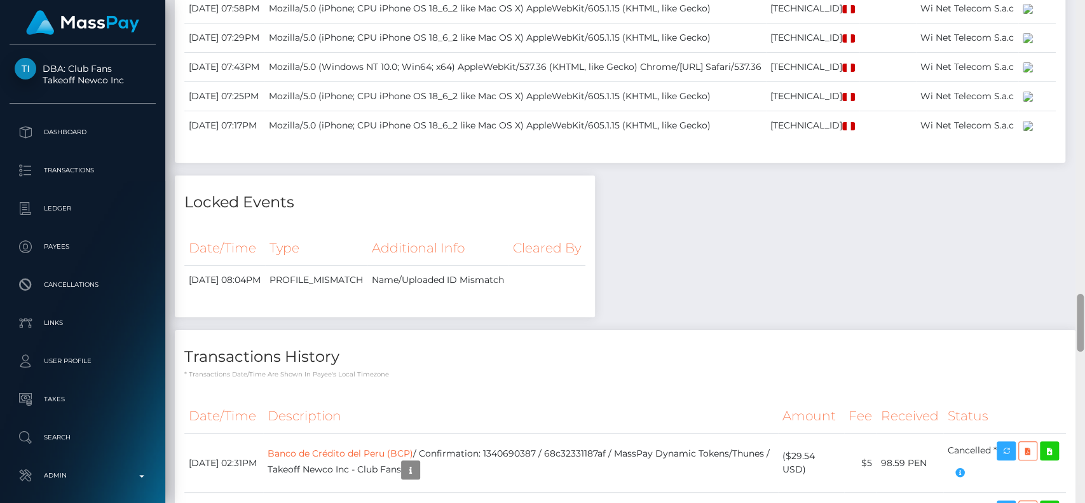
click at [1084, 5] on div at bounding box center [1080, 251] width 10 height 503
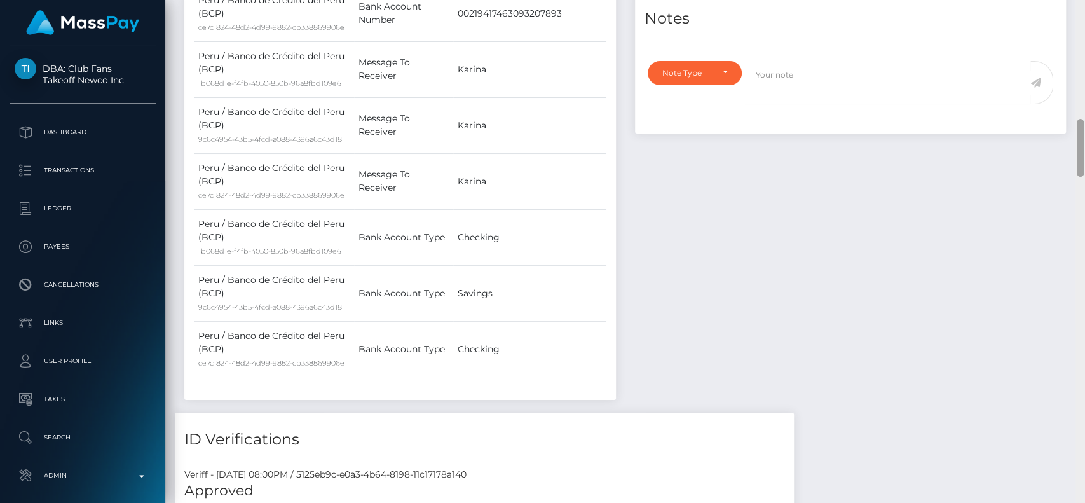
click at [1084, 5] on div at bounding box center [1080, 251] width 10 height 503
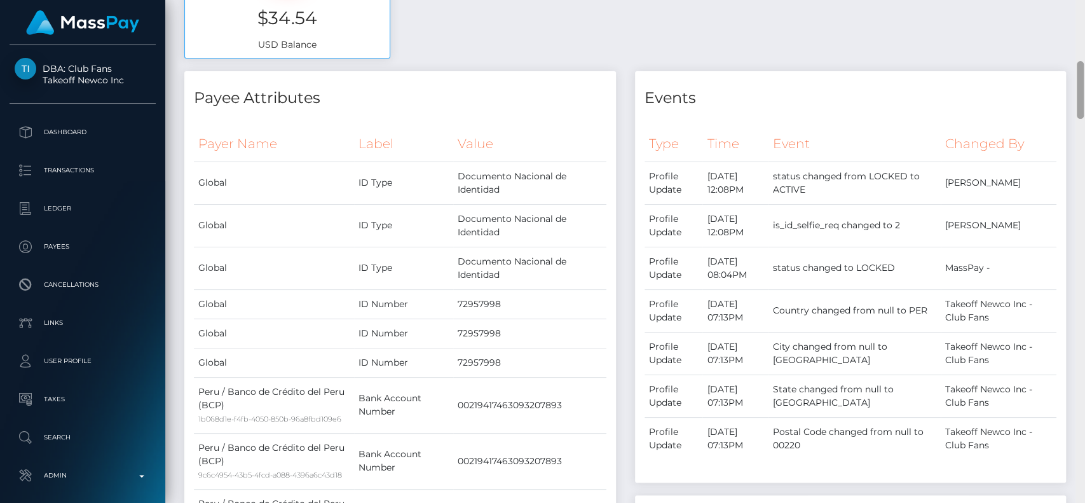
click at [1084, 5] on div at bounding box center [1080, 251] width 10 height 503
click at [1084, 5] on div "Customer Profile Loading... Loading..." at bounding box center [625, 251] width 920 height 503
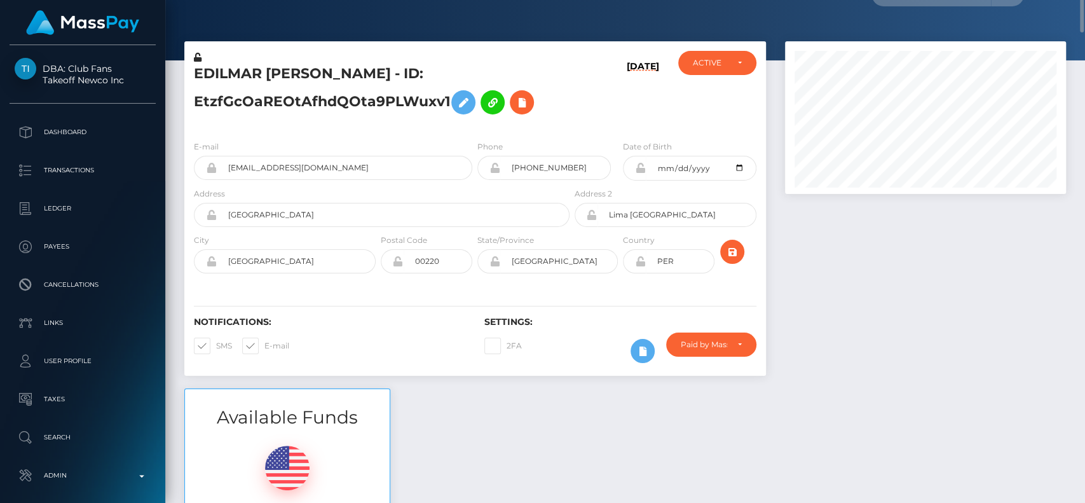
scroll to position [0, 0]
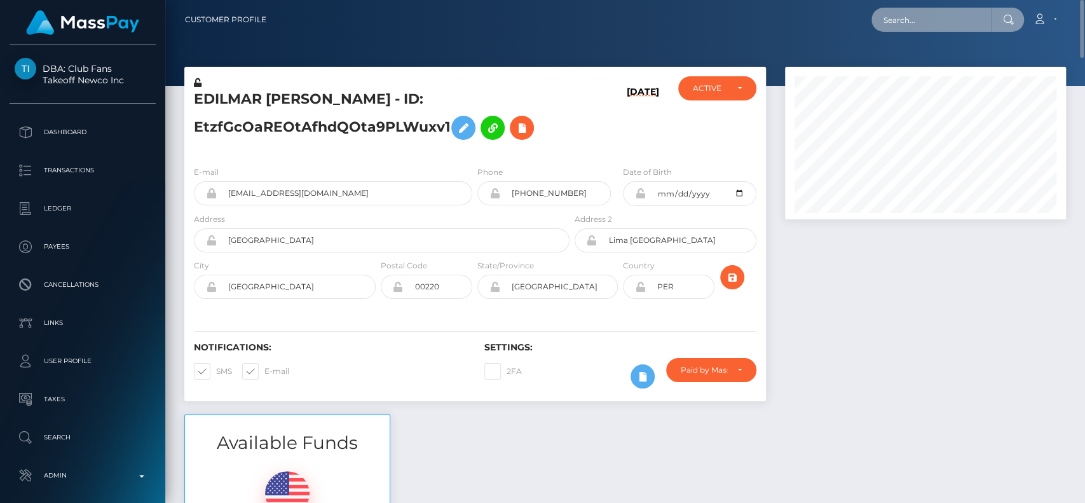
click at [911, 28] on input "text" at bounding box center [930, 20] width 119 height 24
paste input "jhanyamiller7@icloud.com"
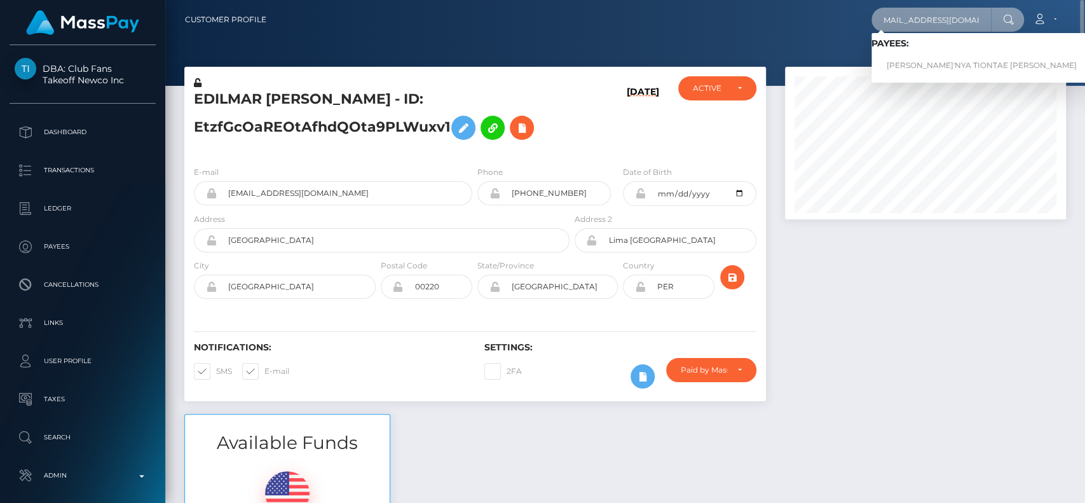
type input "jhanyamiller7@icloud.com"
click at [933, 58] on link "JHA'NYA TIONTAE ANEISE MILLER" at bounding box center [981, 66] width 221 height 24
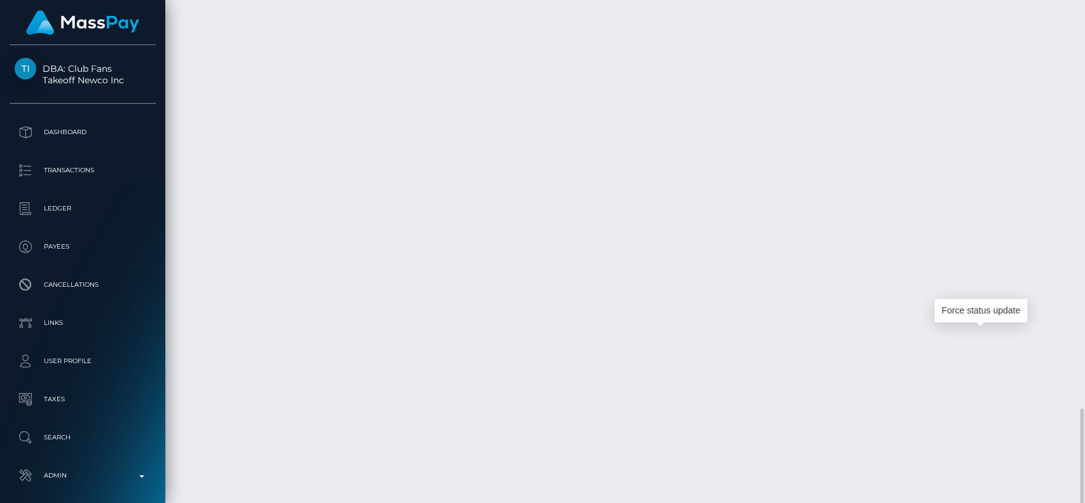
scroll to position [153, 281]
drag, startPoint x: 912, startPoint y: 323, endPoint x: 1033, endPoint y: 315, distance: 121.7
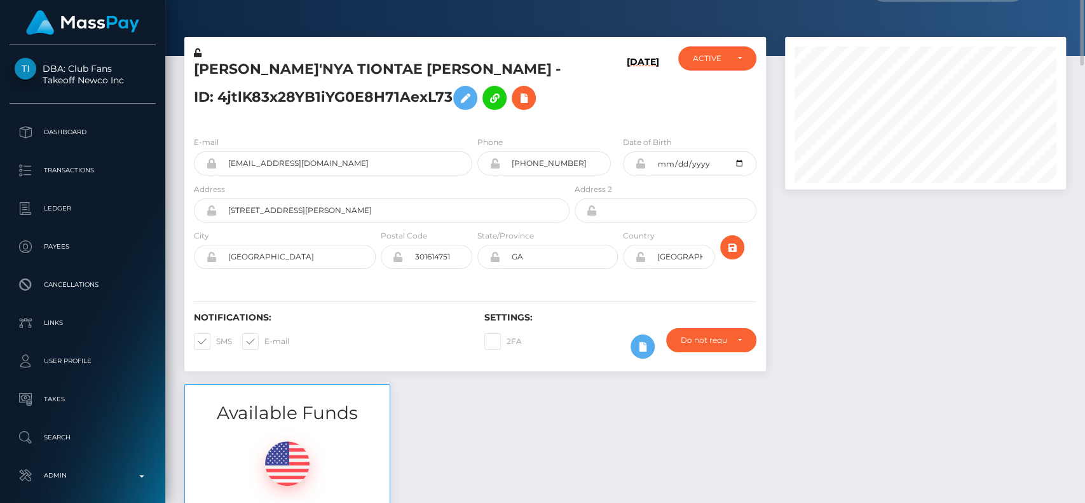
scroll to position [0, 0]
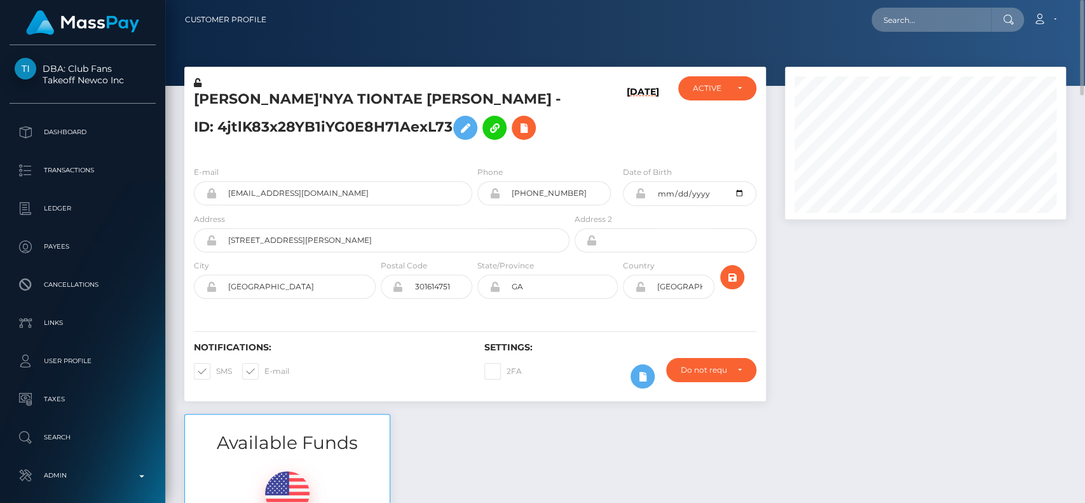
click at [230, 97] on h5 "[PERSON_NAME]'NYA TIONTAE [PERSON_NAME] - ID: 4jtlK83x28YB1iYG0E8H71AexL73" at bounding box center [378, 118] width 369 height 57
copy h5 "JHA'NYA"
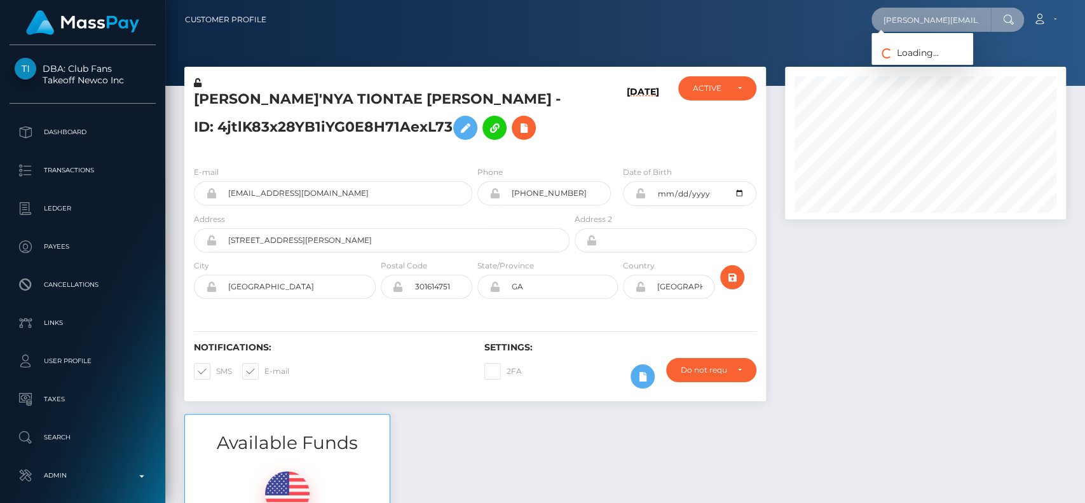
paste input "text"
click at [908, 17] on input "[PERSON_NAME]" at bounding box center [930, 20] width 119 height 24
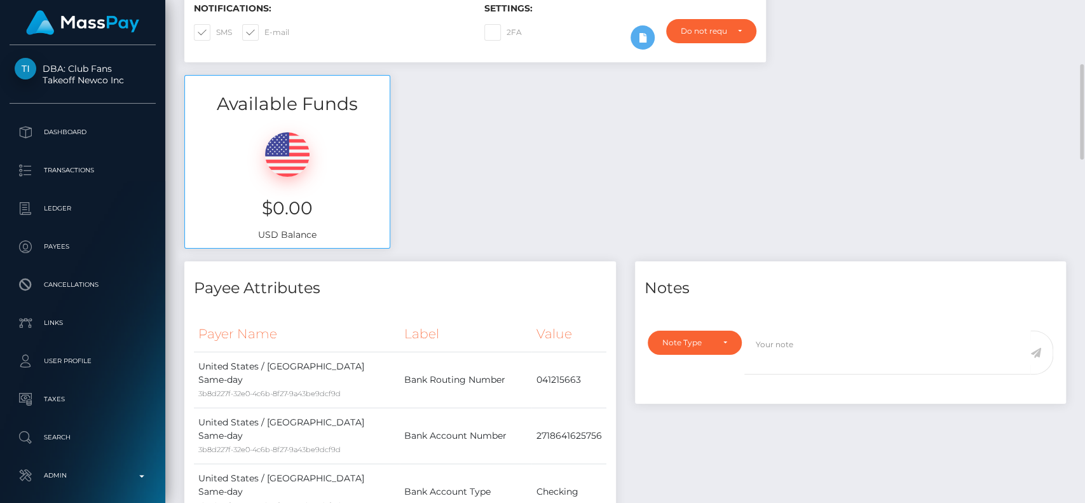
type input "[PERSON_NAME]"
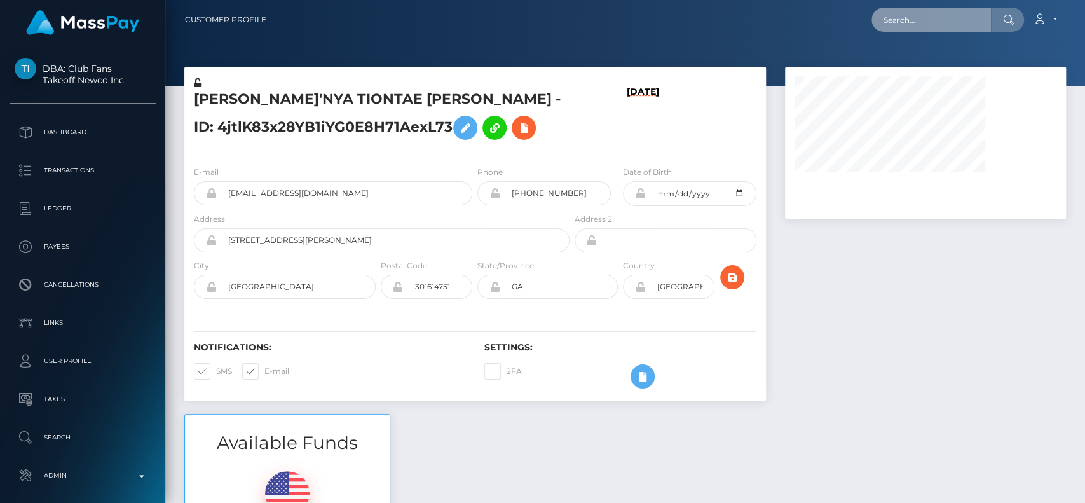
click at [932, 18] on input "text" at bounding box center [930, 20] width 119 height 24
paste input "[EMAIL_ADDRESS][DOMAIN_NAME]"
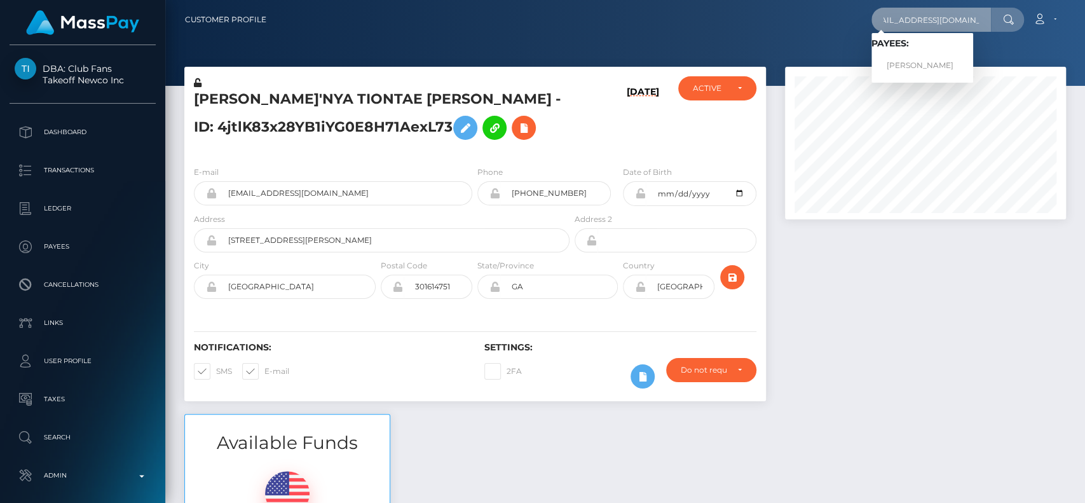
type input "[EMAIL_ADDRESS][DOMAIN_NAME]"
click at [926, 56] on link "[PERSON_NAME]" at bounding box center [922, 66] width 102 height 24
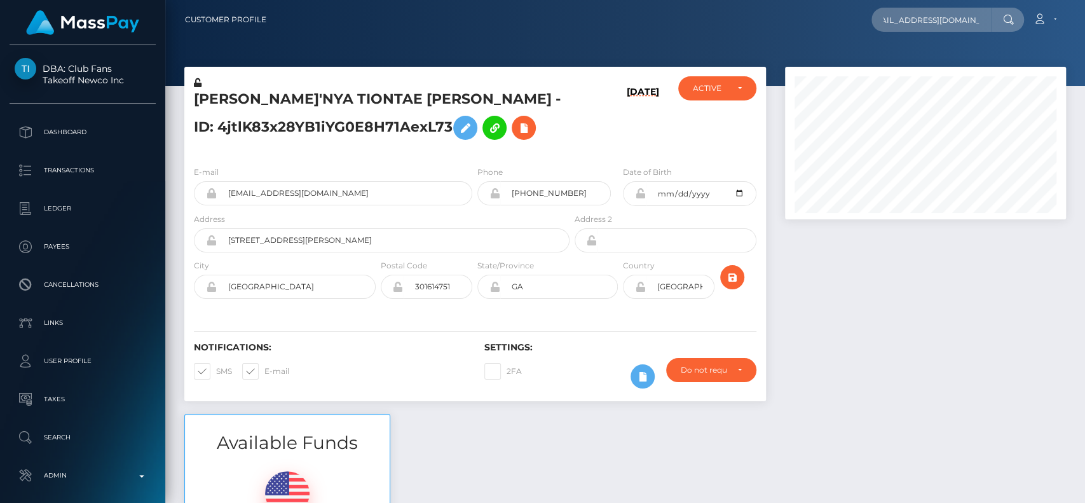
scroll to position [0, 0]
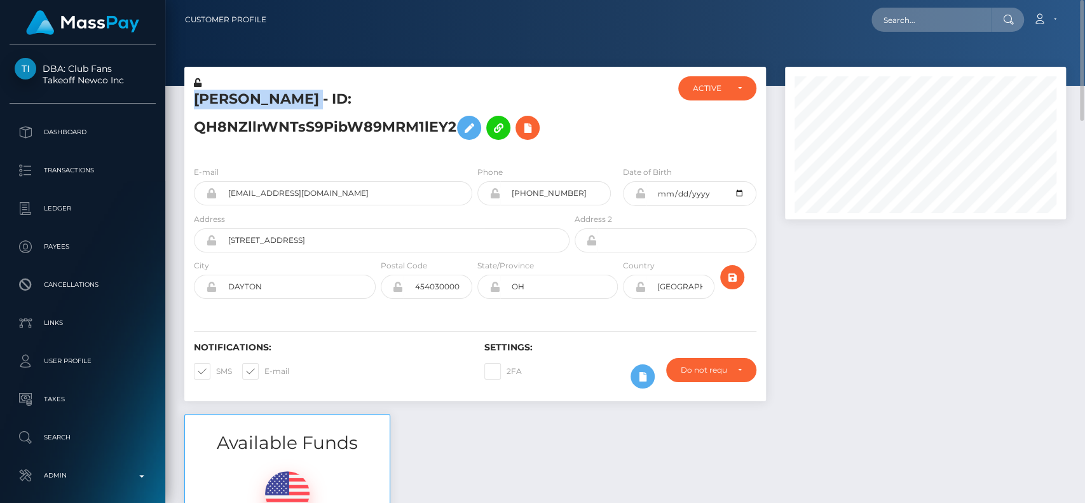
drag, startPoint x: 195, startPoint y: 98, endPoint x: 397, endPoint y: 99, distance: 201.5
click at [397, 99] on h5 "JOANNA BERNICE THOMAS - ID: QH8NZllrWNTsS9PibW89MRM1lEY2" at bounding box center [378, 118] width 369 height 57
copy h5 "JOANNA BERNICE THOMAS"
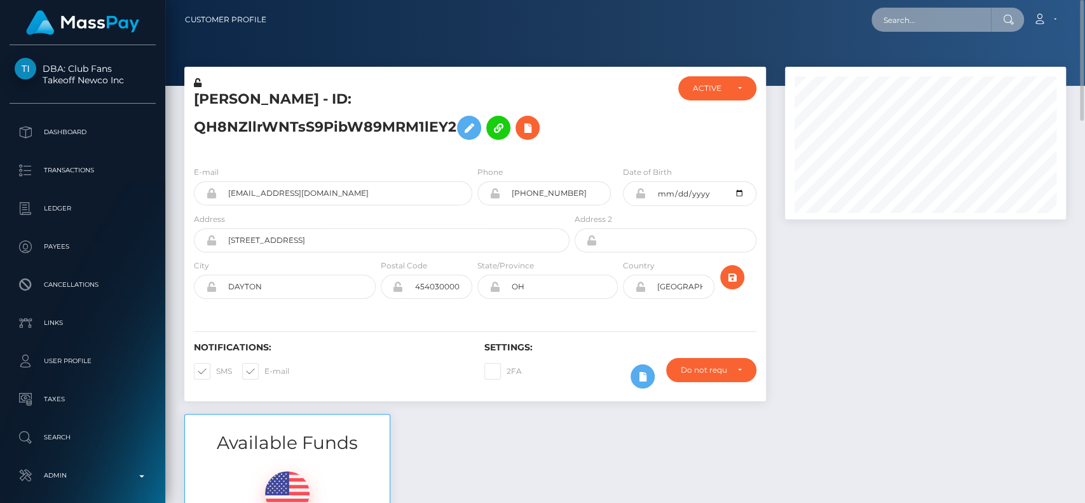
click at [946, 22] on input "text" at bounding box center [930, 20] width 119 height 24
paste input "JOANNA BERNICE THOMAS"
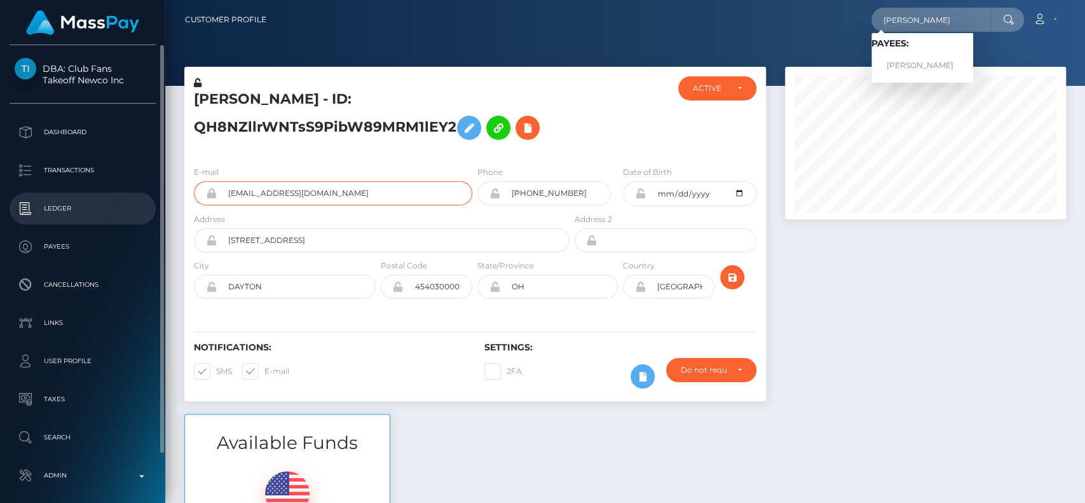
drag, startPoint x: 397, startPoint y: 197, endPoint x: 15, endPoint y: 193, distance: 382.0
click at [31, 196] on div "DBA: Club Fans Takeoff Newco Inc Dashboard Transactions Ledger Payees" at bounding box center [542, 251] width 1085 height 503
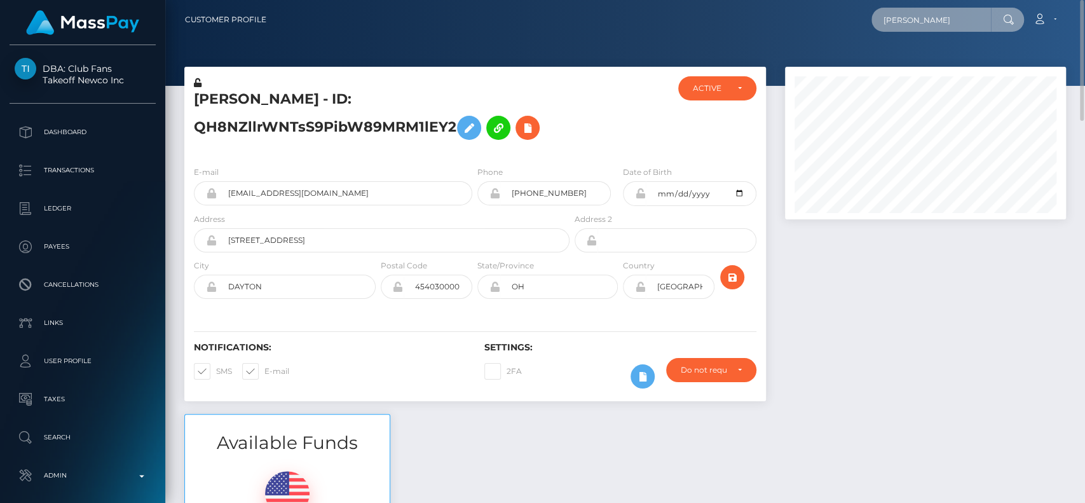
click at [922, 25] on input "JOANNA BERNICE THOMAS" at bounding box center [930, 20] width 119 height 24
paste input "joannathomaz13@gmail.com"
paste input "thomas1@dbths.org"
type input "jthomas1@dbths.org"
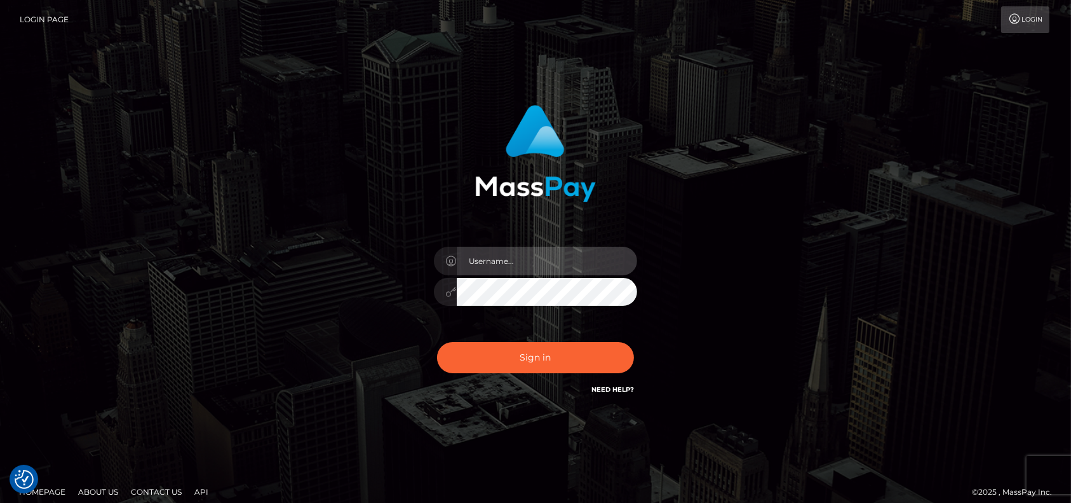
type input "petros.[PERSON_NAME]"
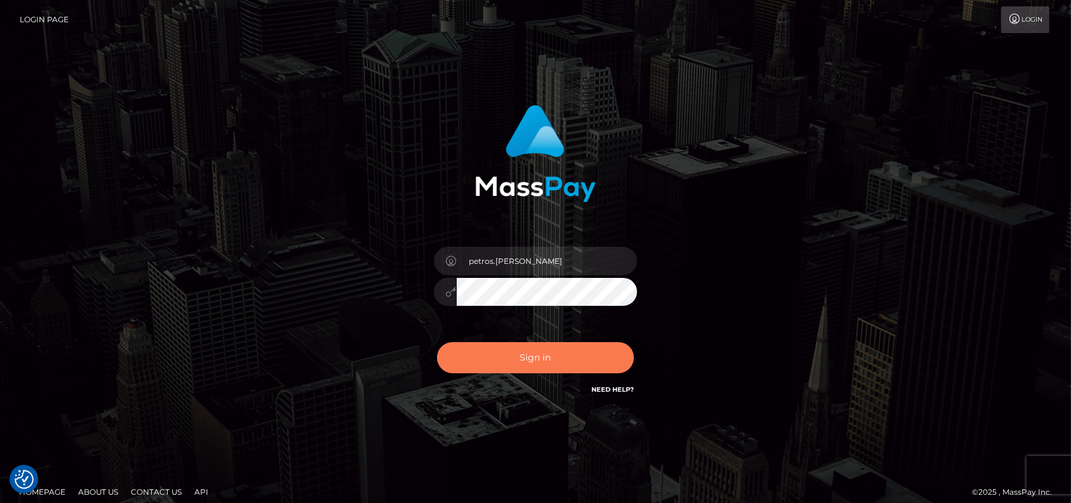
click at [542, 362] on button "Sign in" at bounding box center [535, 357] width 197 height 31
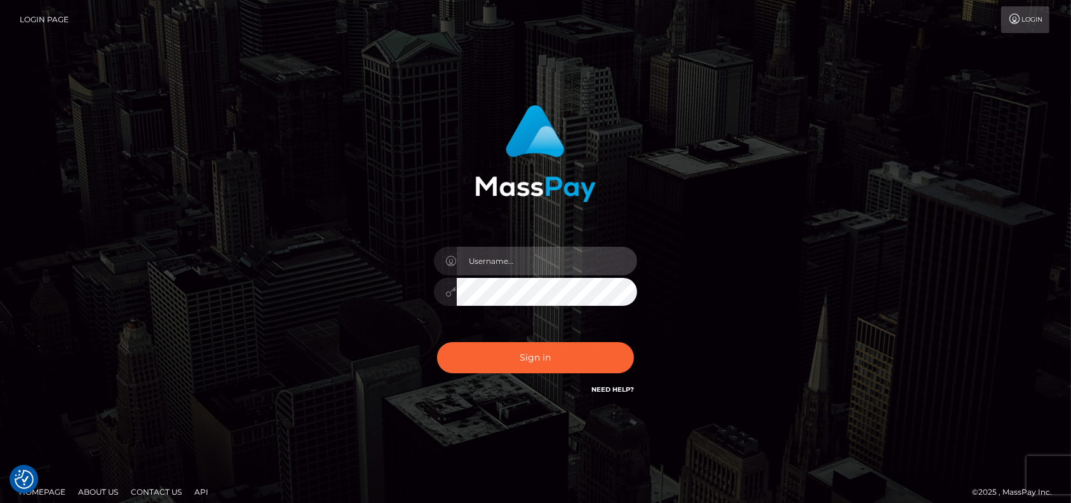
type input "petros.[PERSON_NAME]"
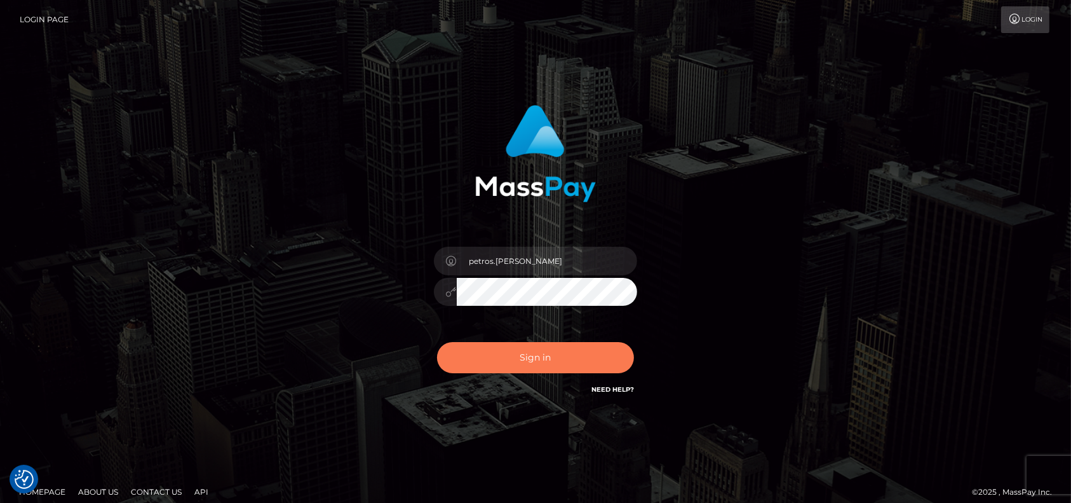
click at [543, 362] on button "Sign in" at bounding box center [535, 357] width 197 height 31
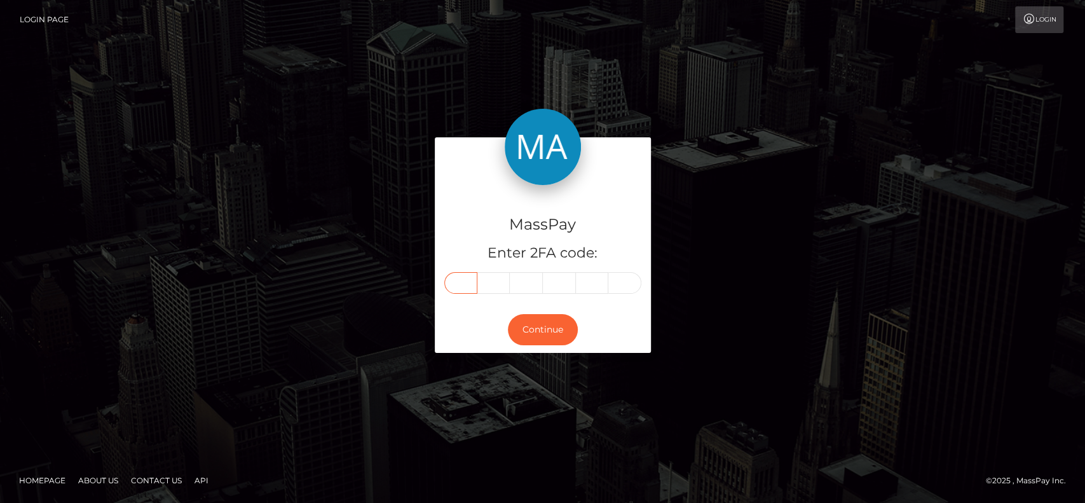
click at [468, 283] on input "text" at bounding box center [460, 283] width 33 height 22
type input "0"
type input "1"
type input "3"
click at [540, 278] on input "3" at bounding box center [526, 283] width 33 height 22
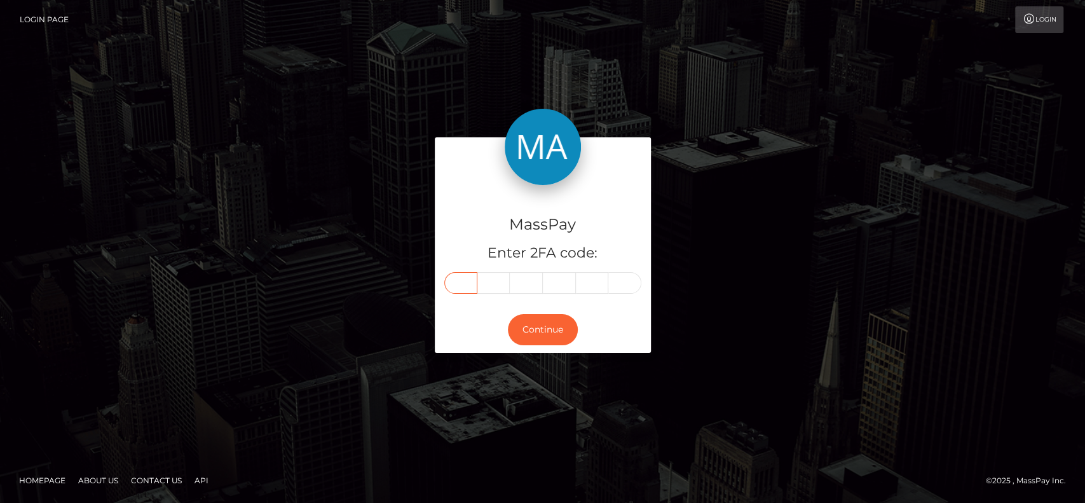
click at [468, 281] on input "text" at bounding box center [460, 283] width 33 height 22
type input "6"
type input "3"
type input "9"
click at [563, 287] on input "text" at bounding box center [559, 283] width 33 height 22
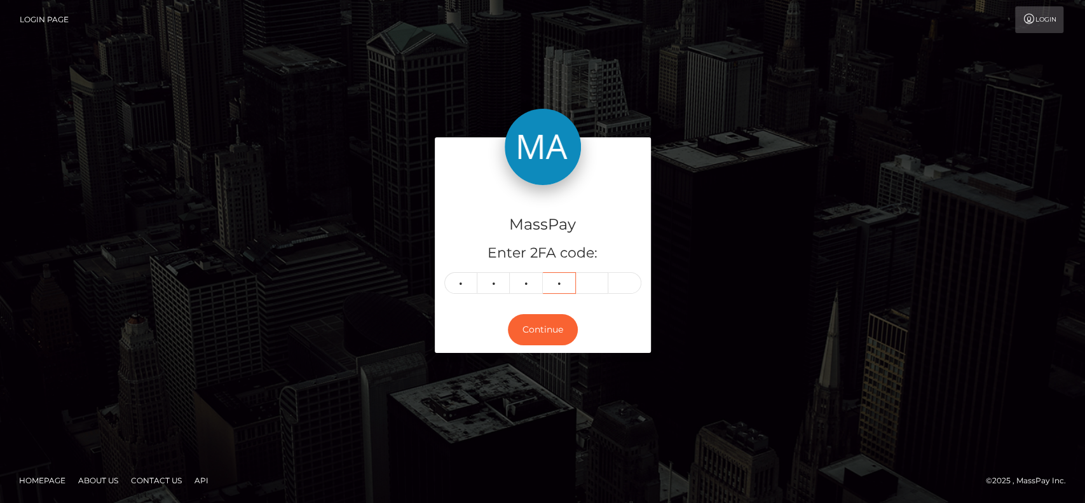
type input "4"
type input "5"
type input "8"
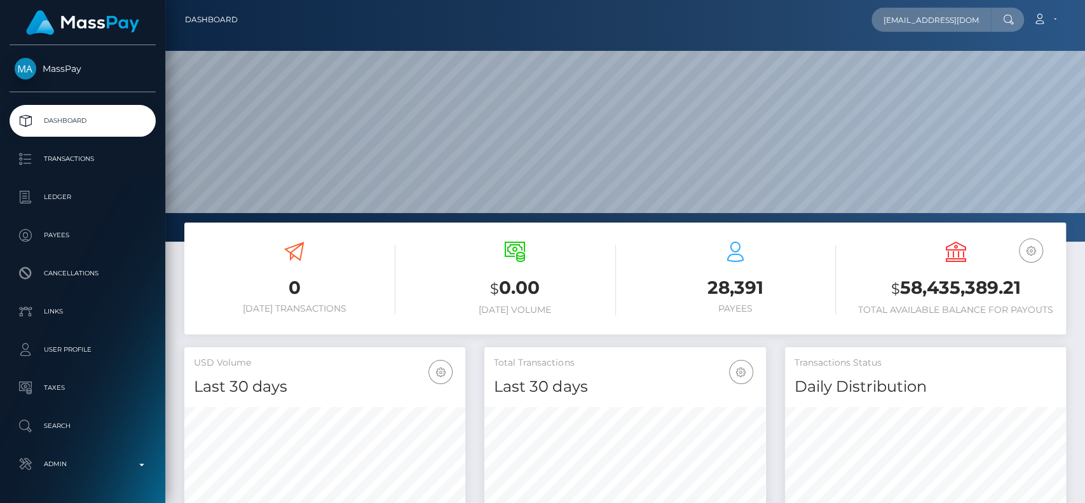
scroll to position [224, 281]
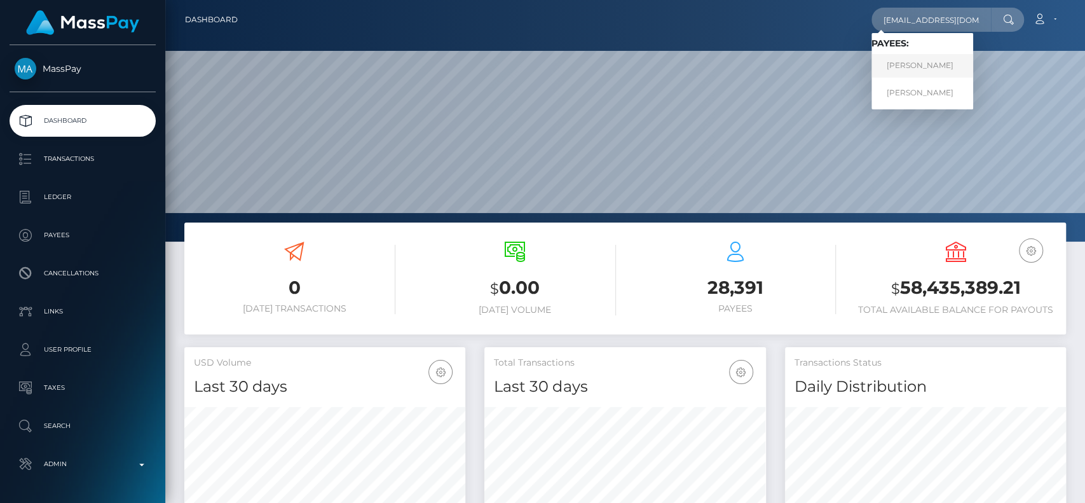
type input "[EMAIL_ADDRESS][DOMAIN_NAME]"
click at [946, 62] on link "[PERSON_NAME]" at bounding box center [922, 66] width 102 height 24
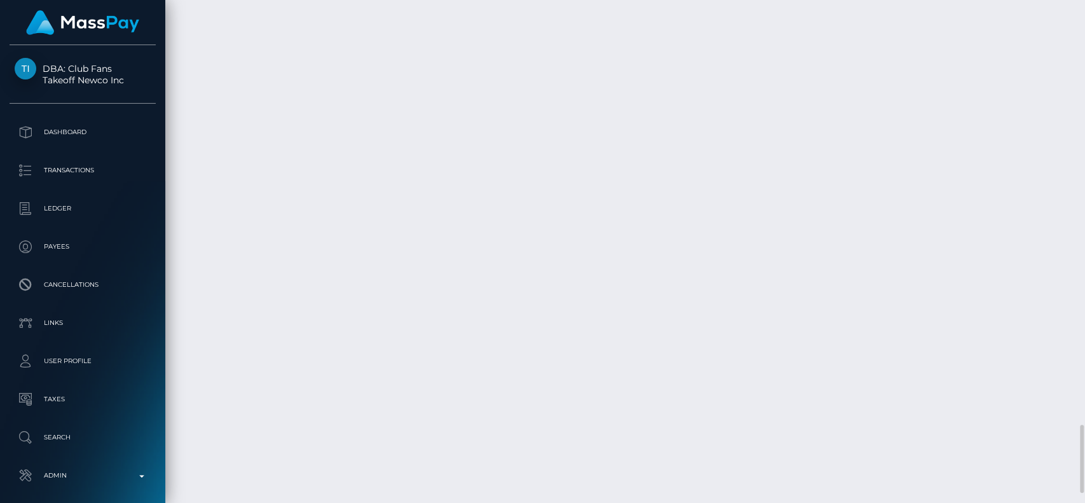
scroll to position [3214, 0]
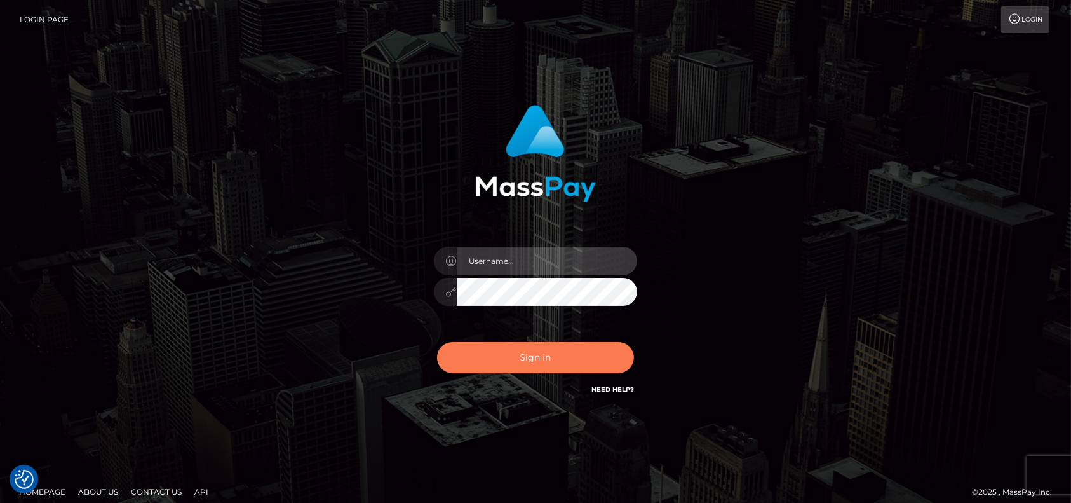
type input "petros.[PERSON_NAME]"
click at [505, 345] on button "Sign in" at bounding box center [535, 357] width 197 height 31
type input "petros.[PERSON_NAME]"
click at [546, 366] on button "Sign in" at bounding box center [535, 357] width 197 height 31
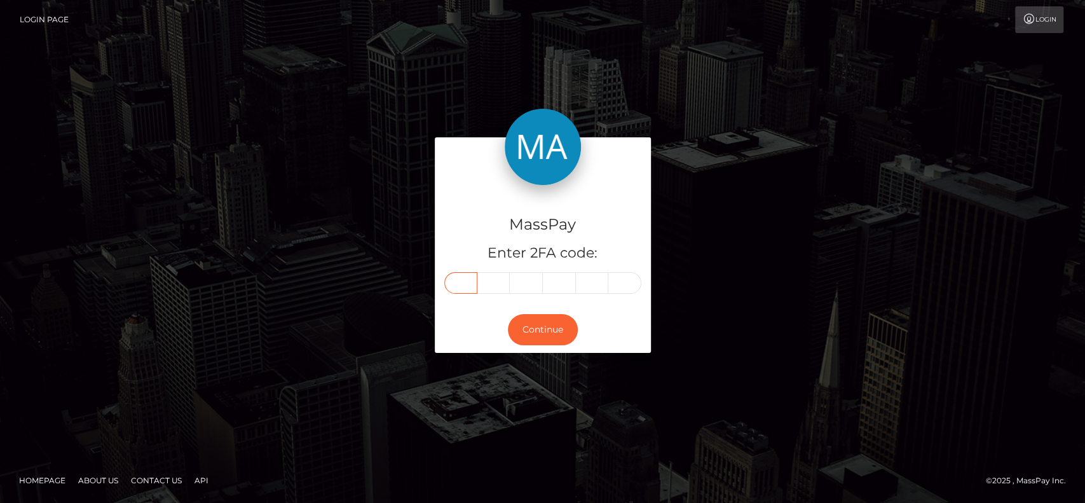
click at [461, 280] on input "text" at bounding box center [460, 283] width 33 height 22
type input "1"
type input "0"
type input "9"
type input "1"
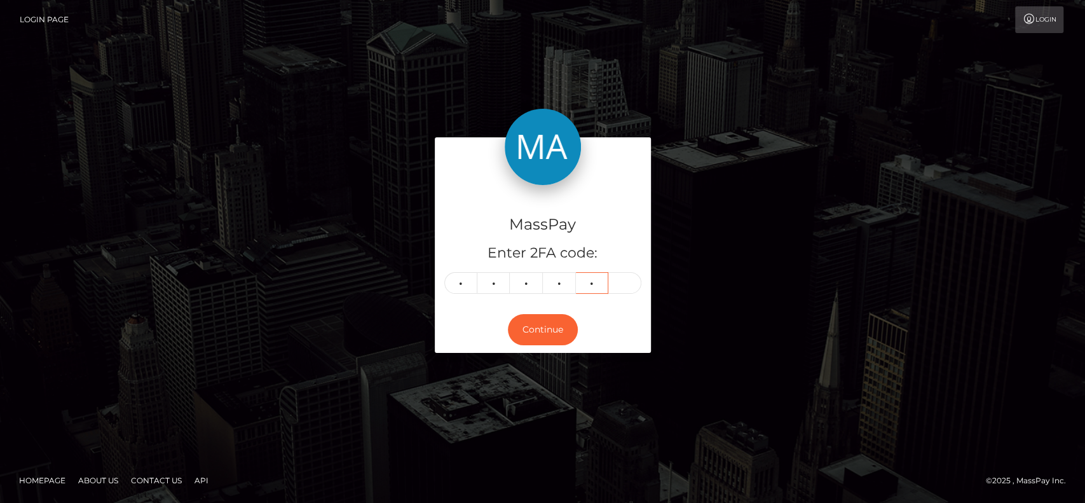
type input "2"
type input "5"
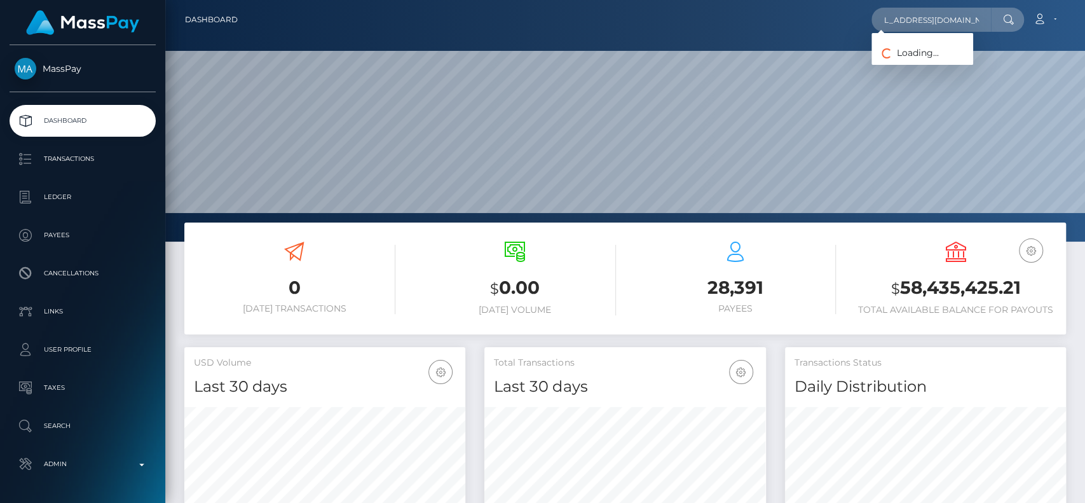
type input "[EMAIL_ADDRESS][DOMAIN_NAME]"
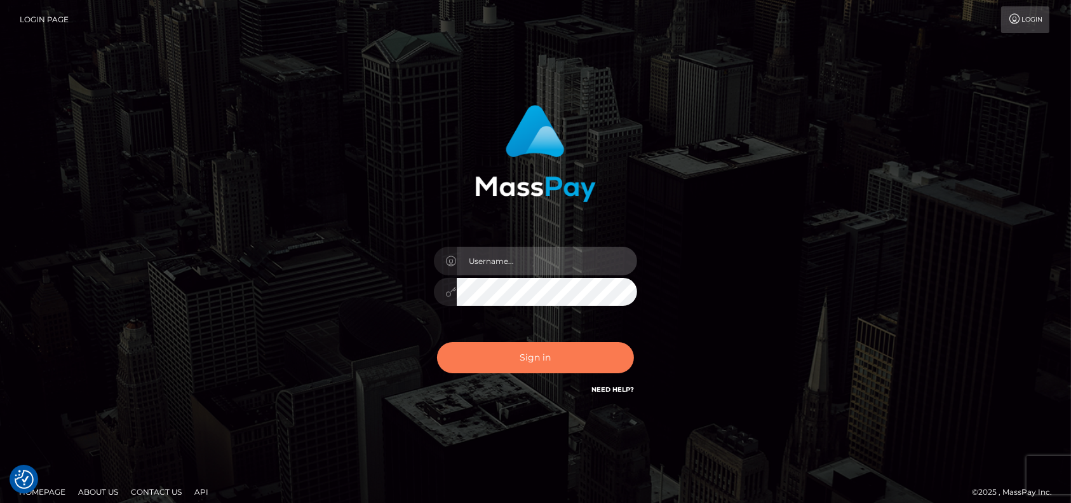
type input "petros.kidane"
click at [555, 343] on button "Sign in" at bounding box center [535, 357] width 197 height 31
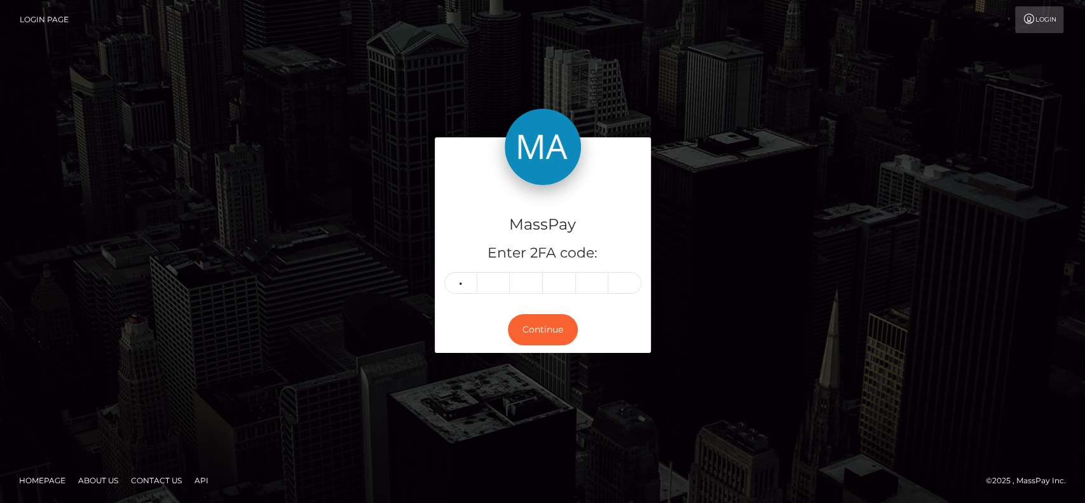
type input "5"
type input "6"
type input "0"
type input "5"
type input "6"
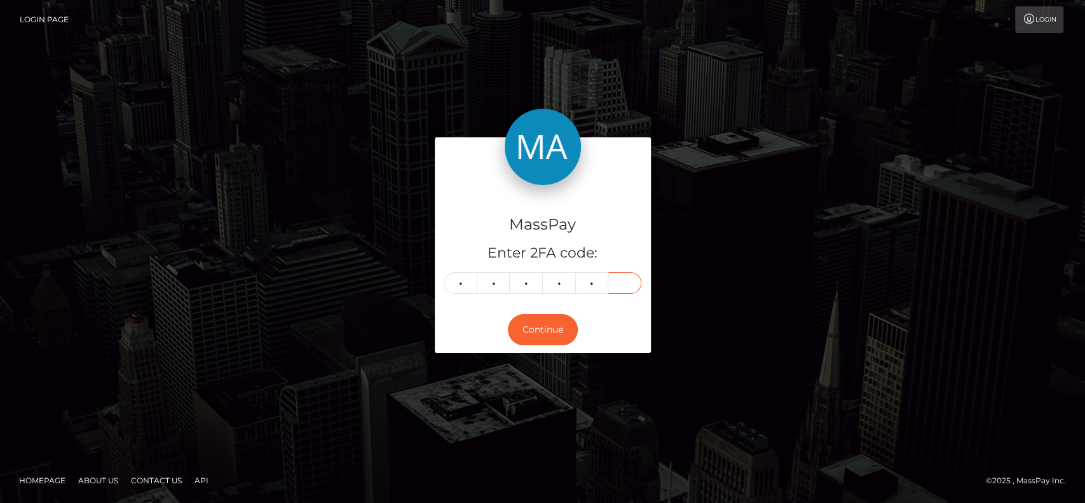
type input "0"
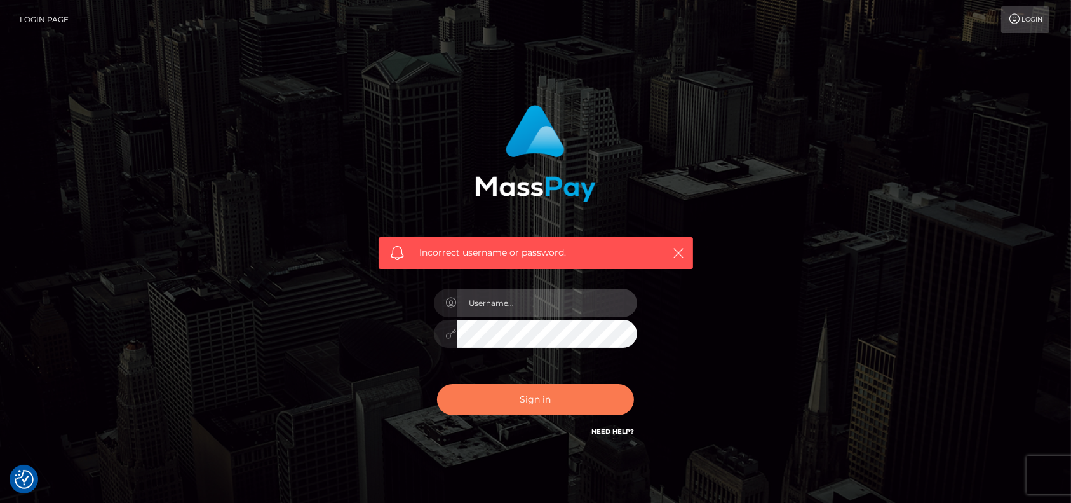
type input "petros.kidane"
click at [540, 400] on button "Sign in" at bounding box center [535, 399] width 197 height 31
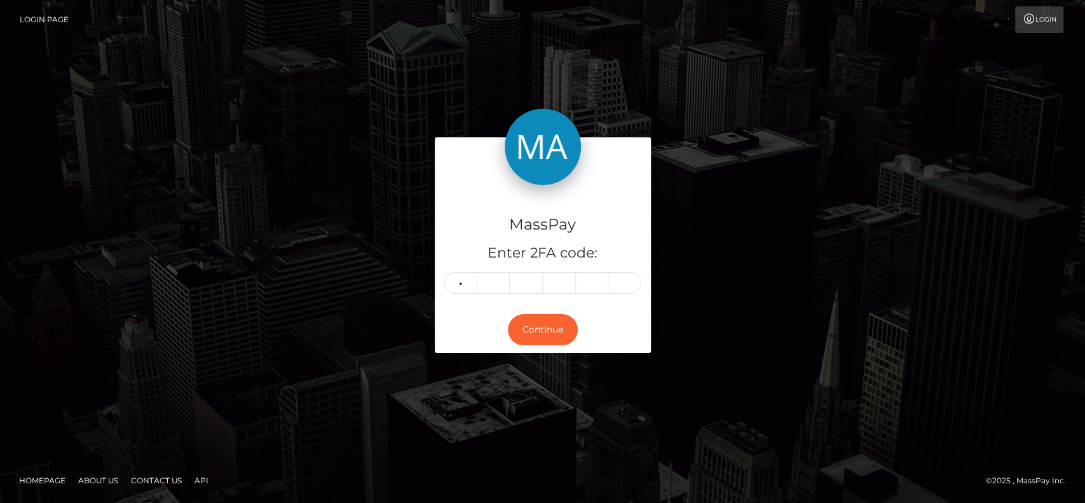
type input "5"
type input "6"
type input "0"
type input "5"
type input "6"
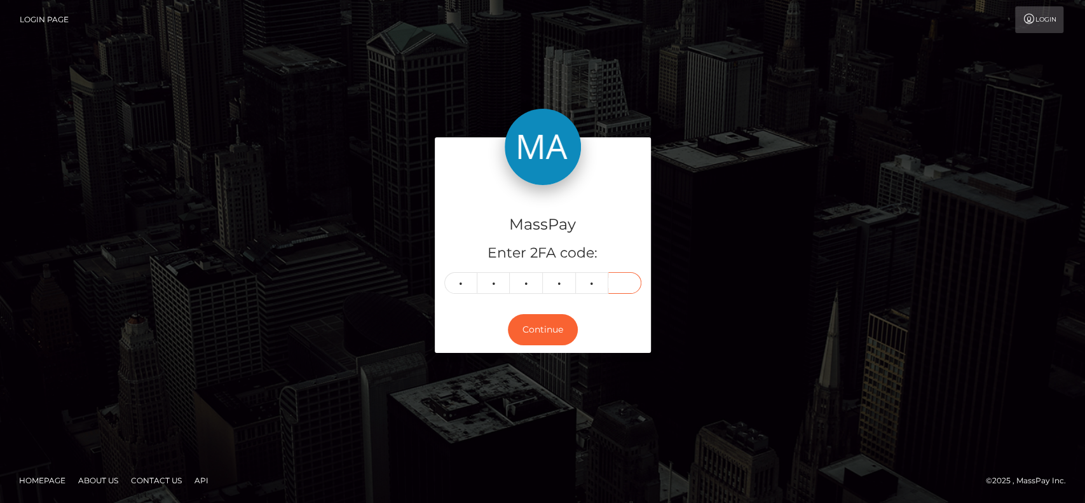
type input "9"
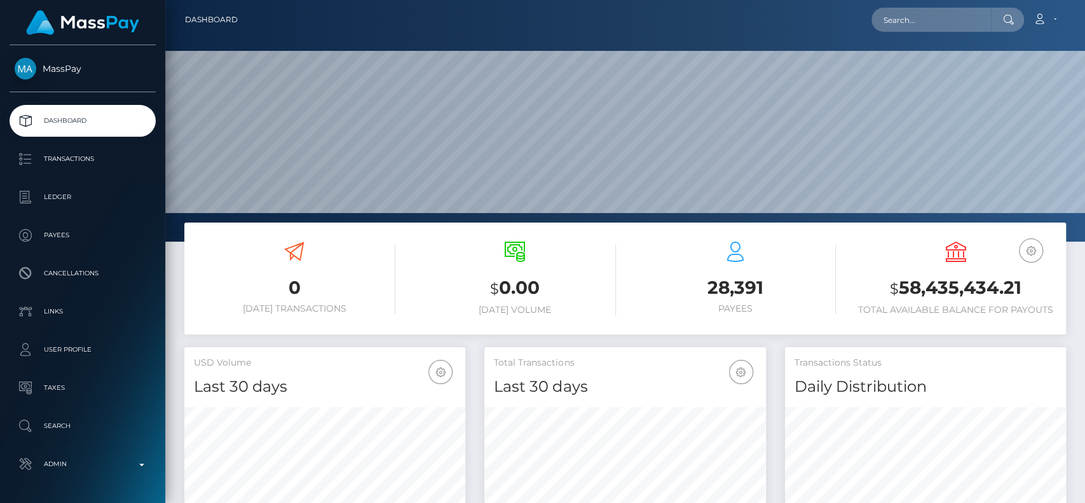
scroll to position [224, 281]
click at [906, 25] on input "text" at bounding box center [930, 20] width 119 height 24
paste input "[EMAIL_ADDRESS][DOMAIN_NAME]"
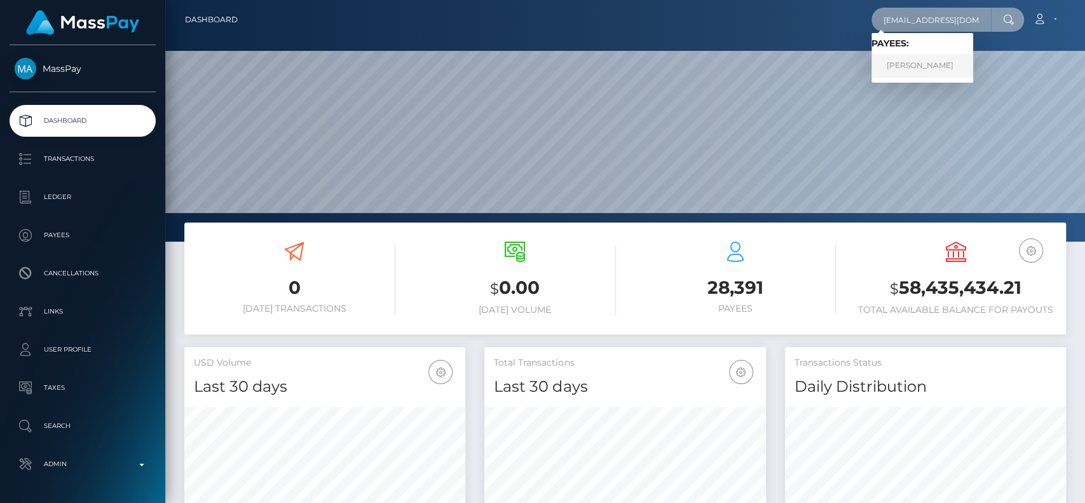
type input "[EMAIL_ADDRESS][DOMAIN_NAME]"
click at [950, 65] on link "[PERSON_NAME]" at bounding box center [922, 66] width 102 height 24
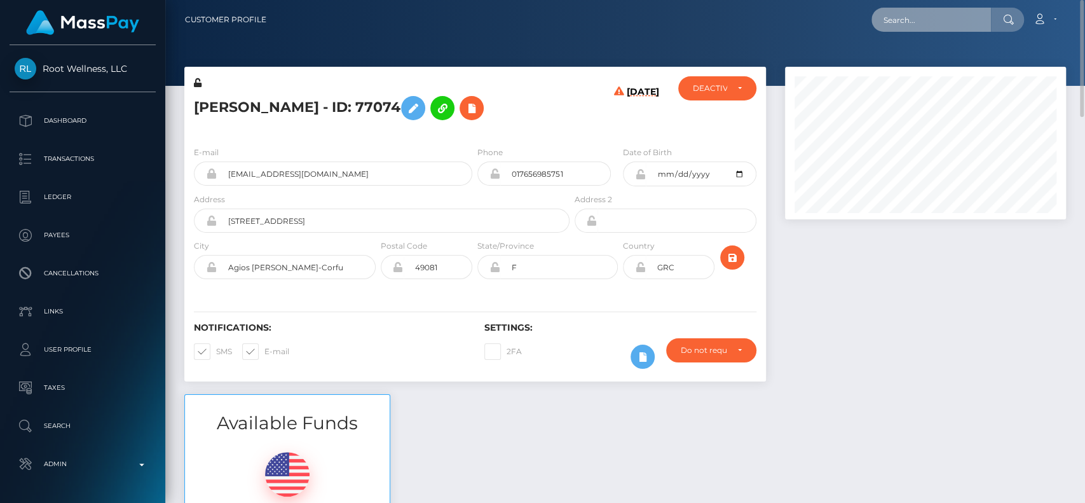
click at [935, 22] on input "text" at bounding box center [930, 20] width 119 height 24
paste input "[EMAIL_ADDRESS][DOMAIN_NAME]"
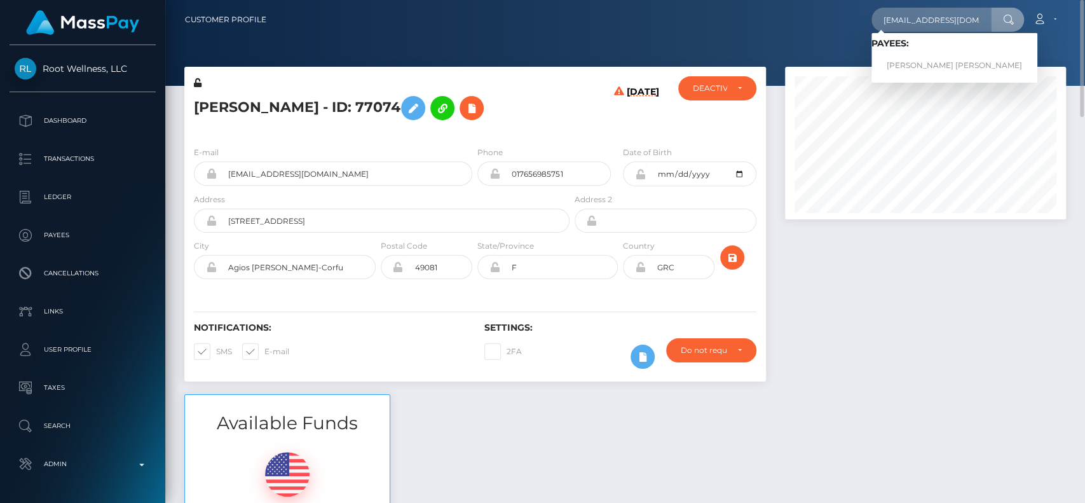
click at [915, 53] on span "Payees: [PERSON_NAME] [PERSON_NAME]" at bounding box center [954, 57] width 166 height 39
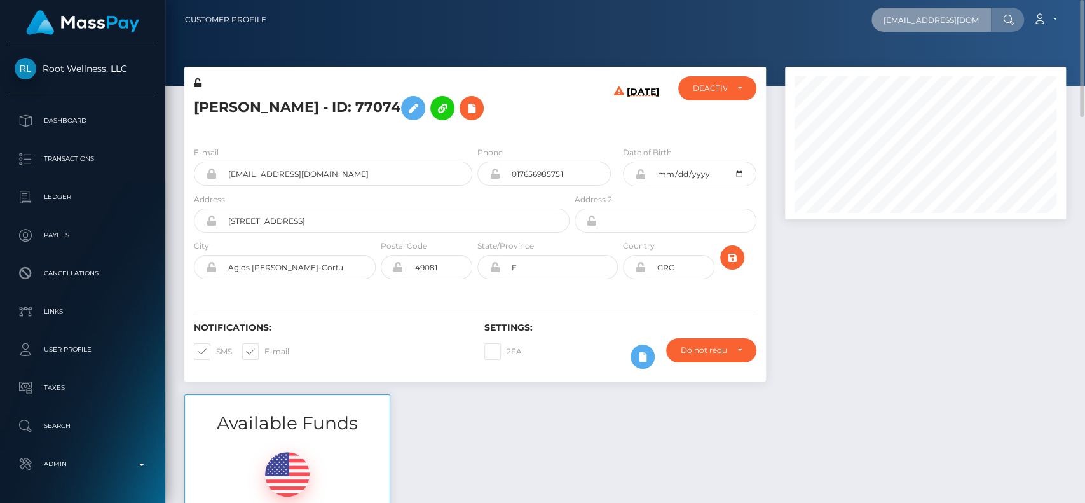
click at [976, 9] on input "[EMAIL_ADDRESS][DOMAIN_NAME]" at bounding box center [930, 20] width 119 height 24
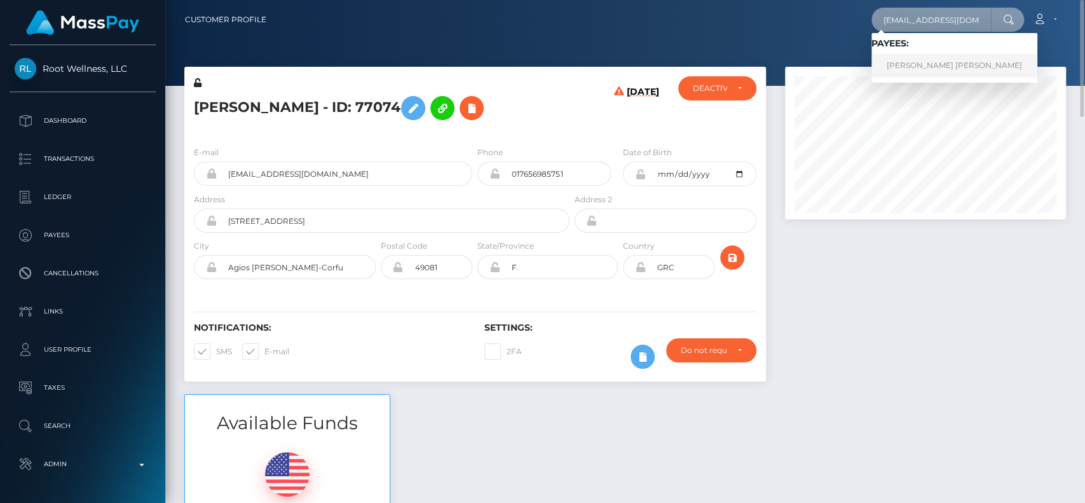
type input "[EMAIL_ADDRESS][DOMAIN_NAME]"
click at [932, 63] on link "[PERSON_NAME] [PERSON_NAME]" at bounding box center [954, 66] width 166 height 24
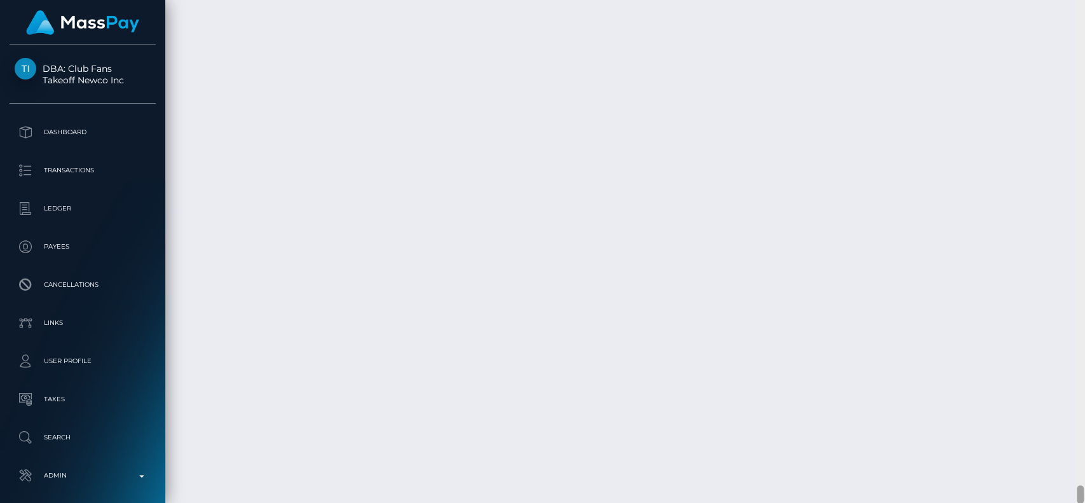
scroll to position [12939, 0]
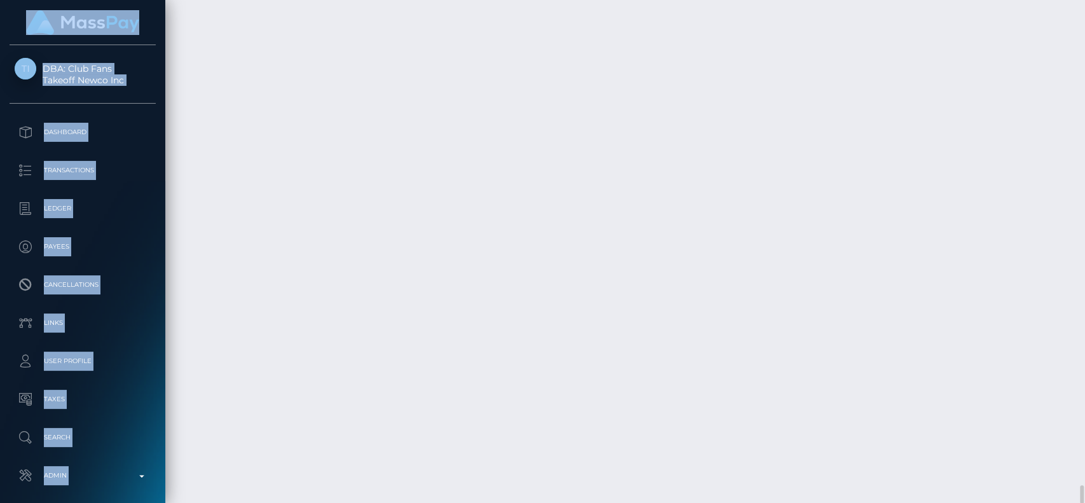
drag, startPoint x: 1084, startPoint y: 491, endPoint x: 1084, endPoint y: -31, distance: 521.1
click at [1084, 0] on html "DBA: Club Fans Takeoff Newco Inc Dashboard Transactions Ledger Payees" at bounding box center [542, 251] width 1085 height 503
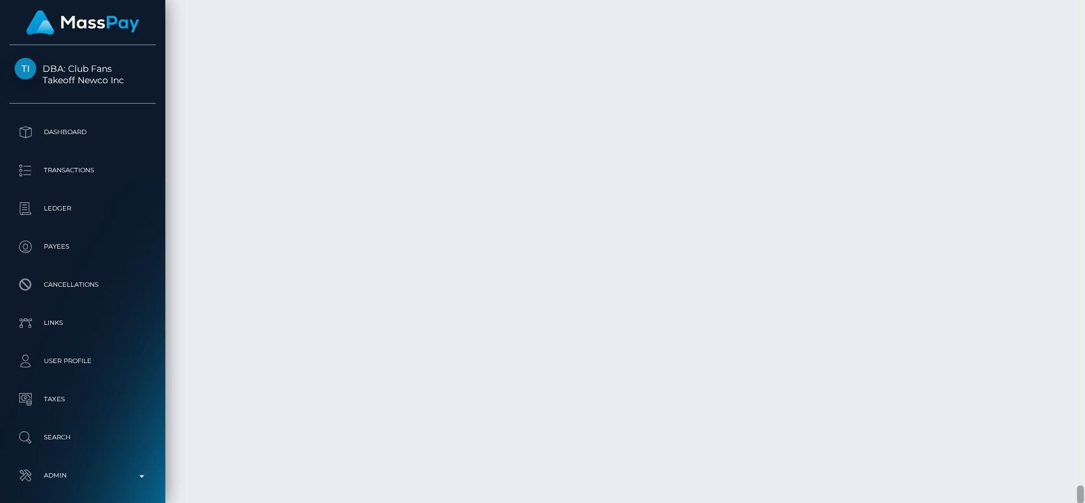
click at [1084, 311] on div at bounding box center [1080, 251] width 10 height 503
drag, startPoint x: 1075, startPoint y: 475, endPoint x: 1078, endPoint y: 464, distance: 11.5
click at [1076, 468] on div at bounding box center [1080, 251] width 10 height 503
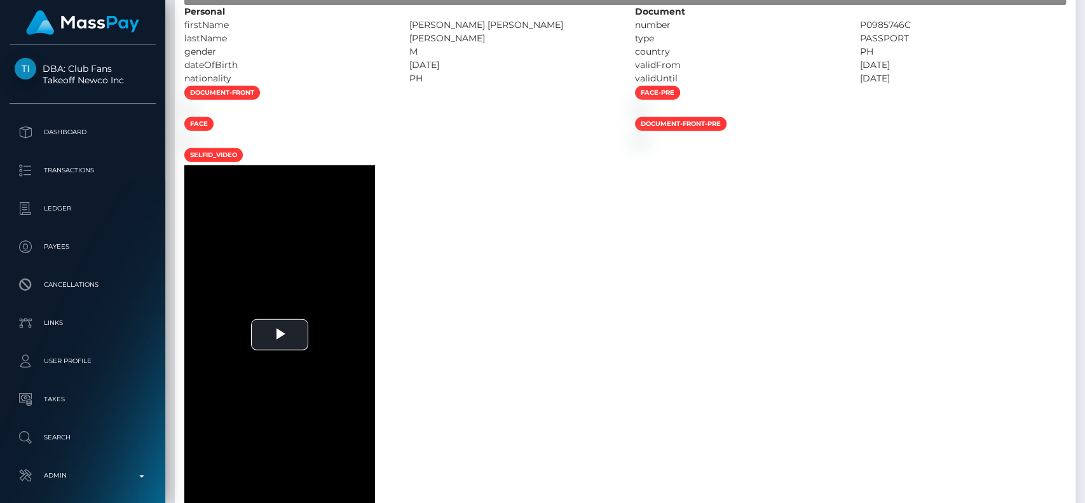
scroll to position [0, 0]
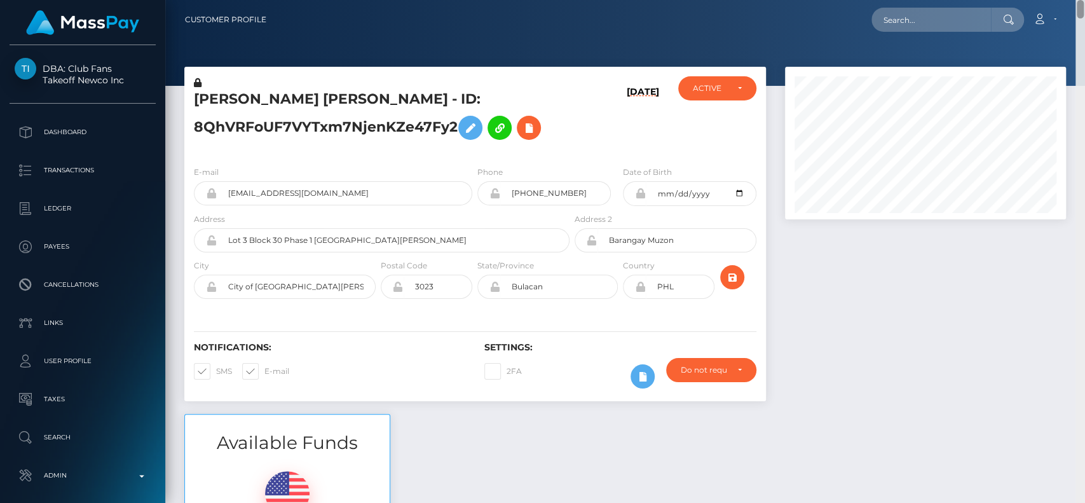
drag, startPoint x: 1082, startPoint y: 473, endPoint x: 1084, endPoint y: -74, distance: 547.2
click at [1084, 0] on html "DBA: Club Fans Takeoff Newco Inc Dashboard Transactions Ledger Payees" at bounding box center [542, 251] width 1085 height 503
drag, startPoint x: 581, startPoint y: 192, endPoint x: 341, endPoint y: 182, distance: 241.1
click at [341, 182] on div "E-mail rob3rtafoxx@gmail.com Phone +639954888573" at bounding box center [474, 188] width 581 height 47
click at [233, 97] on h5 "RICHARD DELA CRUZ PASCUAL - ID: 8QhVRFoUF7VYTxm7NjenKZe47Fy2" at bounding box center [378, 118] width 369 height 57
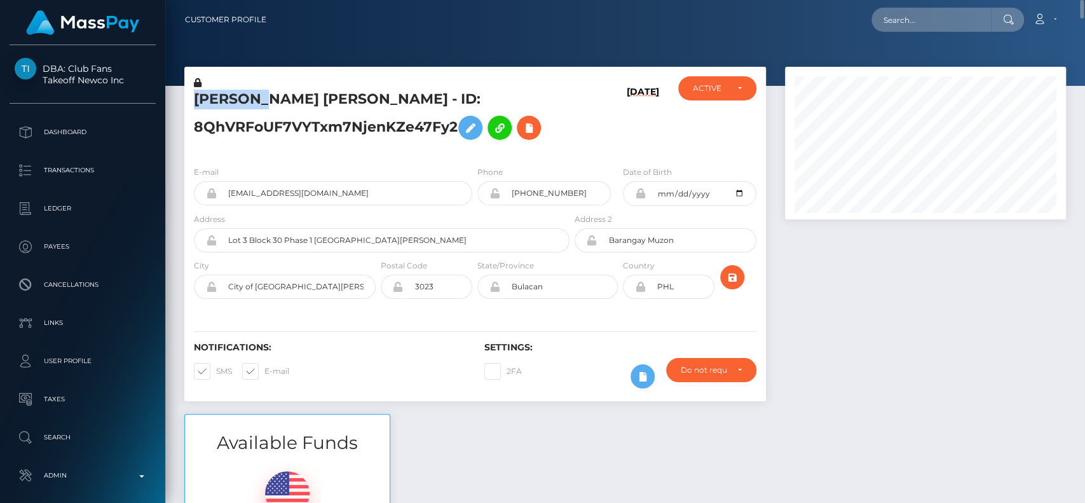
click at [233, 97] on h5 "RICHARD DELA CRUZ PASCUAL - ID: 8QhVRFoUF7VYTxm7NjenKZe47Fy2" at bounding box center [378, 118] width 369 height 57
copy h5 "RICHARD"
click at [409, 96] on h5 "RICHARD DELA CRUZ PASCUAL - ID: 8QhVRFoUF7VYTxm7NjenKZe47Fy2" at bounding box center [378, 118] width 369 height 57
click at [910, 24] on input "text" at bounding box center [930, 20] width 119 height 24
paste input "[EMAIL_ADDRESS][DOMAIN_NAME]"
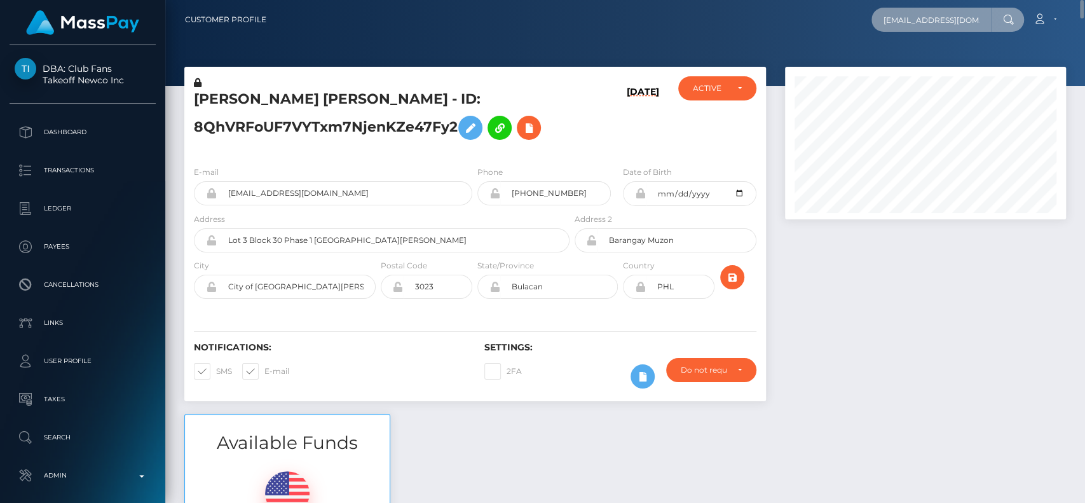
scroll to position [0, 20]
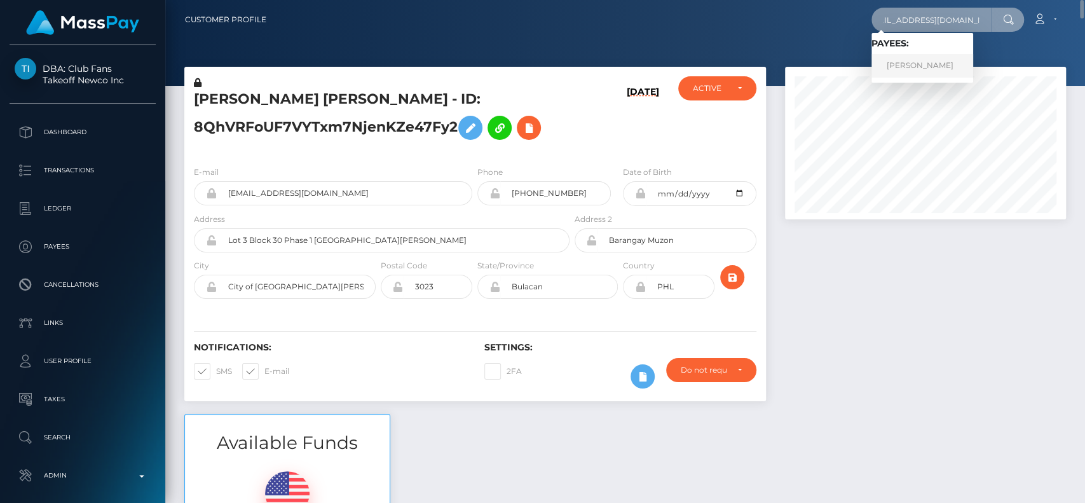
type input "[EMAIL_ADDRESS][DOMAIN_NAME]"
click at [923, 60] on link "[PERSON_NAME]" at bounding box center [922, 66] width 102 height 24
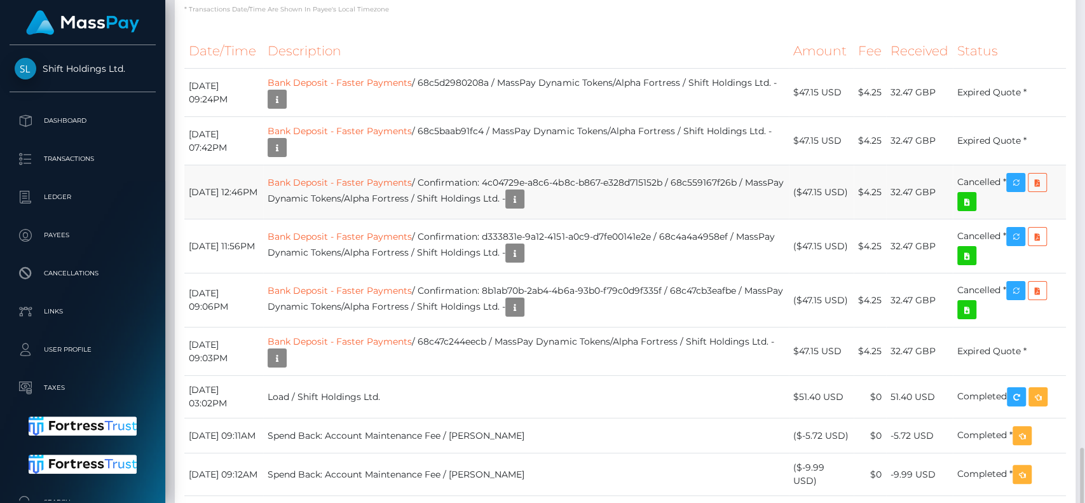
scroll to position [2627, 0]
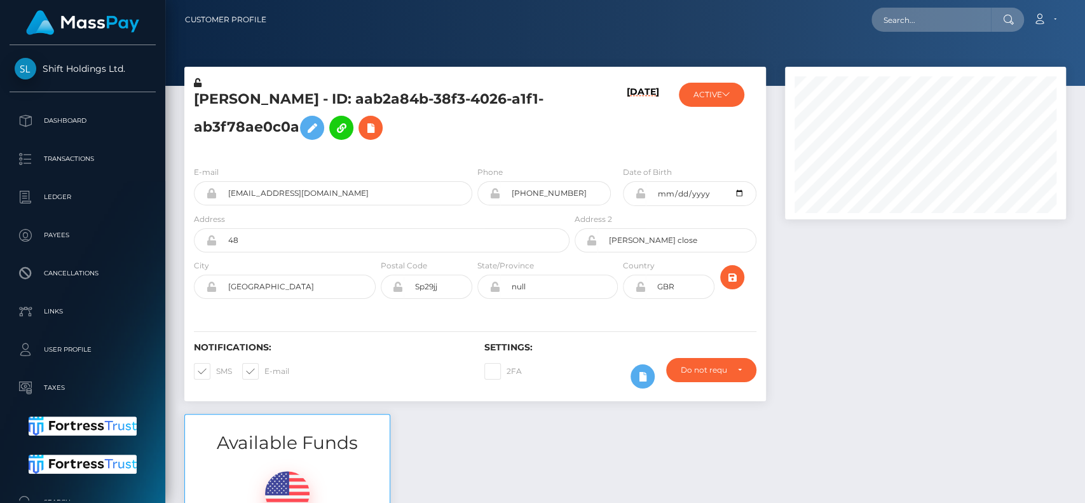
scroll to position [153, 281]
click at [966, 27] on input "text" at bounding box center [930, 20] width 119 height 24
paste input "[PERSON_NAME][EMAIL_ADDRESS][DOMAIN_NAME]"
click at [899, 18] on input "[PERSON_NAME][EMAIL_ADDRESS][DOMAIN_NAME]" at bounding box center [930, 20] width 119 height 24
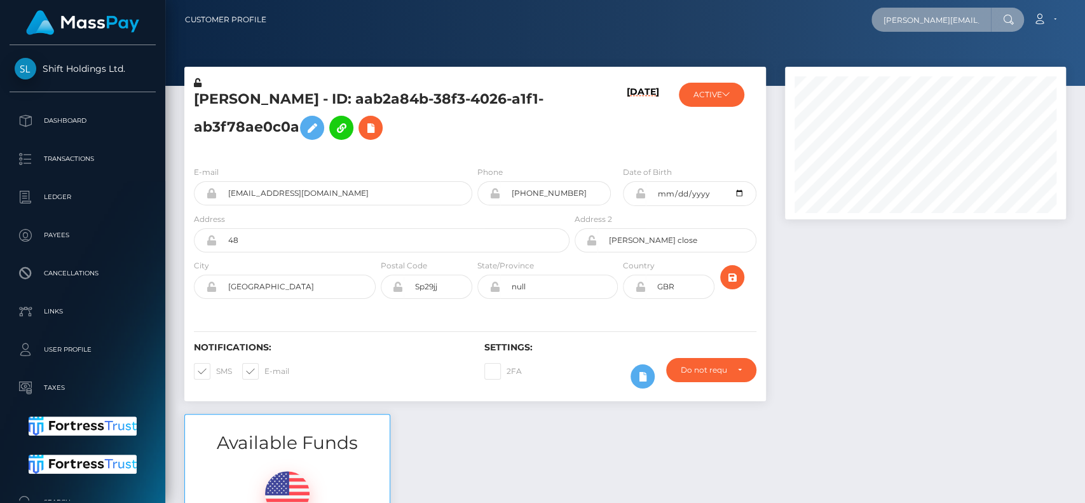
paste input "[EMAIL_ADDRESS]"
paste input "[PERSON_NAME]"
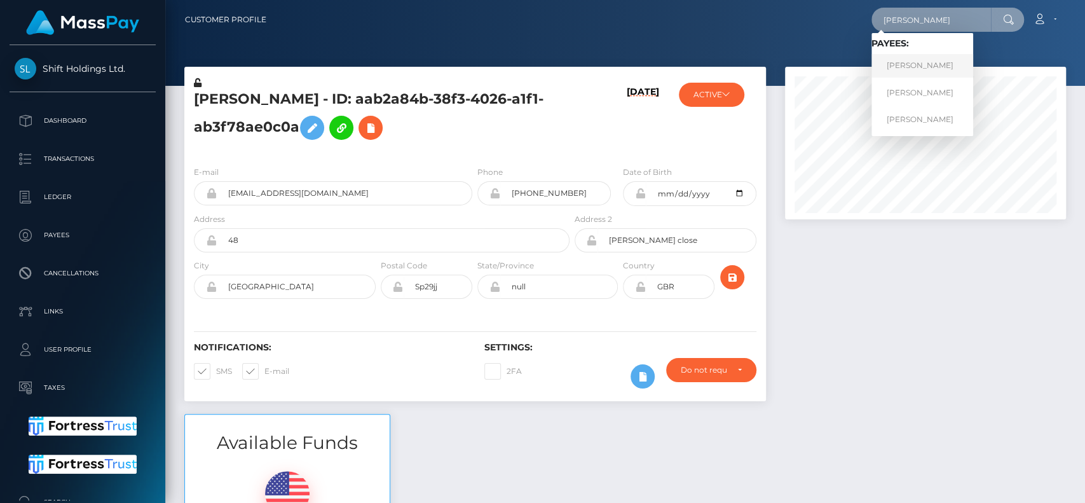
type input "[PERSON_NAME]"
click at [916, 70] on link "[PERSON_NAME]" at bounding box center [922, 66] width 102 height 24
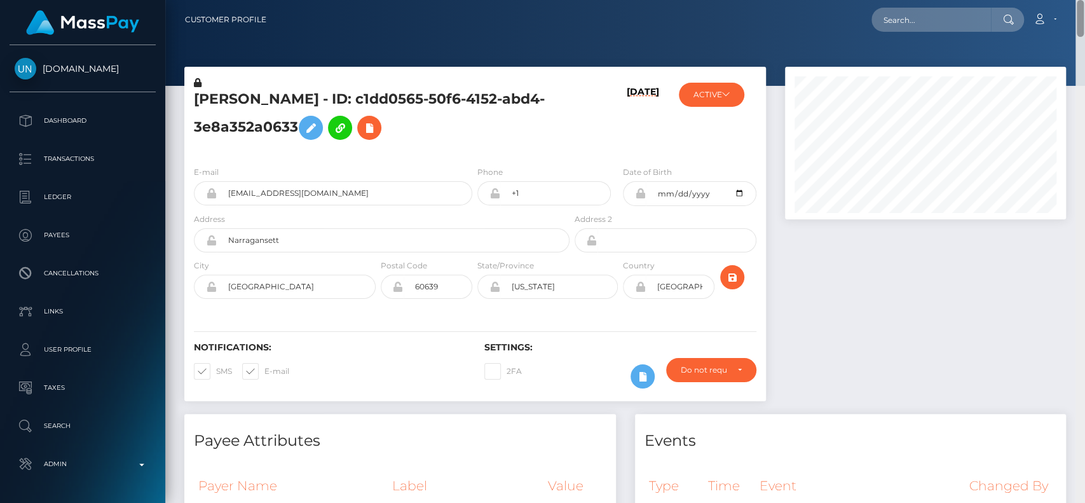
drag, startPoint x: 1080, startPoint y: 417, endPoint x: 1084, endPoint y: -32, distance: 449.3
click at [1084, 0] on html "Unlockt.me Dashboard Transactions Ledger Payees Cancellations" at bounding box center [542, 251] width 1085 height 503
click at [920, 21] on input "text" at bounding box center [930, 20] width 119 height 24
paste input "[EMAIL_ADDRESS][DOMAIN_NAME]"
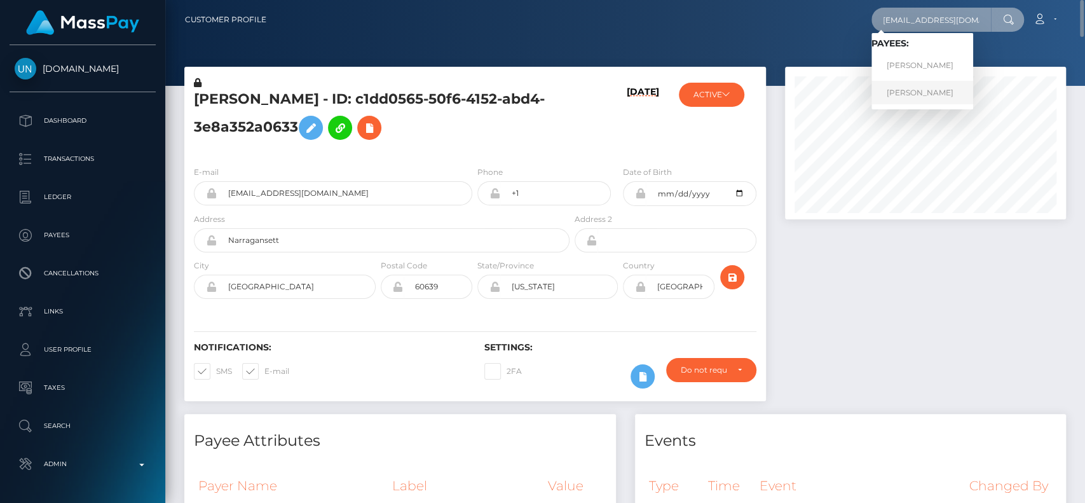
type input "[EMAIL_ADDRESS][DOMAIN_NAME]"
click at [932, 92] on link "[PERSON_NAME]" at bounding box center [922, 93] width 102 height 24
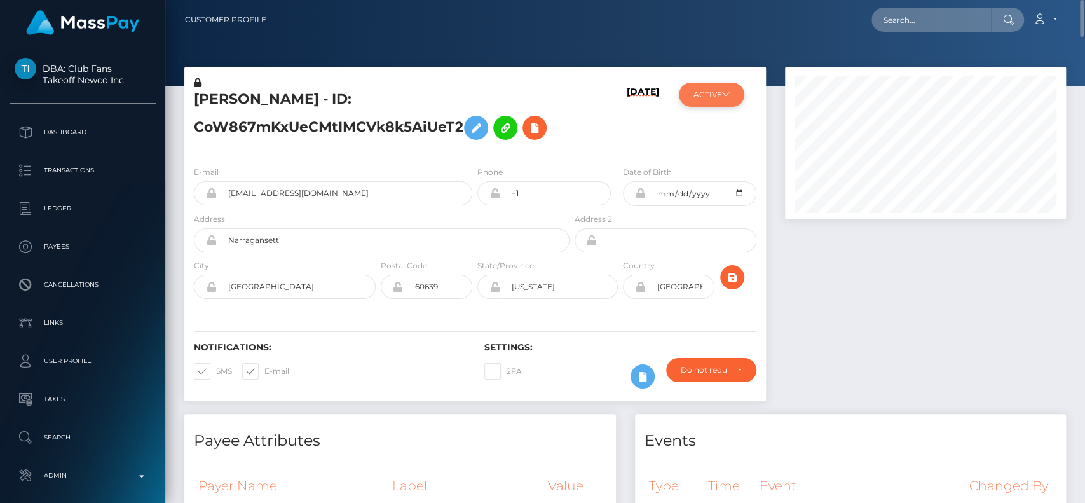
click at [731, 95] on button "ACTIVE" at bounding box center [711, 95] width 65 height 24
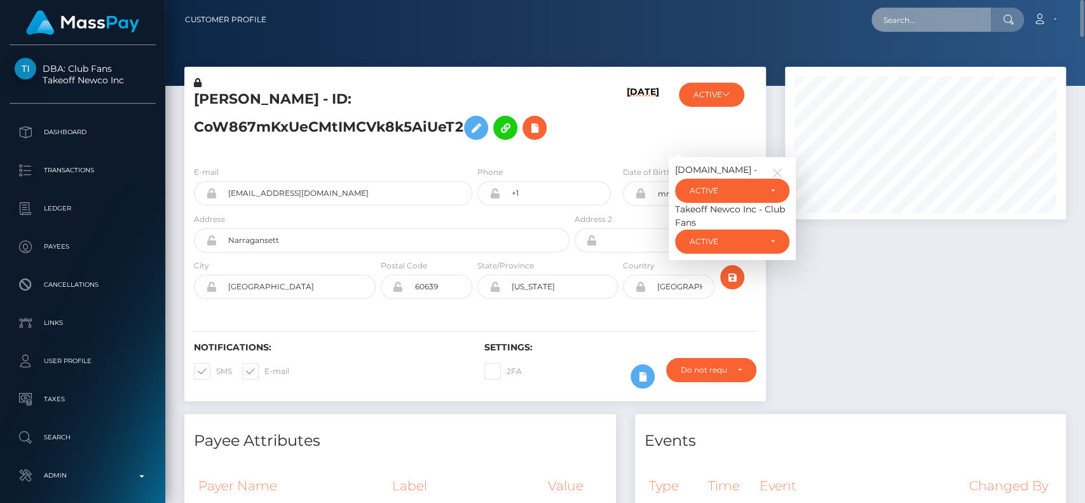
click at [934, 27] on input "text" at bounding box center [930, 20] width 119 height 24
paste input "[EMAIL_ADDRESS][DOMAIN_NAME]"
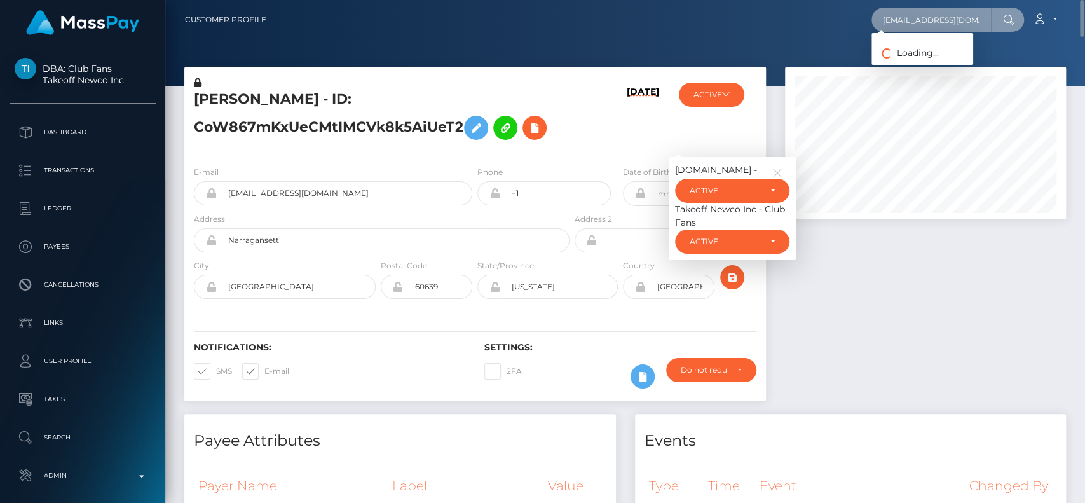
paste input "[PERSON_NAME]"
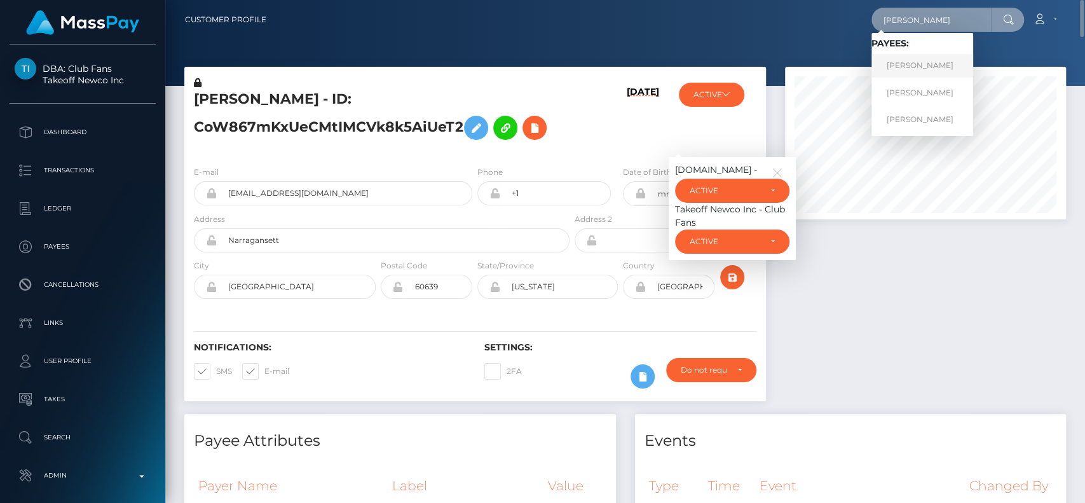
type input "[PERSON_NAME]"
click at [917, 65] on link "[PERSON_NAME]" at bounding box center [922, 66] width 102 height 24
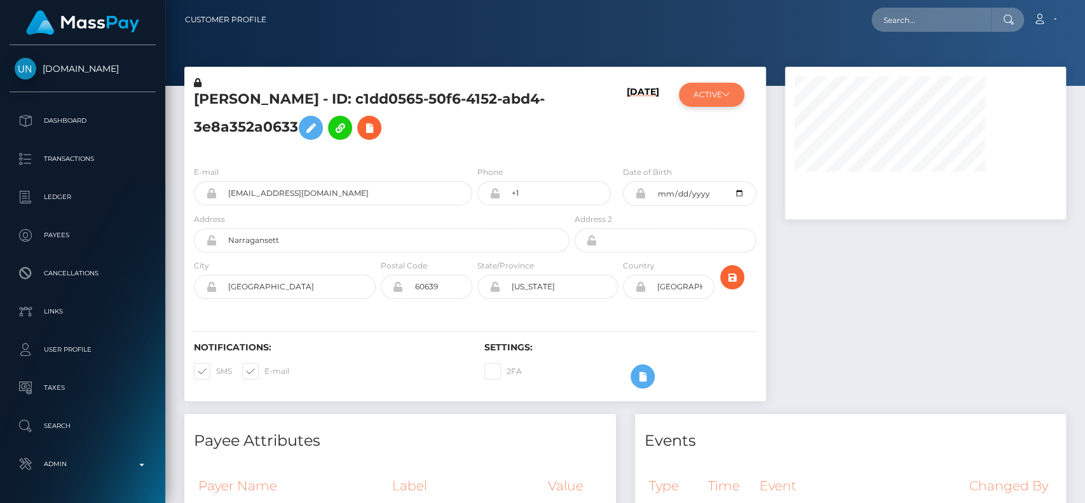
click at [743, 99] on button "ACTIVE" at bounding box center [711, 95] width 65 height 24
click at [742, 99] on button "ACTIVE" at bounding box center [711, 95] width 65 height 24
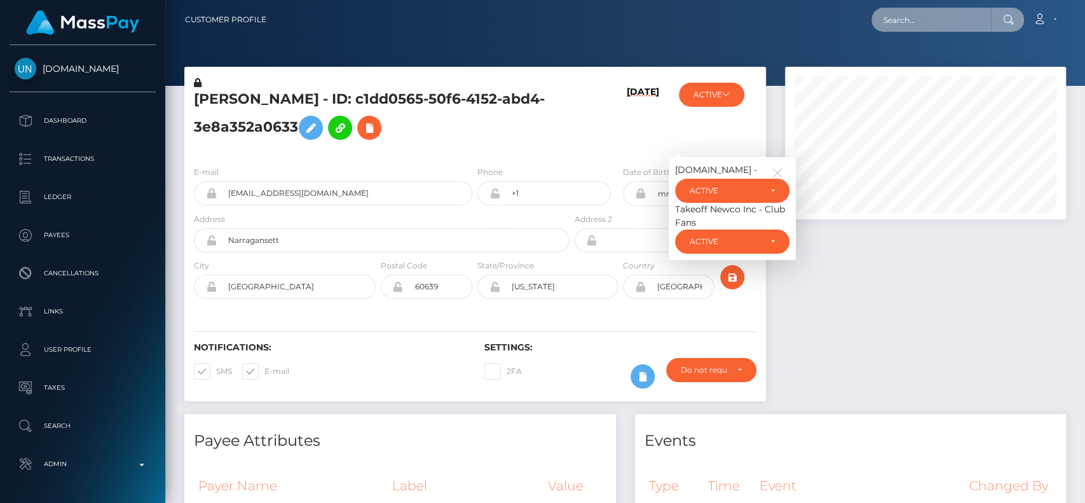
click at [962, 20] on input "text" at bounding box center [930, 20] width 119 height 24
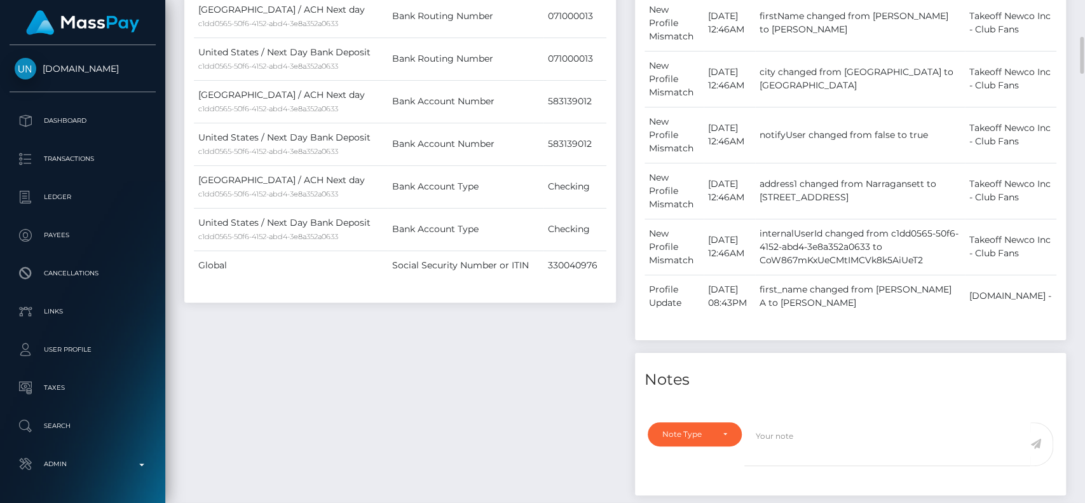
scroll to position [0, 0]
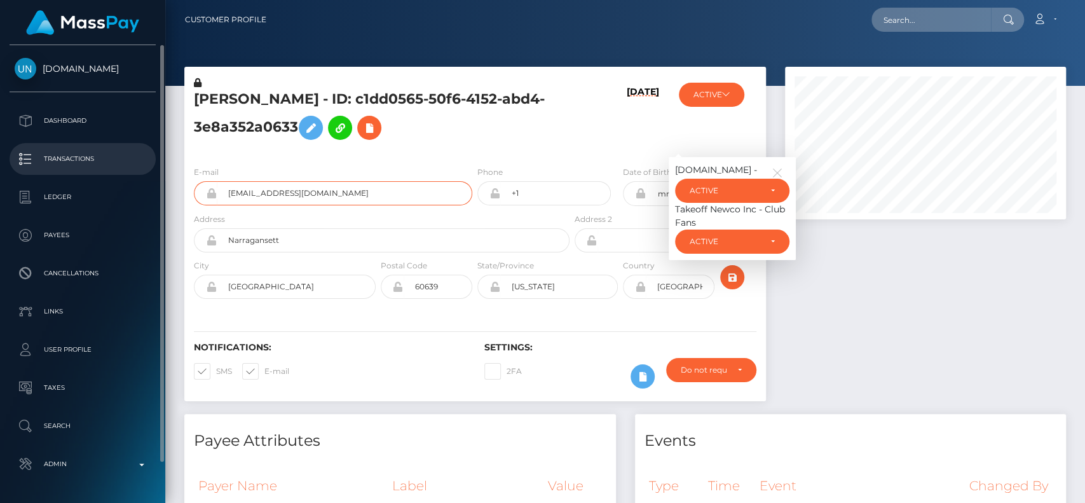
drag, startPoint x: 347, startPoint y: 192, endPoint x: 107, endPoint y: 171, distance: 240.5
click at [107, 171] on div "[DOMAIN_NAME] Dashboard Transactions Ledger Payees" at bounding box center [542, 251] width 1085 height 503
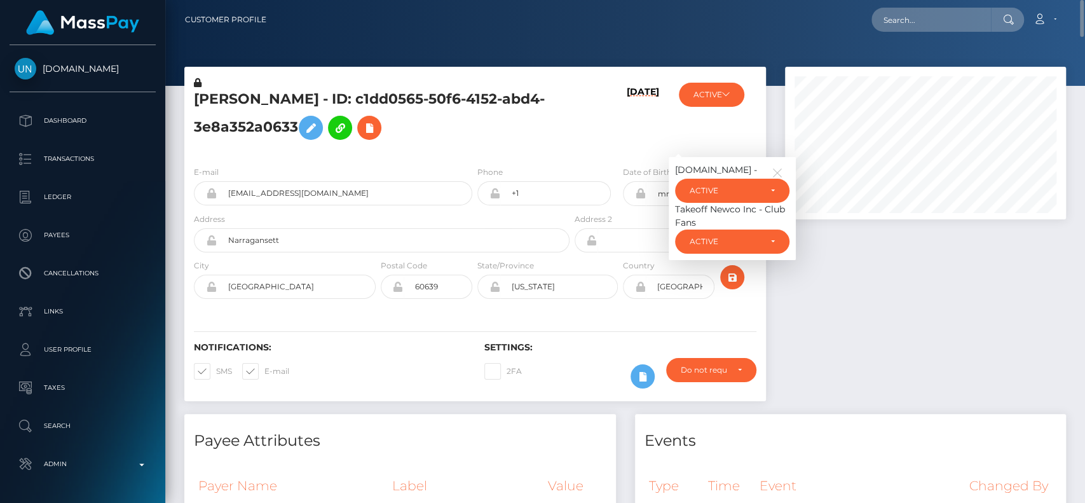
click at [234, 107] on h5 "[PERSON_NAME] - ID: c1dd0565-50f6-4152-abd4-3e8a352a0633" at bounding box center [378, 118] width 369 height 57
copy h5 "[PERSON_NAME]"
drag, startPoint x: 389, startPoint y: 83, endPoint x: 405, endPoint y: 83, distance: 16.5
click at [390, 83] on div "[PERSON_NAME] - ID: c1dd0565-50f6-4152-abd4-3e8a352a0633" at bounding box center [378, 115] width 388 height 79
